Goal: Task Accomplishment & Management: Use online tool/utility

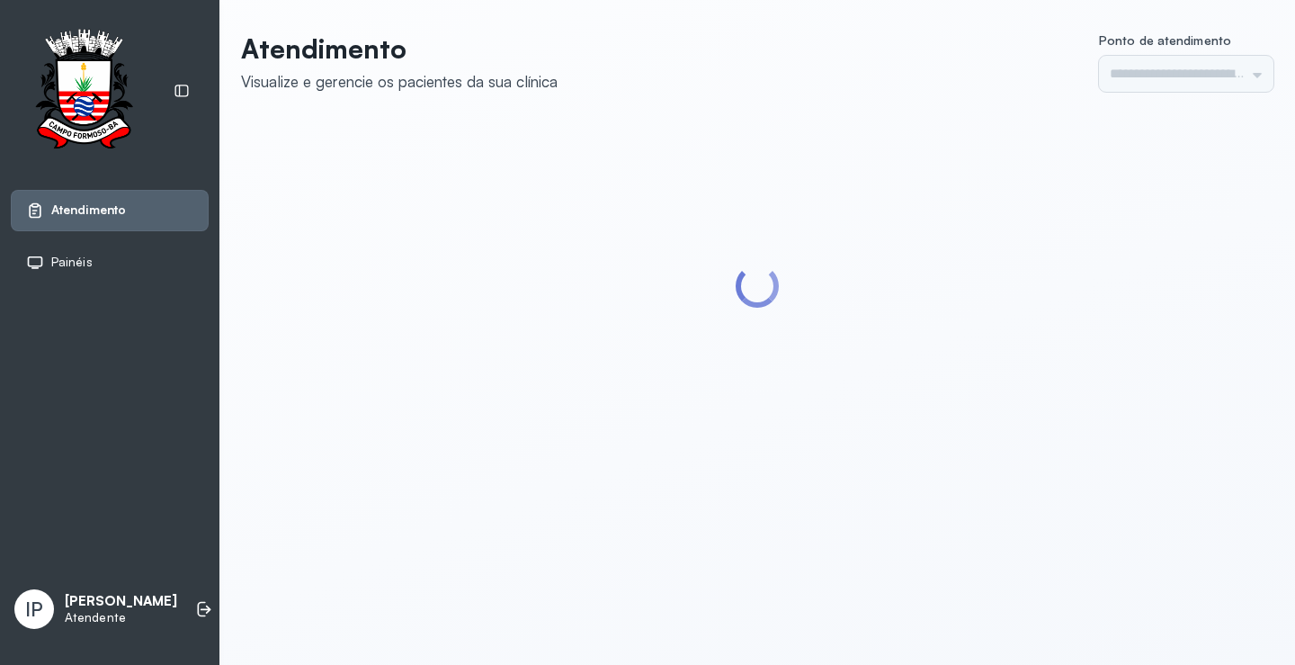
type input "*********"
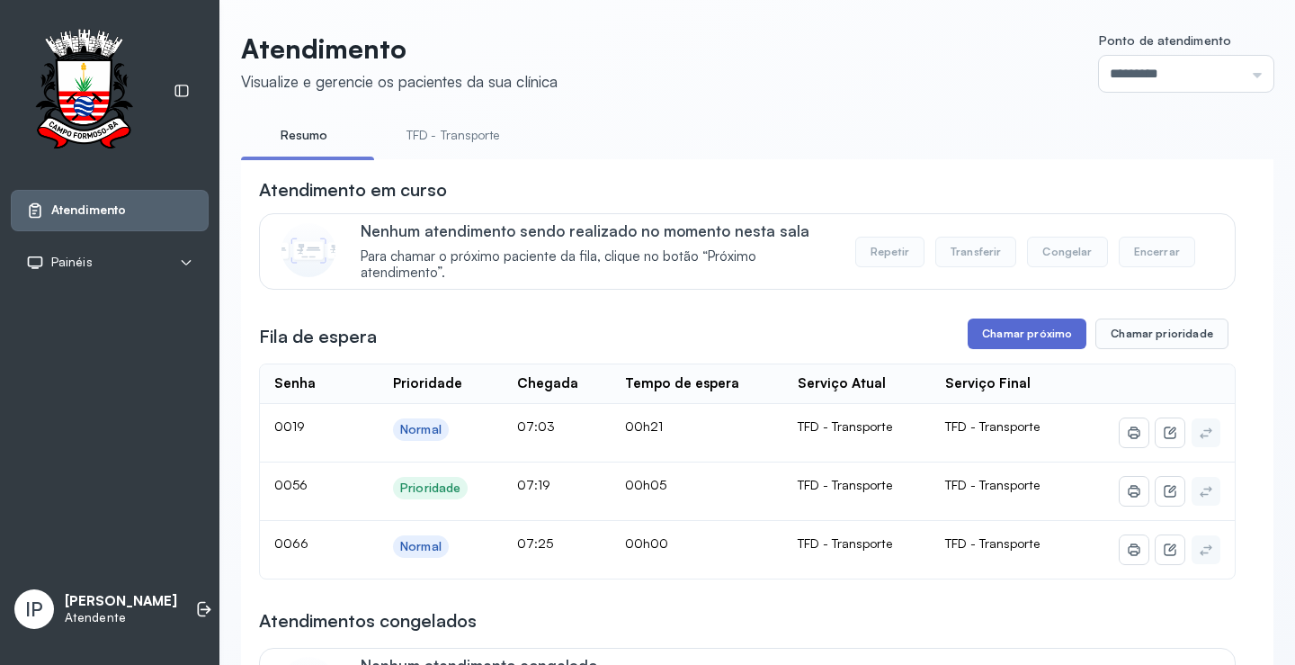
click at [1011, 326] on button "Chamar próximo" at bounding box center [1027, 333] width 119 height 31
click at [430, 123] on link "TFD - Transporte" at bounding box center [452, 136] width 129 height 30
click at [1013, 343] on button "Chamar próximo" at bounding box center [1027, 333] width 119 height 31
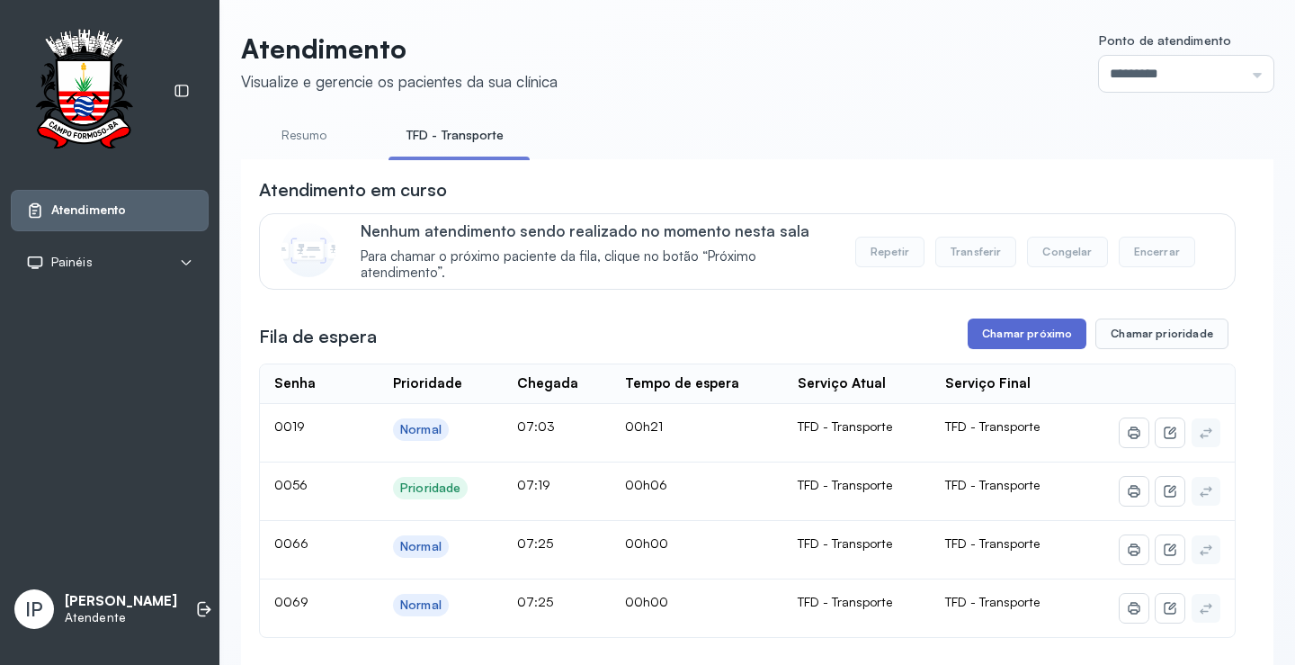
click at [1028, 325] on button "Chamar próximo" at bounding box center [1027, 333] width 119 height 31
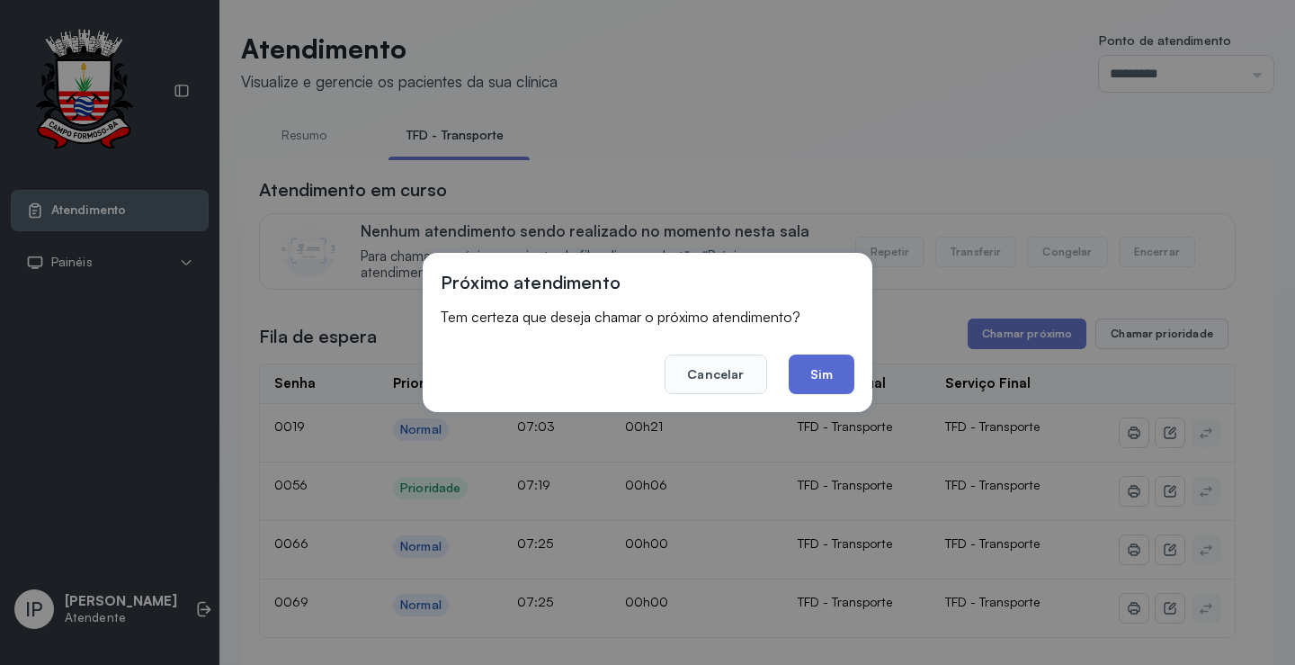
click at [829, 381] on button "Sim" at bounding box center [822, 374] width 66 height 40
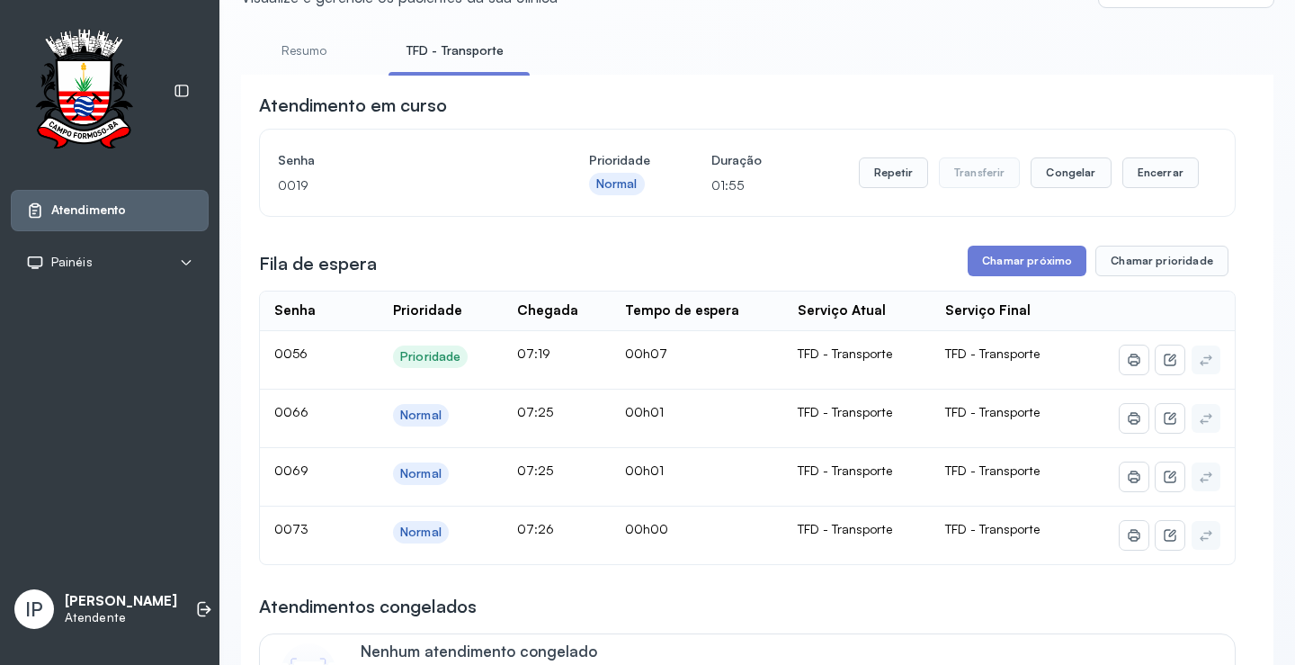
scroll to position [270, 0]
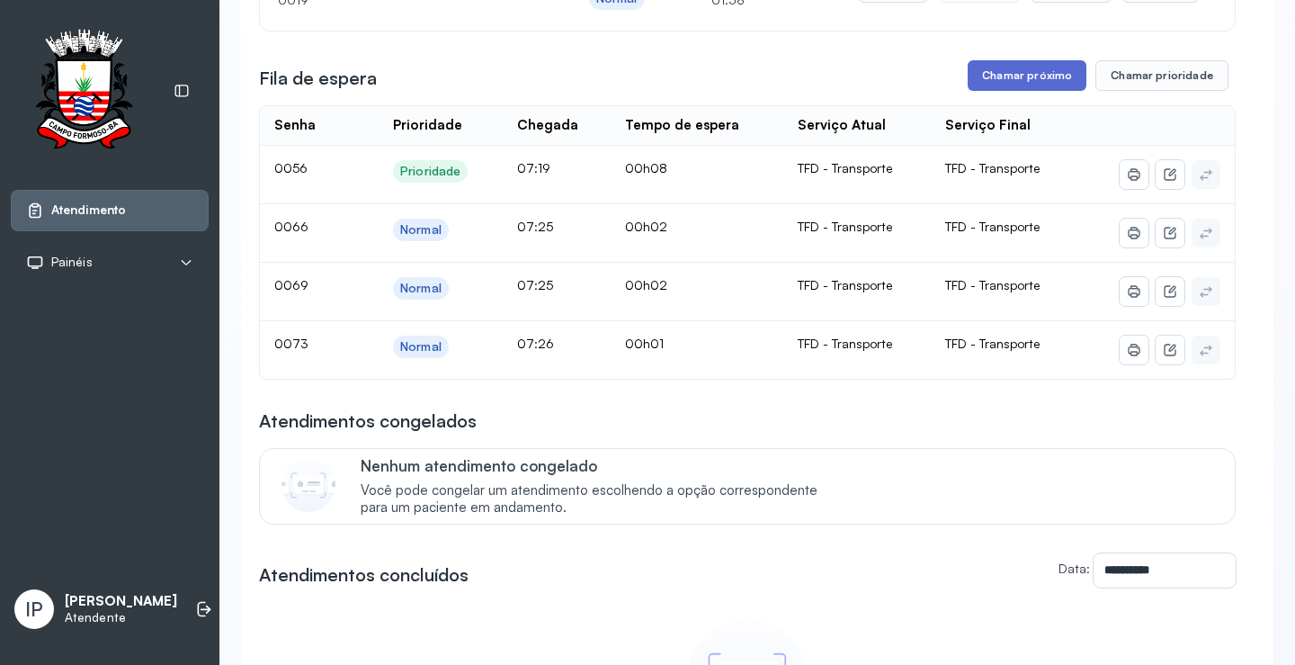
click at [1029, 82] on button "Chamar próximo" at bounding box center [1027, 75] width 119 height 31
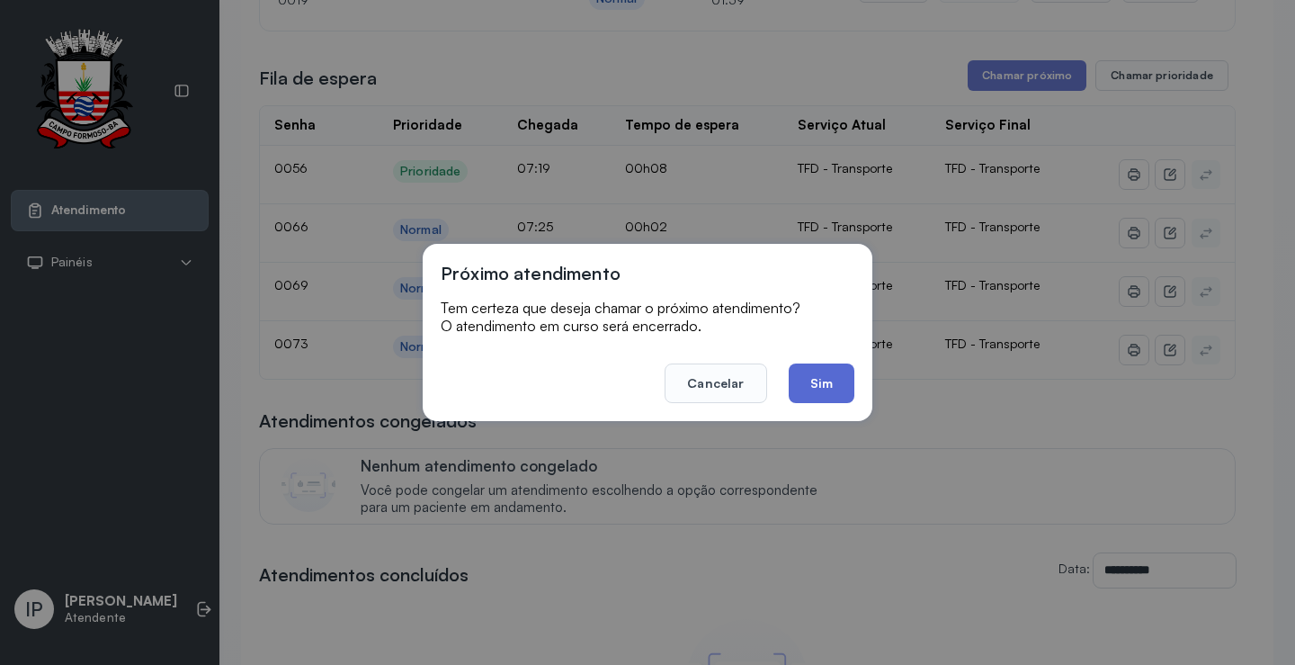
click at [832, 394] on button "Sim" at bounding box center [822, 383] width 66 height 40
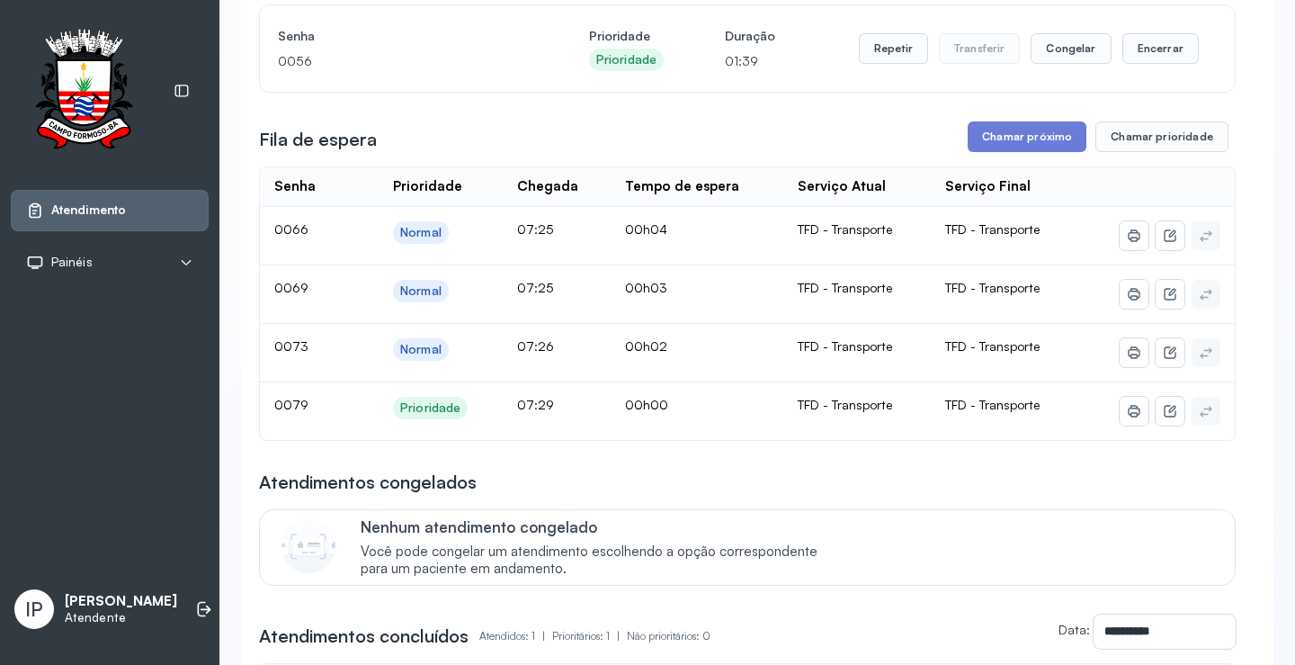
scroll to position [180, 0]
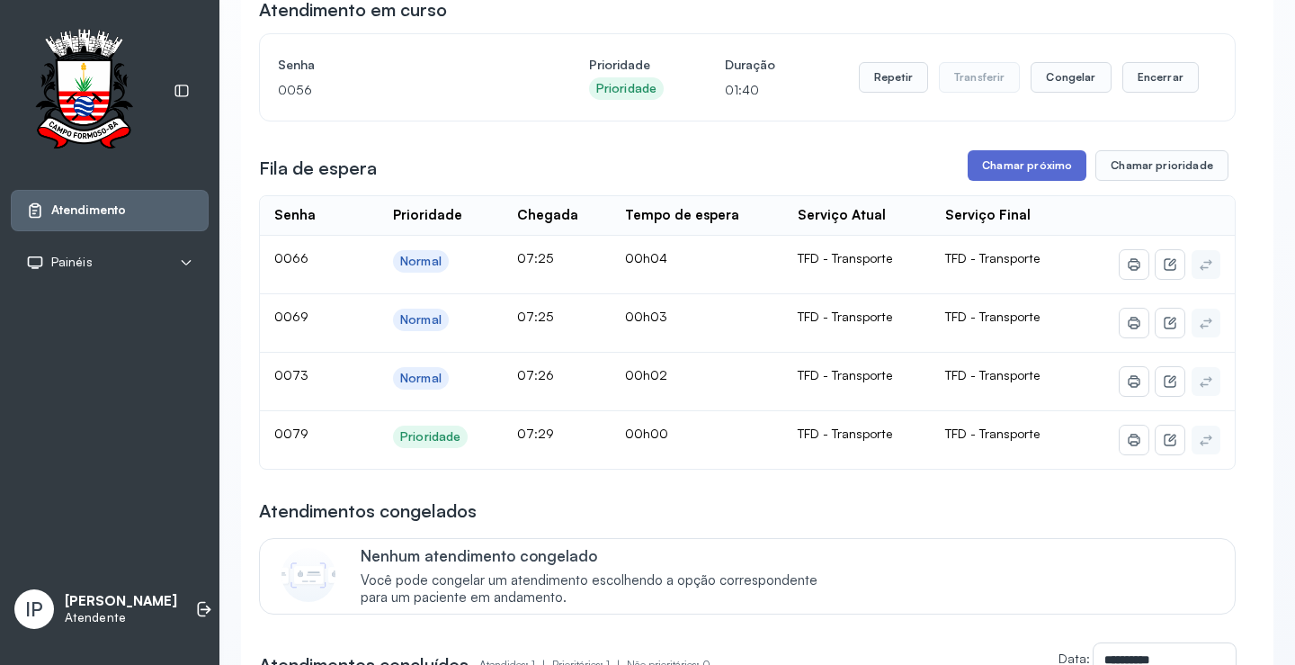
click at [989, 171] on button "Chamar próximo" at bounding box center [1027, 165] width 119 height 31
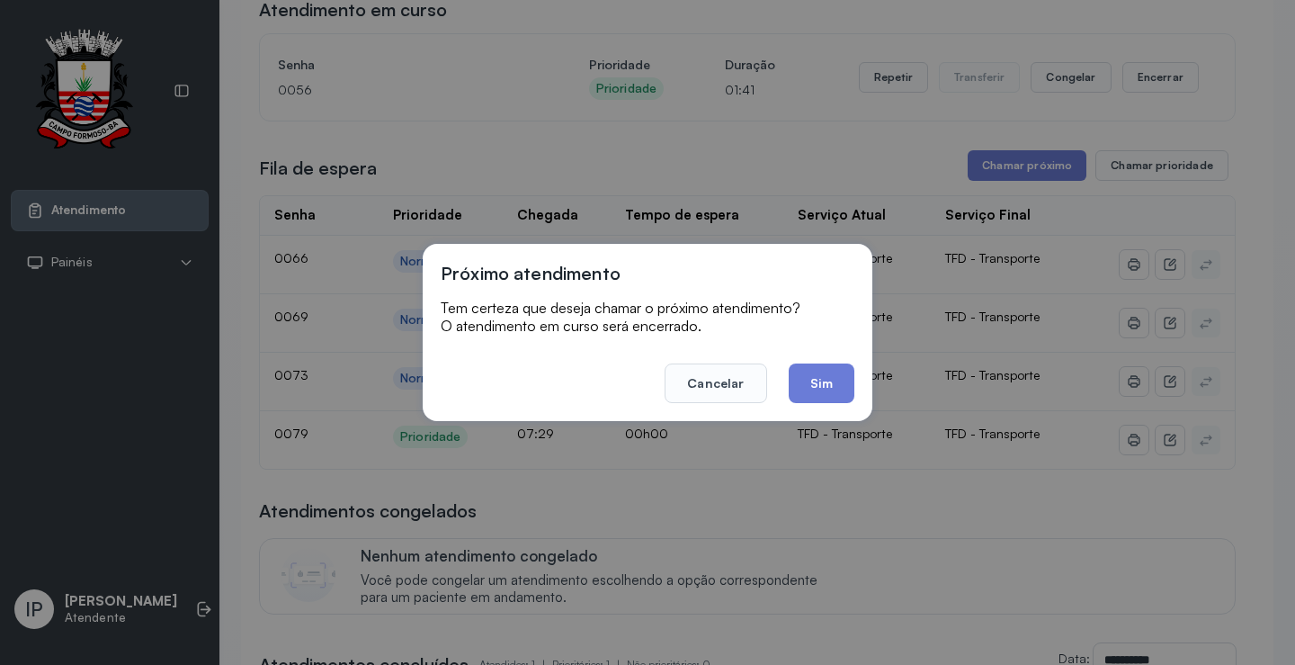
click at [838, 352] on footer "Cancelar Sim" at bounding box center [648, 370] width 414 height 65
click at [833, 364] on button "Sim" at bounding box center [822, 383] width 66 height 40
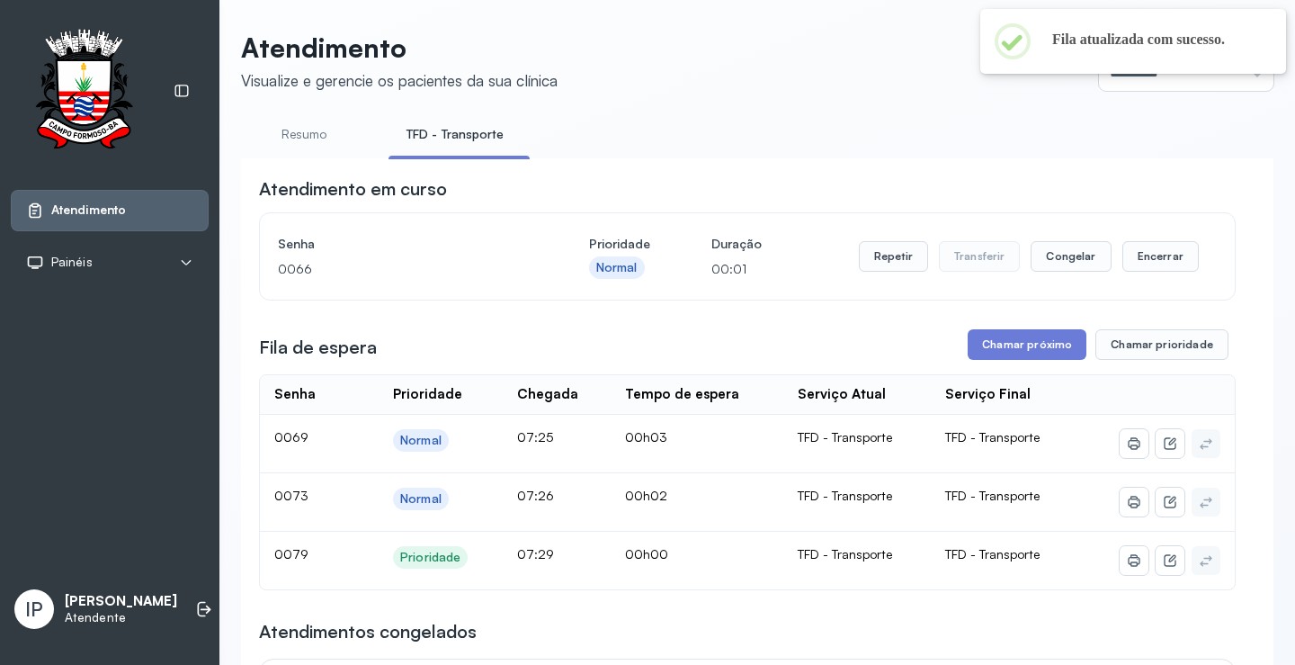
scroll to position [0, 0]
click at [997, 345] on button "Chamar próximo" at bounding box center [1027, 345] width 119 height 31
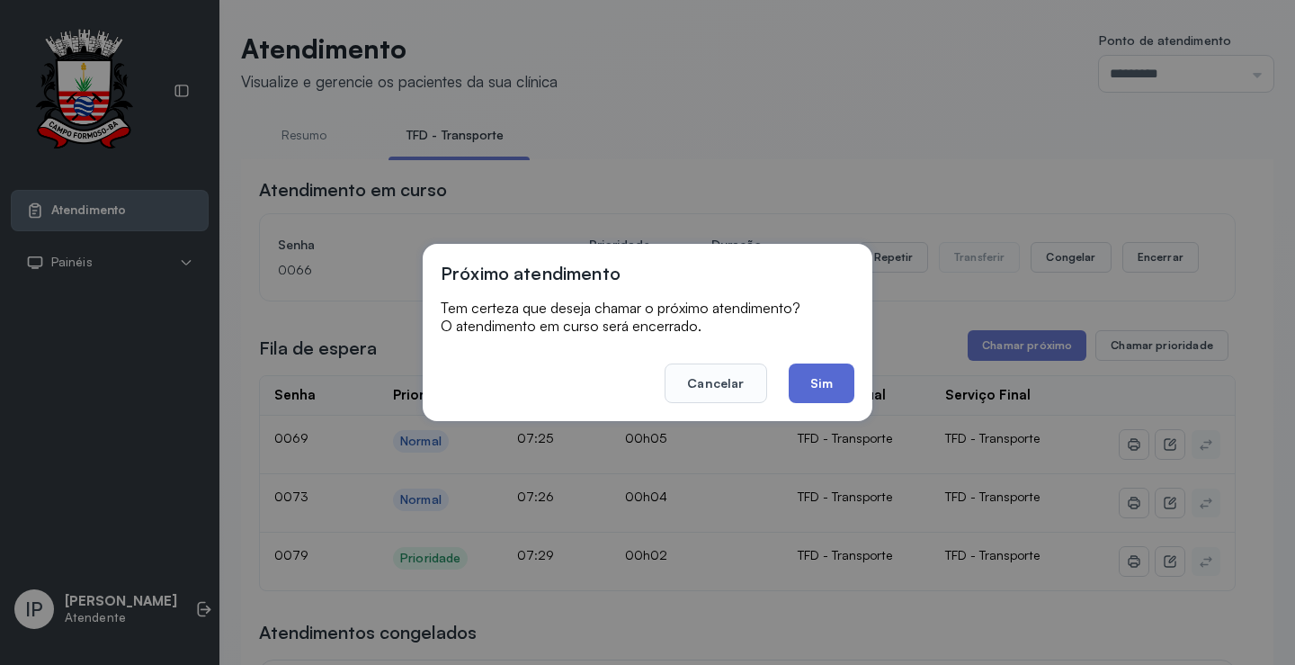
click at [818, 388] on button "Sim" at bounding box center [822, 383] width 66 height 40
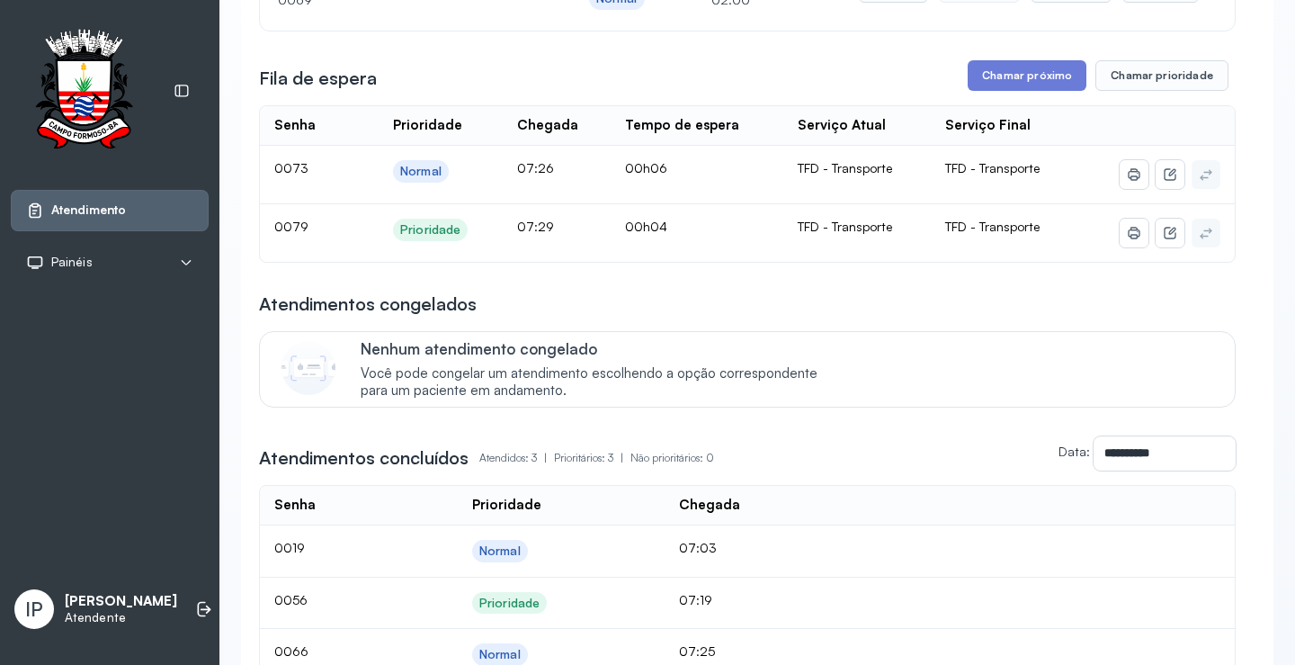
scroll to position [90, 0]
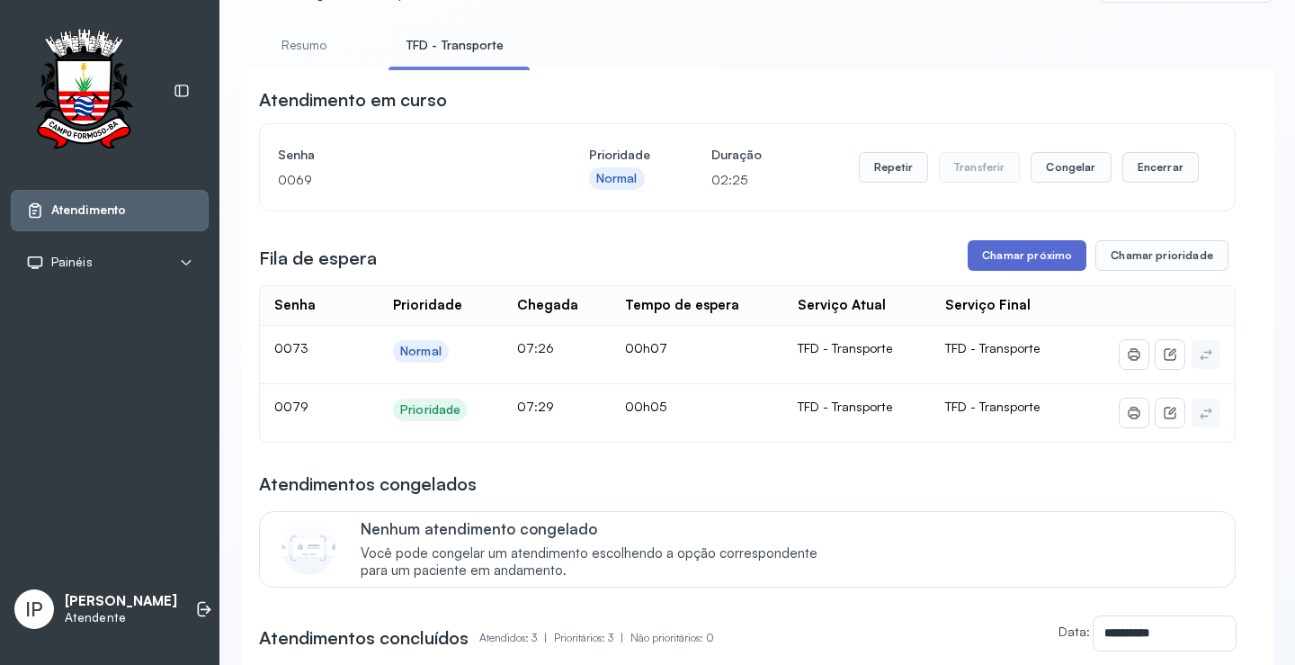
click at [1042, 260] on button "Chamar próximo" at bounding box center [1027, 255] width 119 height 31
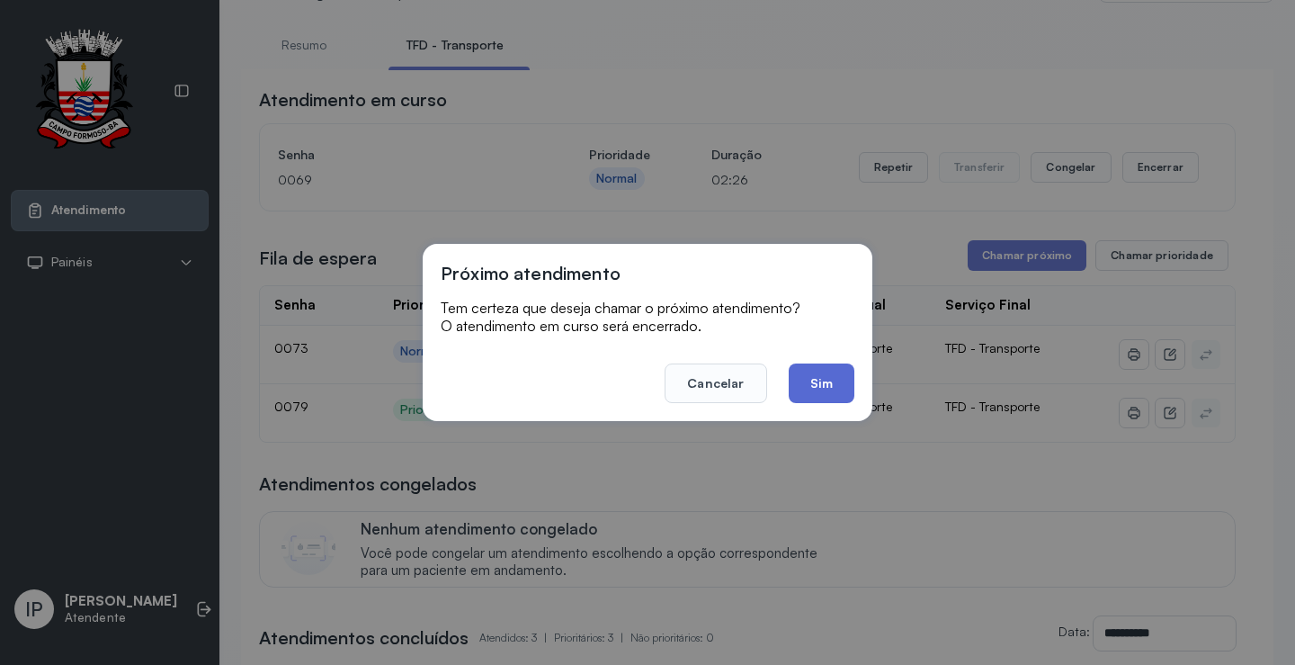
click at [834, 378] on button "Sim" at bounding box center [822, 383] width 66 height 40
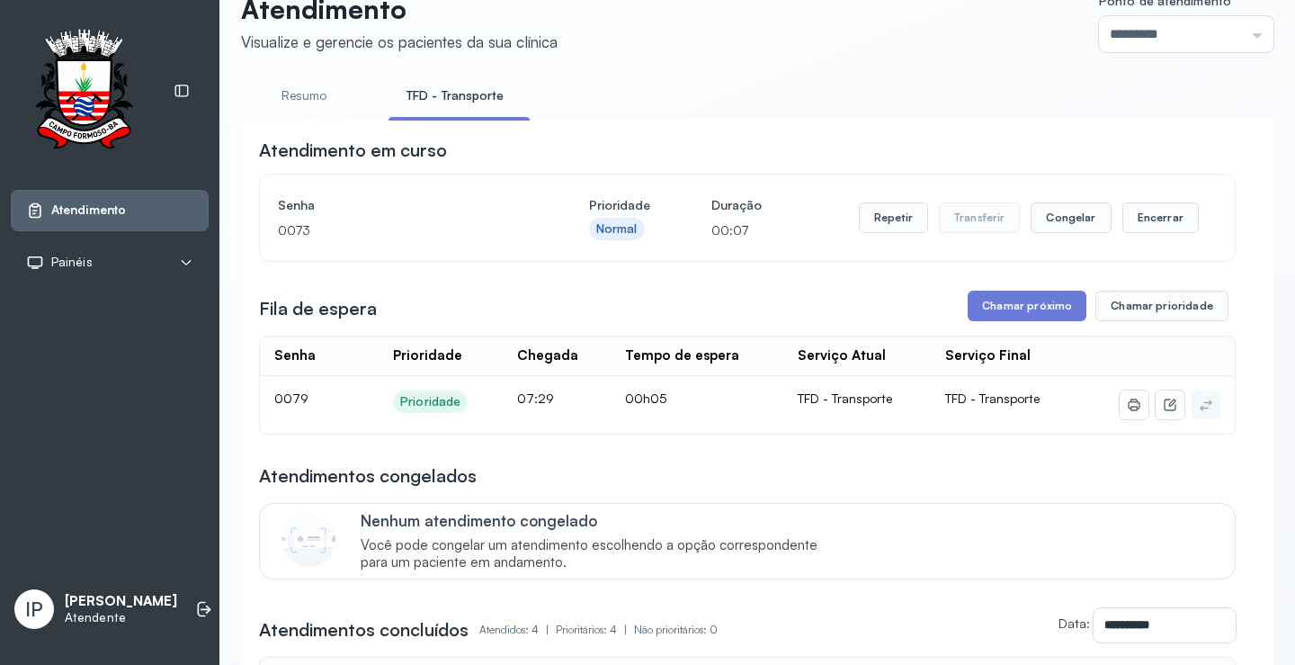
scroll to position [0, 0]
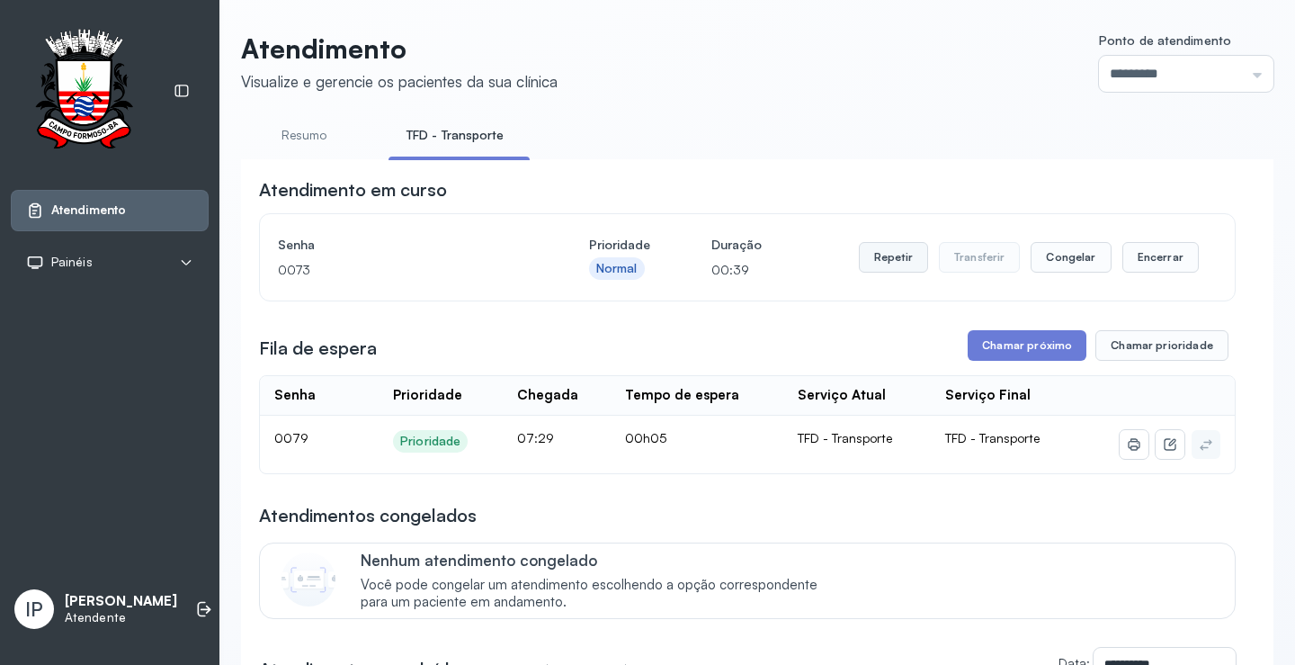
click at [884, 267] on button "Repetir" at bounding box center [893, 257] width 69 height 31
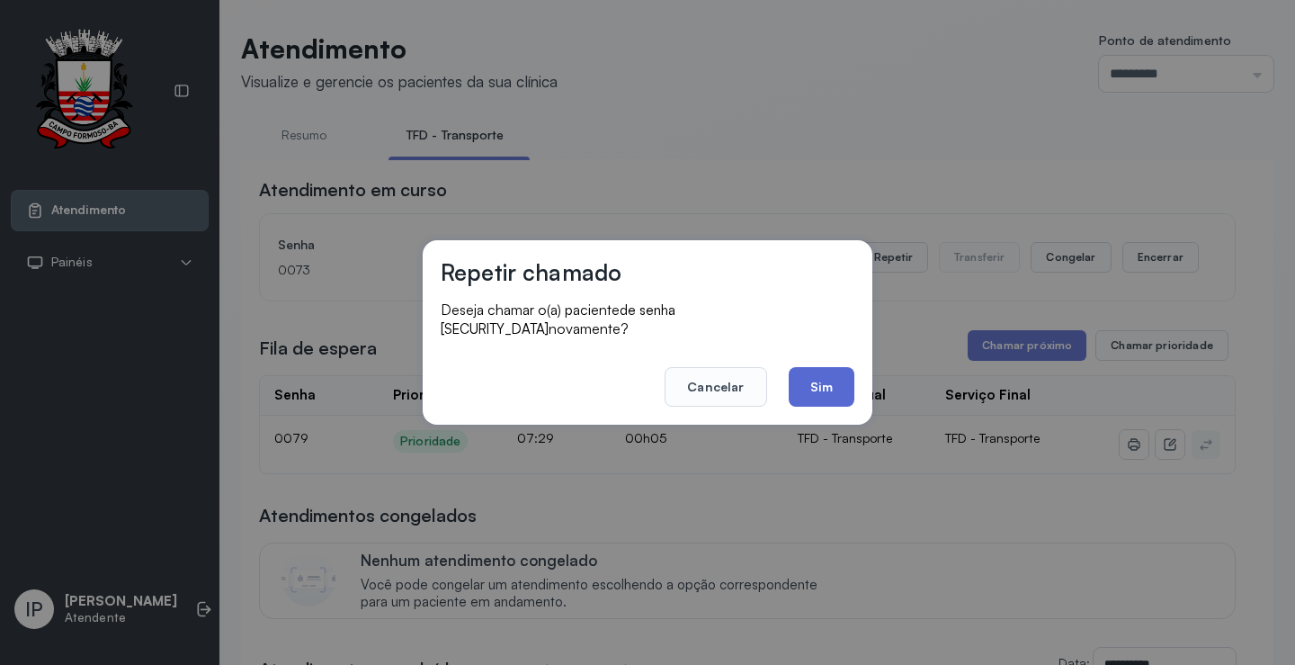
click at [826, 377] on button "Sim" at bounding box center [822, 387] width 66 height 40
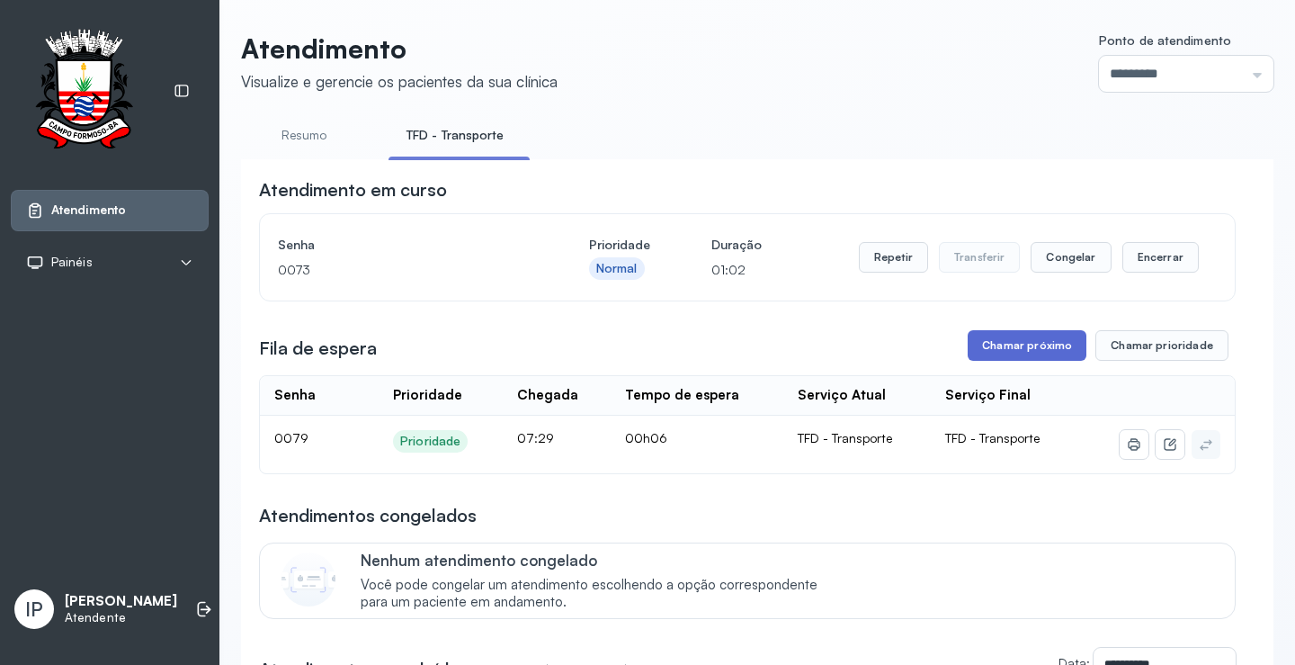
click at [979, 350] on button "Chamar próximo" at bounding box center [1027, 345] width 119 height 31
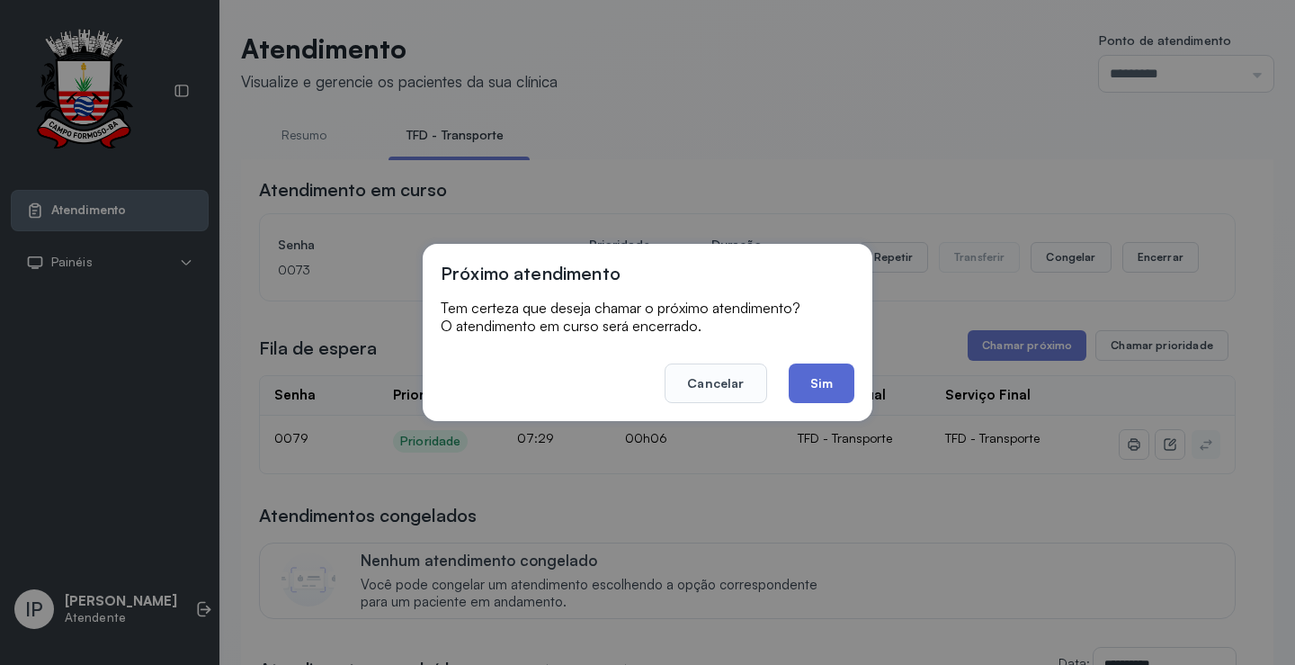
click at [820, 383] on button "Sim" at bounding box center [822, 383] width 66 height 40
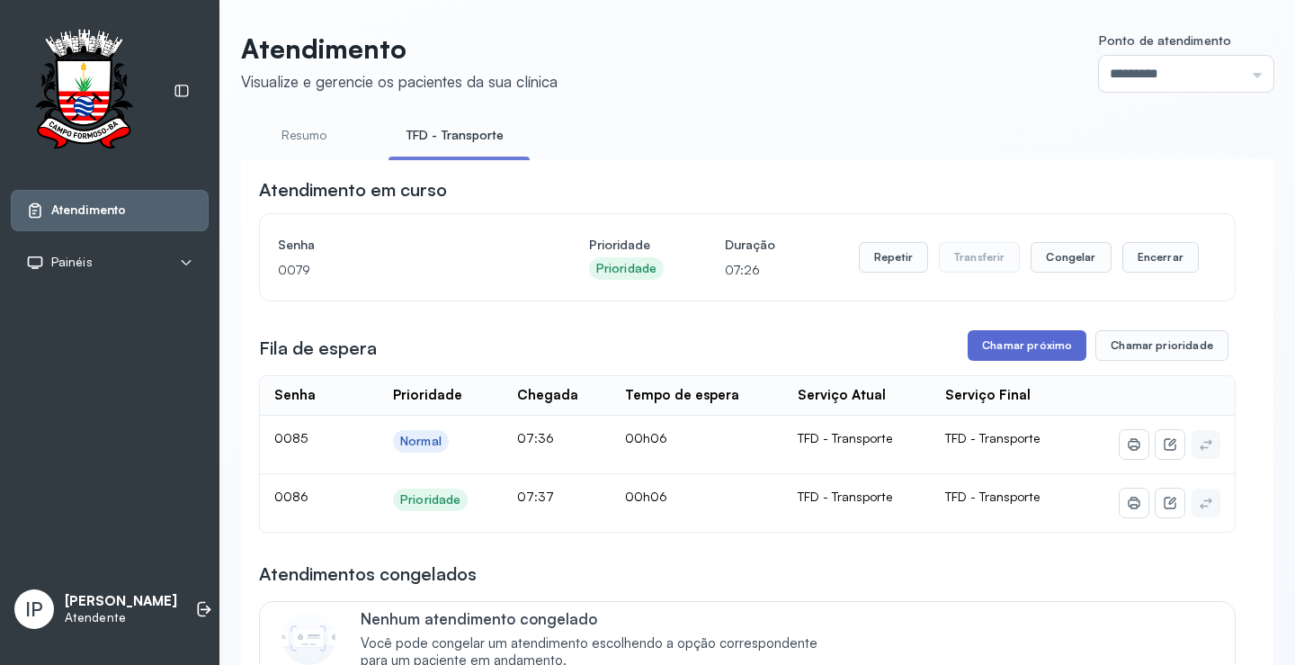
click at [1004, 351] on button "Chamar próximo" at bounding box center [1027, 345] width 119 height 31
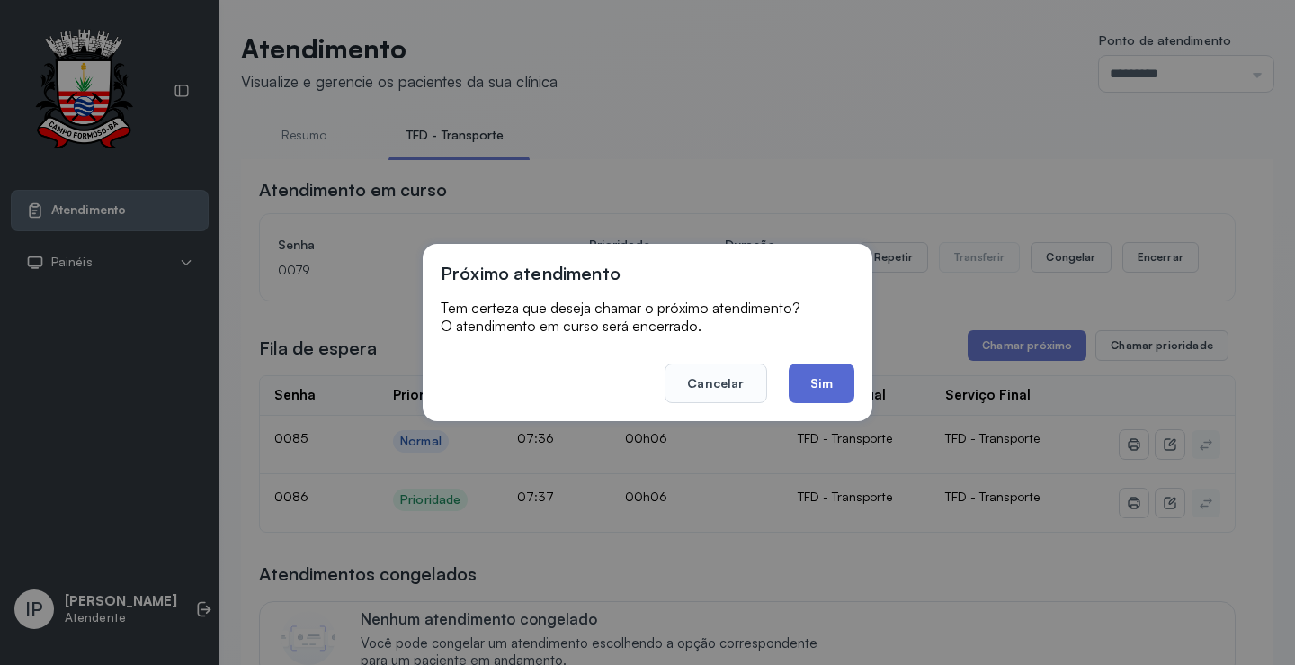
click at [837, 385] on button "Sim" at bounding box center [822, 383] width 66 height 40
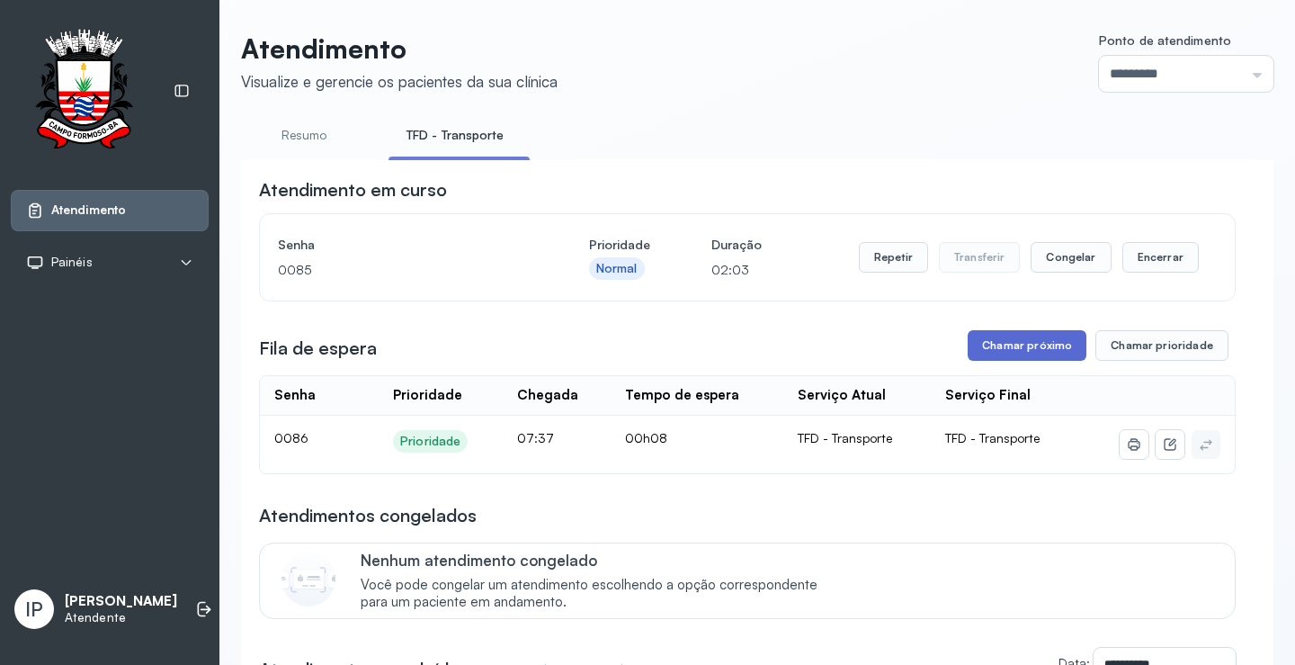
click at [1012, 342] on button "Chamar próximo" at bounding box center [1027, 345] width 119 height 31
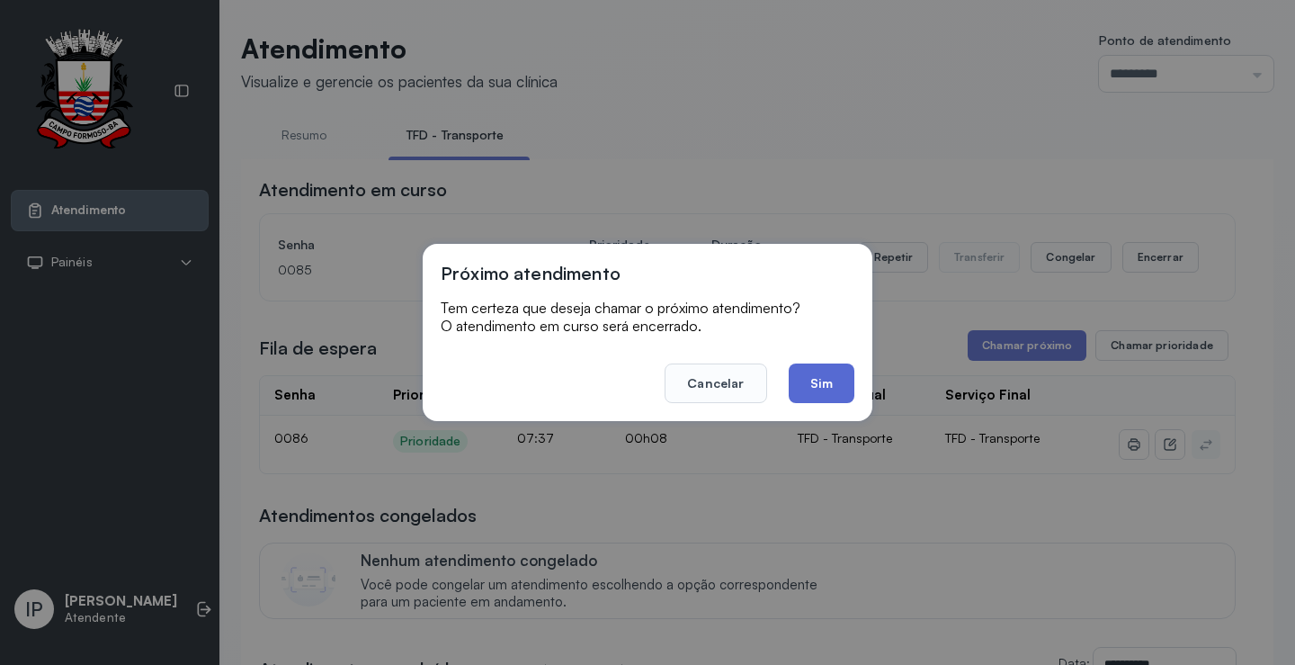
click at [811, 384] on button "Sim" at bounding box center [822, 383] width 66 height 40
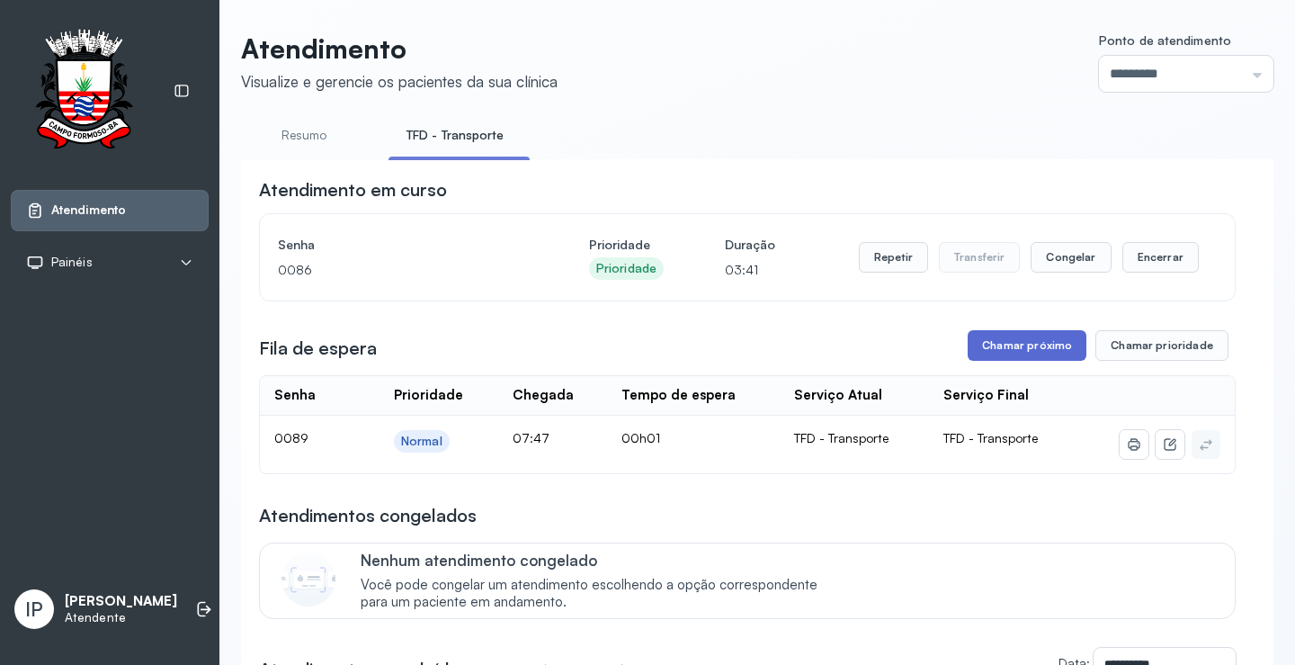
click at [1015, 346] on button "Chamar próximo" at bounding box center [1027, 345] width 119 height 31
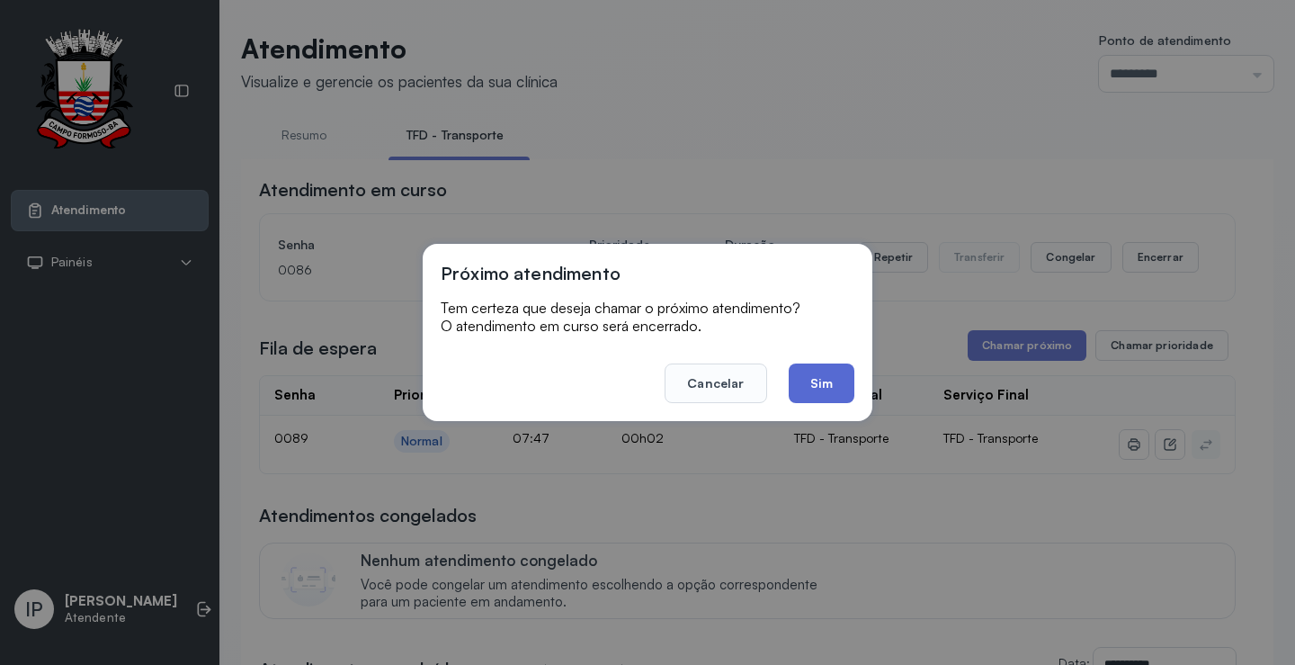
click at [826, 379] on button "Sim" at bounding box center [822, 383] width 66 height 40
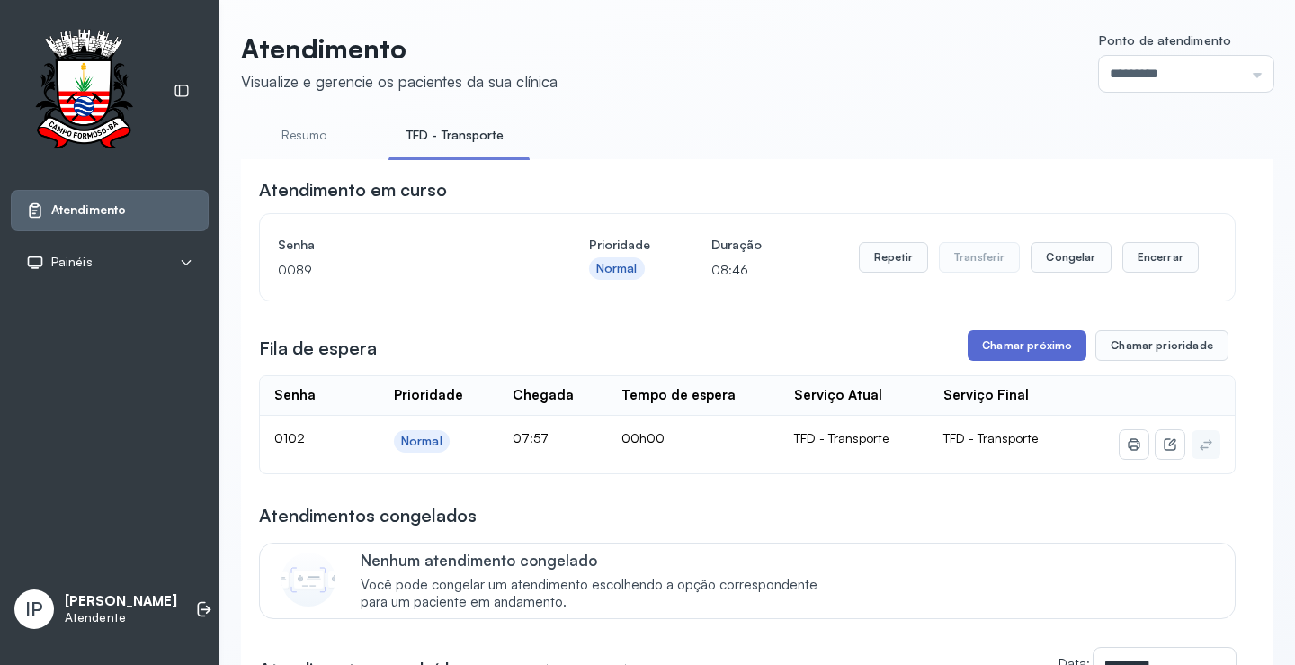
click at [1009, 355] on button "Chamar próximo" at bounding box center [1027, 345] width 119 height 31
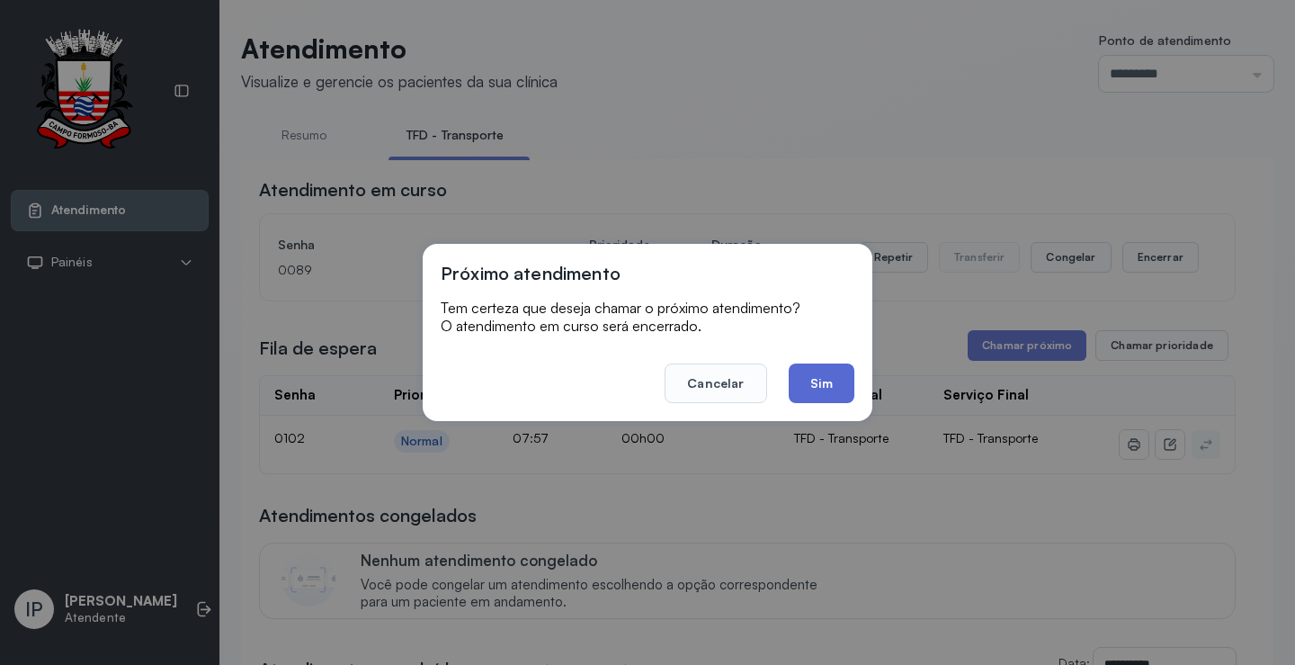
click at [826, 386] on button "Sim" at bounding box center [822, 383] width 66 height 40
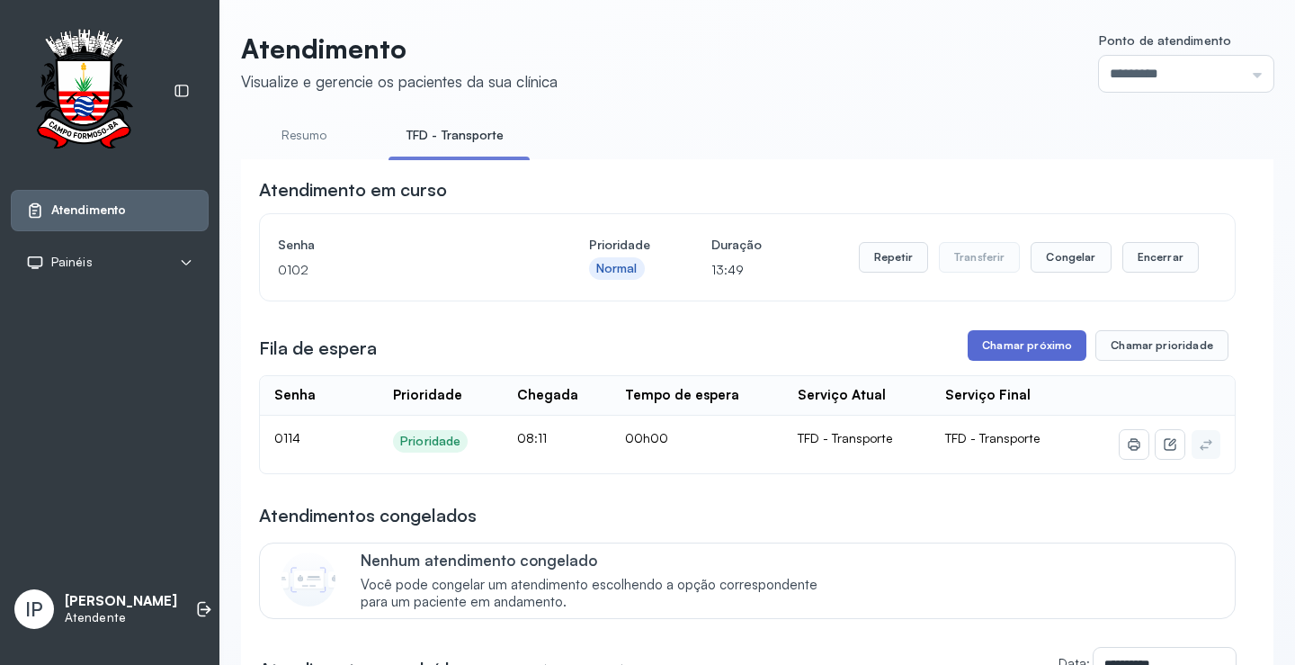
click at [1037, 351] on button "Chamar próximo" at bounding box center [1027, 345] width 119 height 31
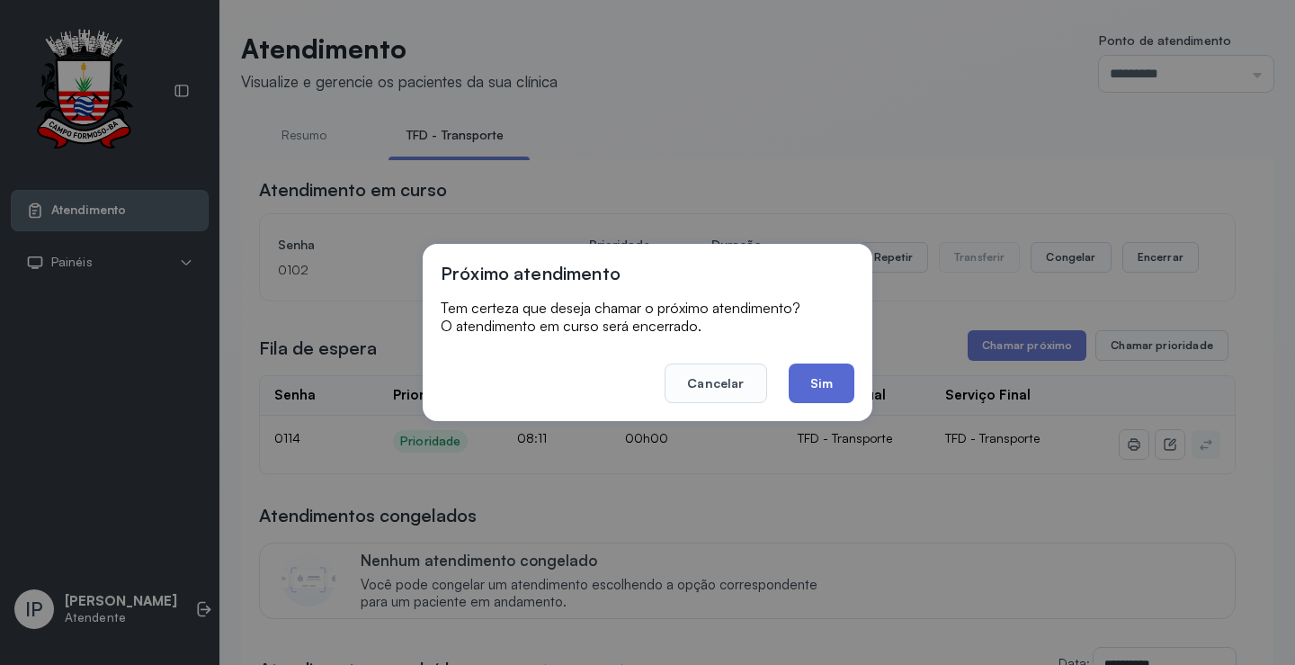
click at [825, 379] on button "Sim" at bounding box center [822, 383] width 66 height 40
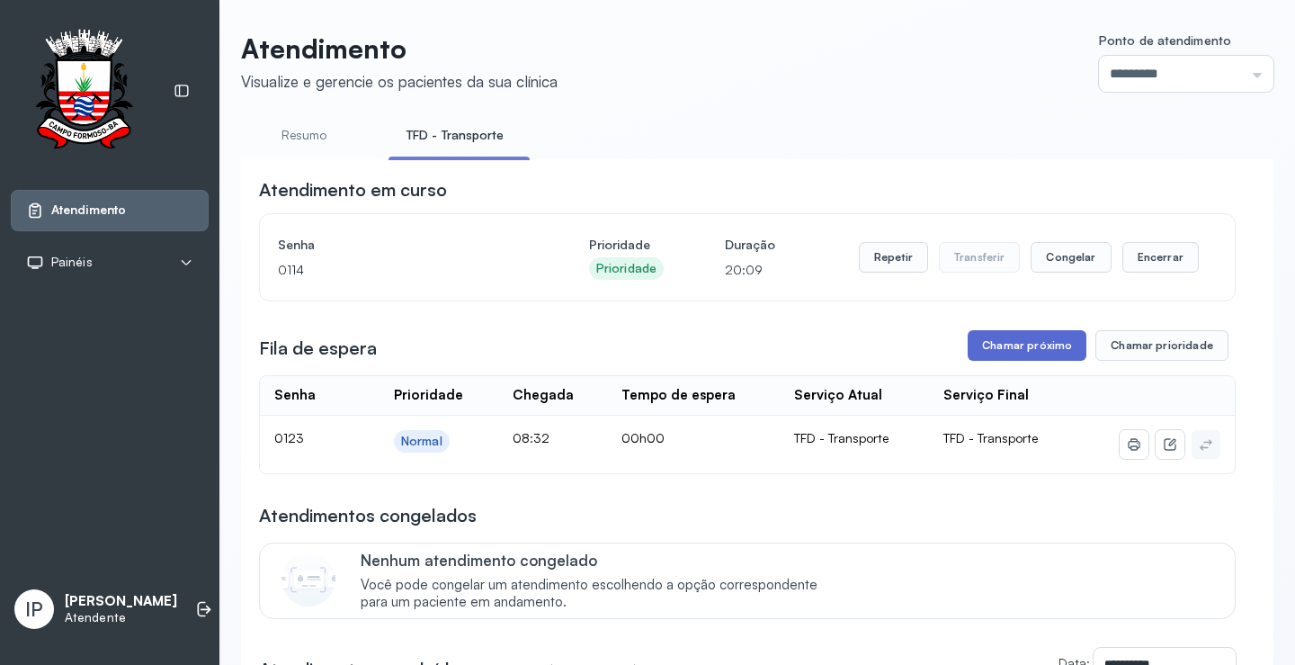
click at [1007, 351] on button "Chamar próximo" at bounding box center [1027, 345] width 119 height 31
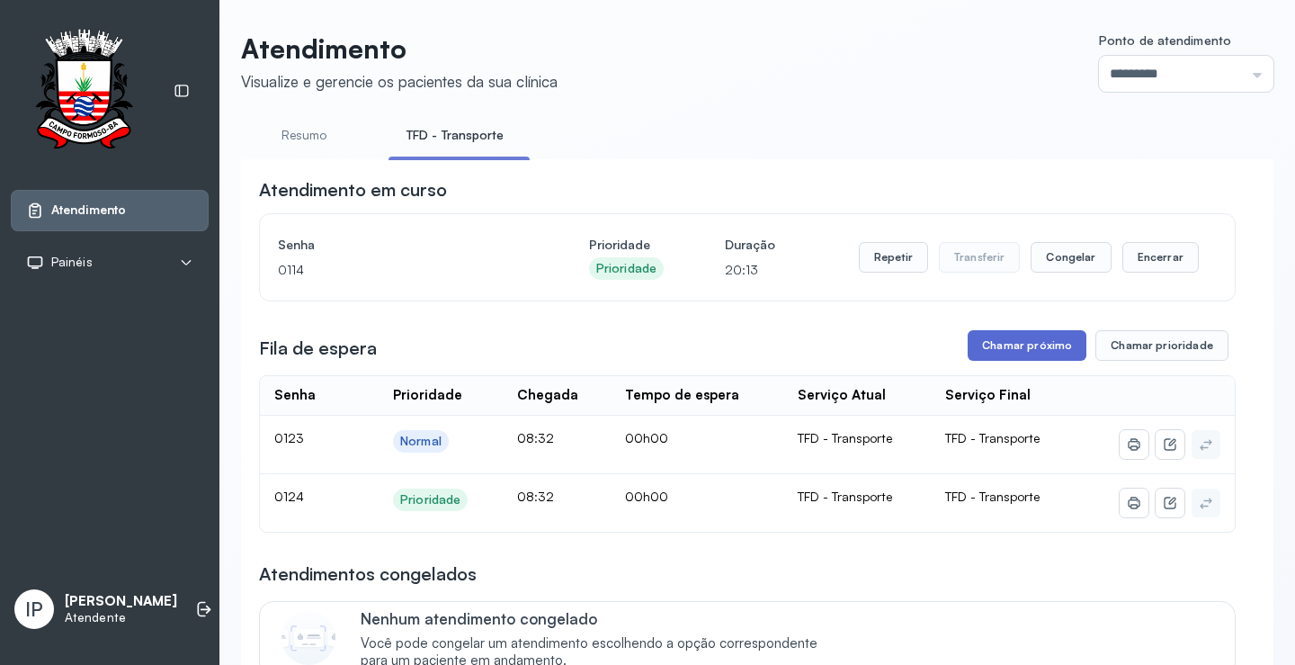
click at [1009, 349] on button "Chamar próximo" at bounding box center [1027, 345] width 119 height 31
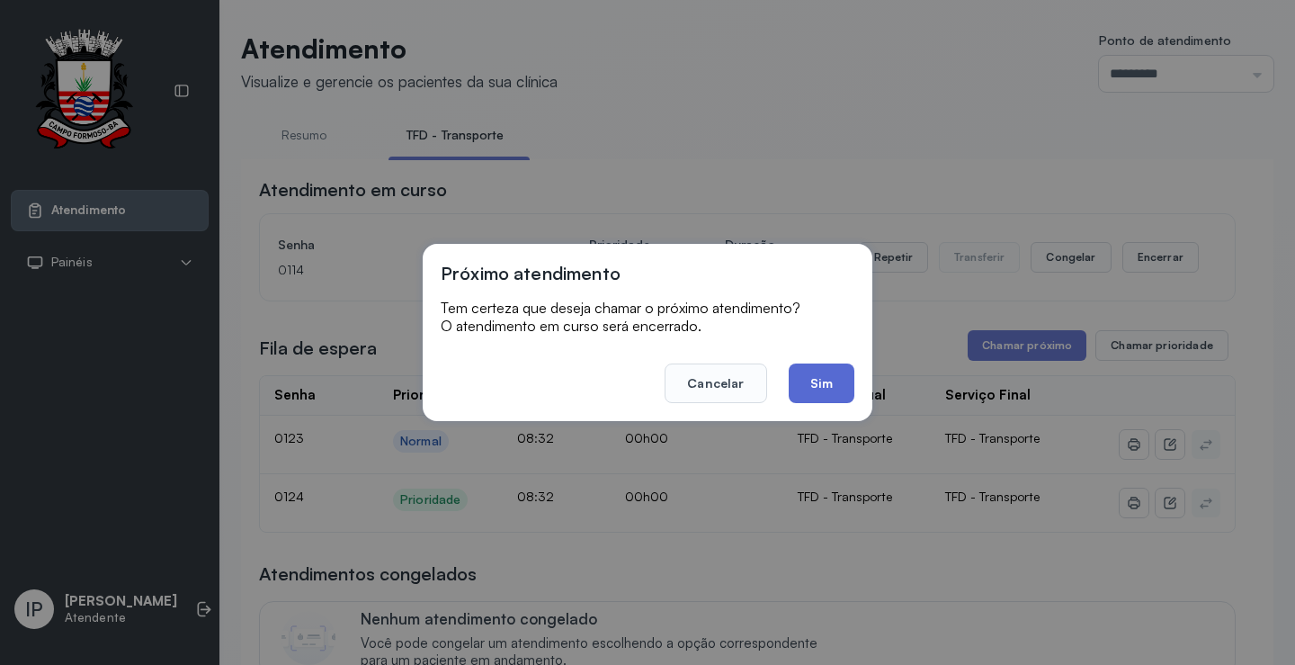
click at [799, 375] on button "Sim" at bounding box center [822, 383] width 66 height 40
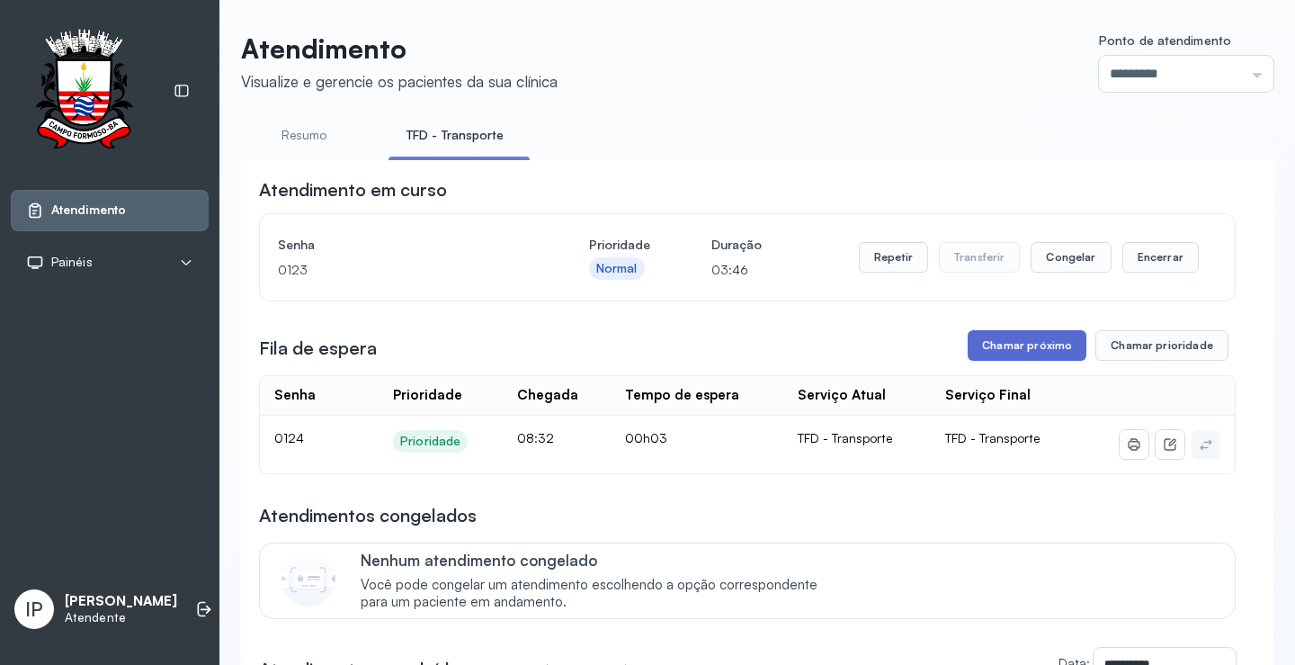
click at [1036, 353] on button "Chamar próximo" at bounding box center [1027, 345] width 119 height 31
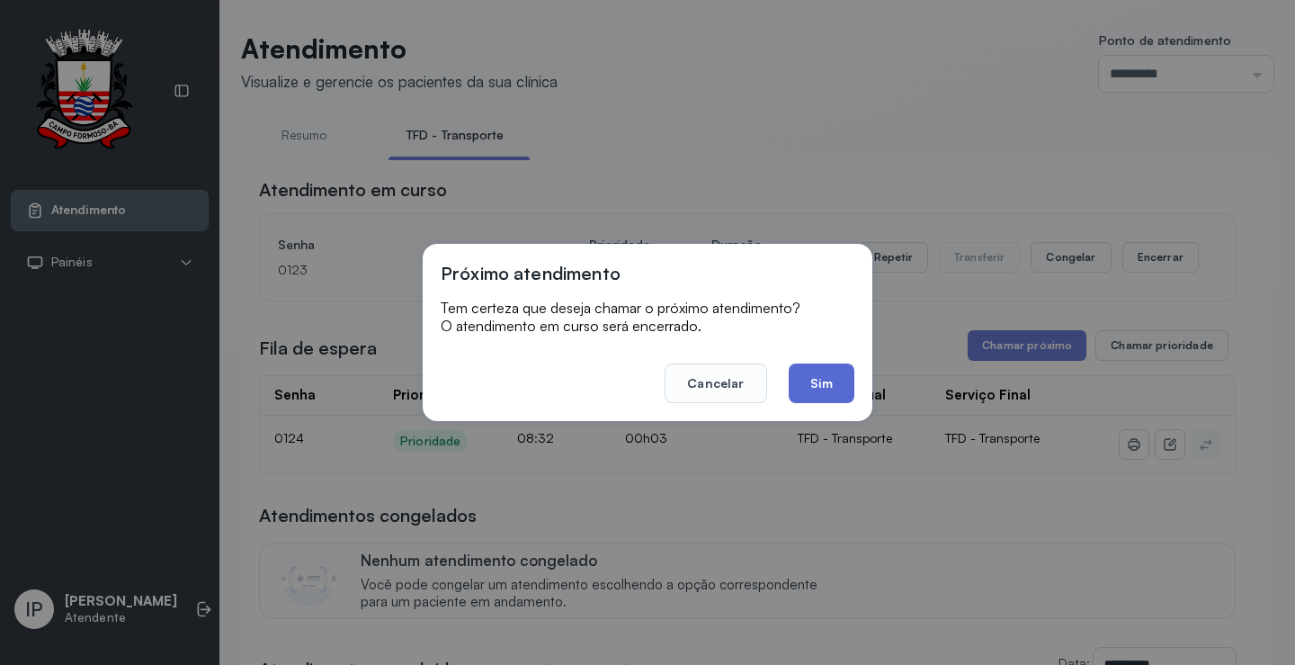
click at [825, 379] on button "Sim" at bounding box center [822, 383] width 66 height 40
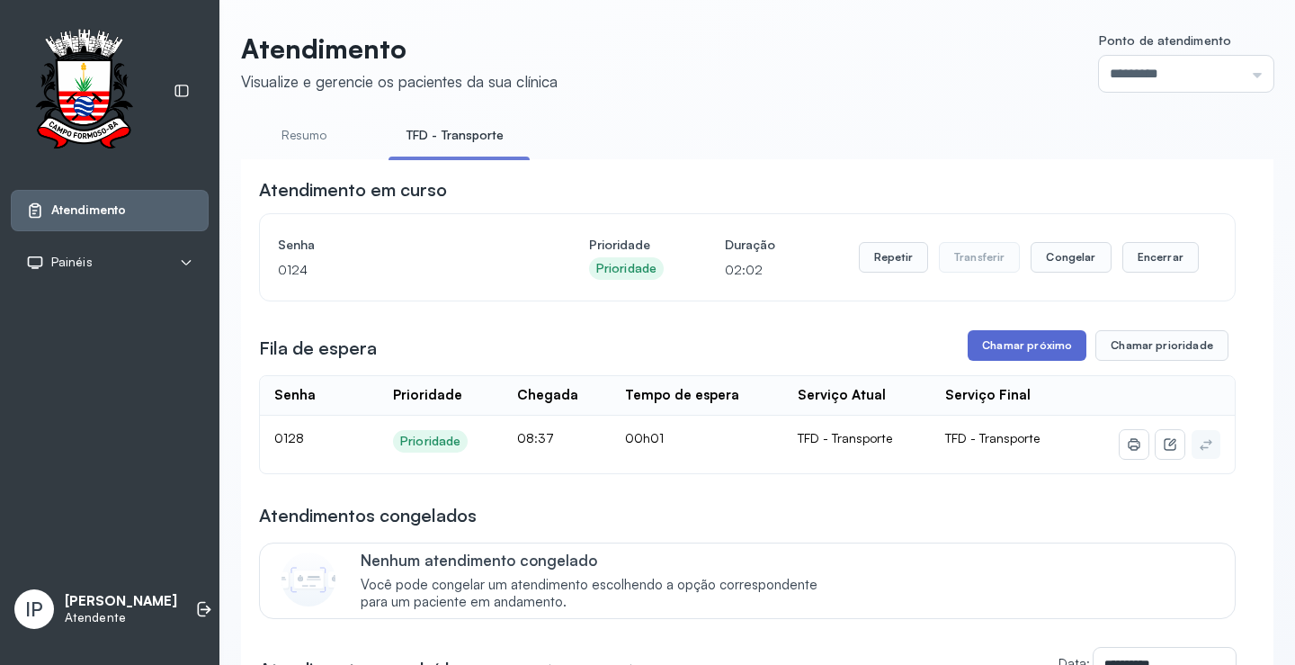
click at [1010, 347] on button "Chamar próximo" at bounding box center [1027, 345] width 119 height 31
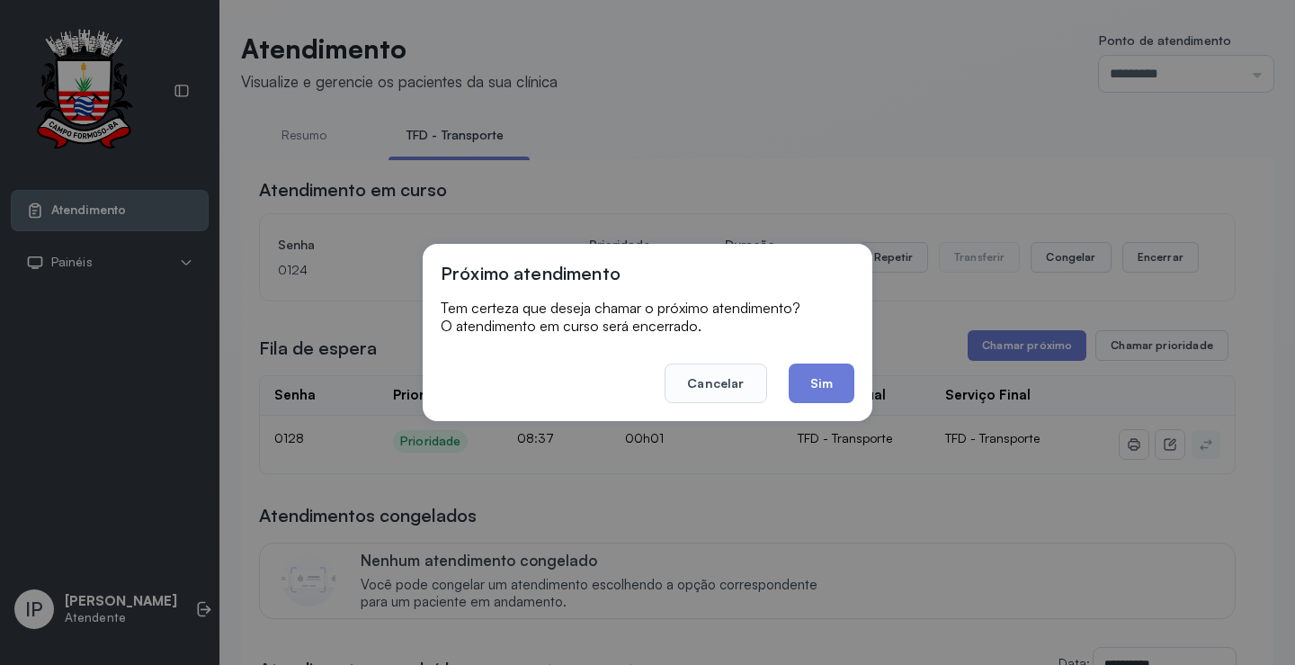
click at [827, 395] on button "Sim" at bounding box center [822, 383] width 66 height 40
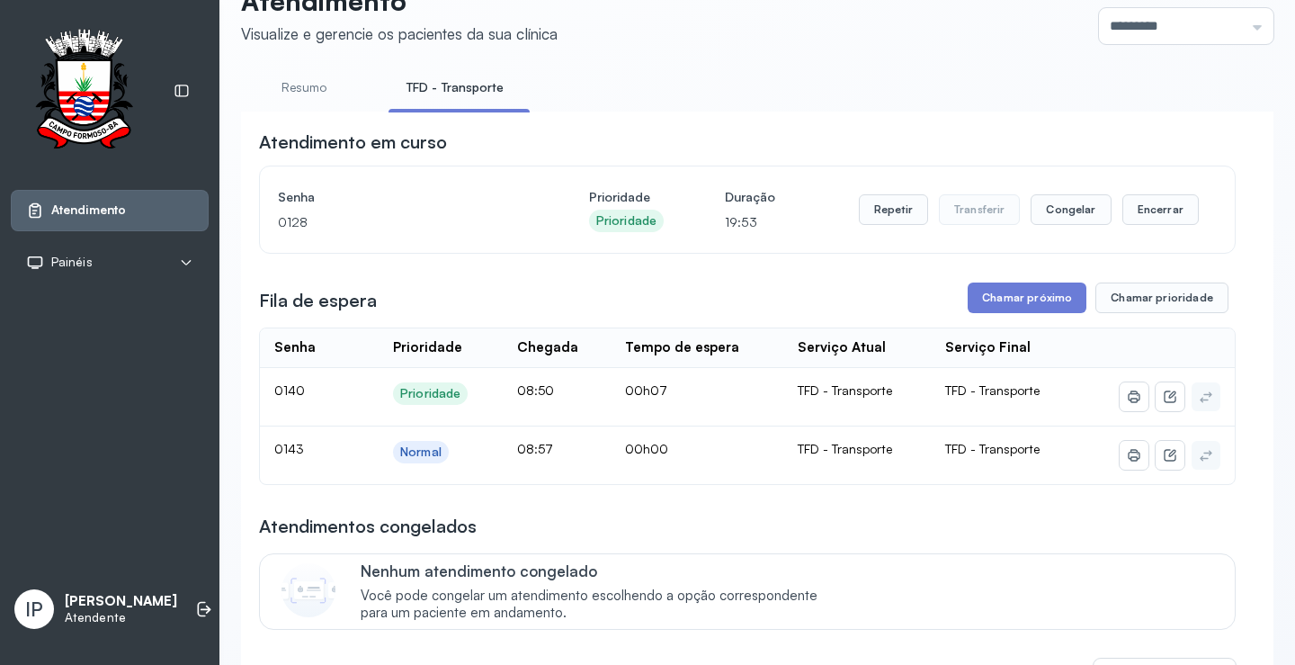
scroll to position [90, 0]
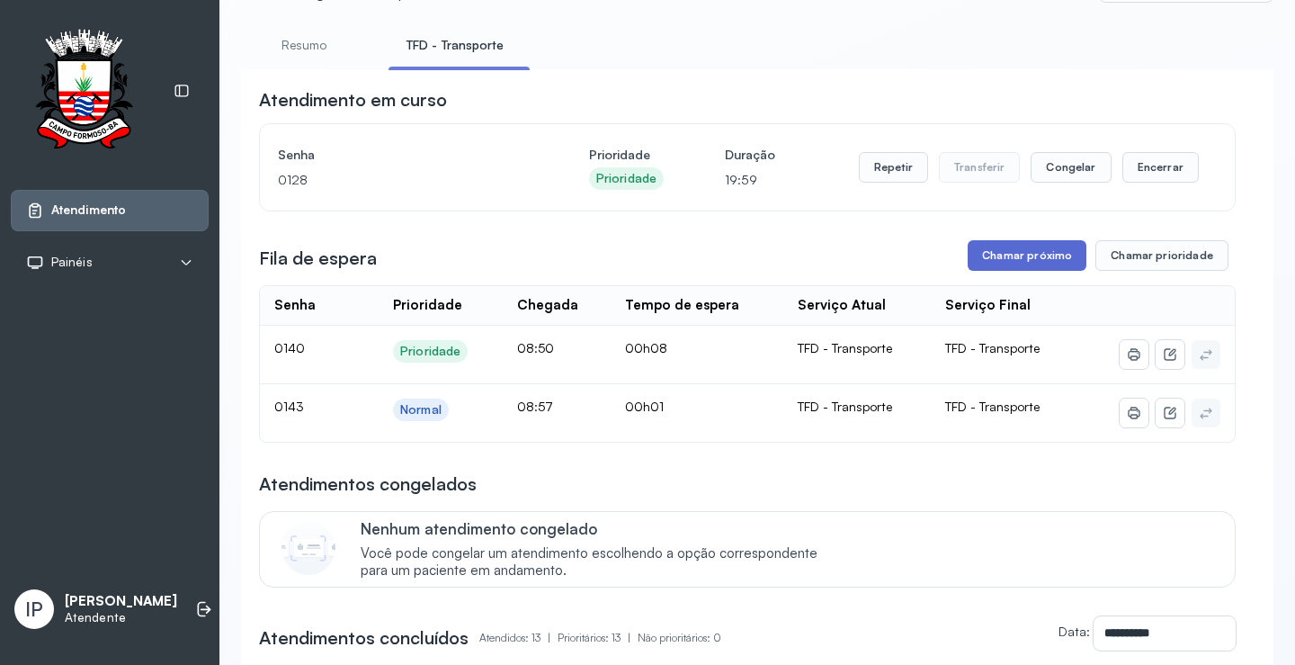
click at [986, 256] on button "Chamar próximo" at bounding box center [1027, 255] width 119 height 31
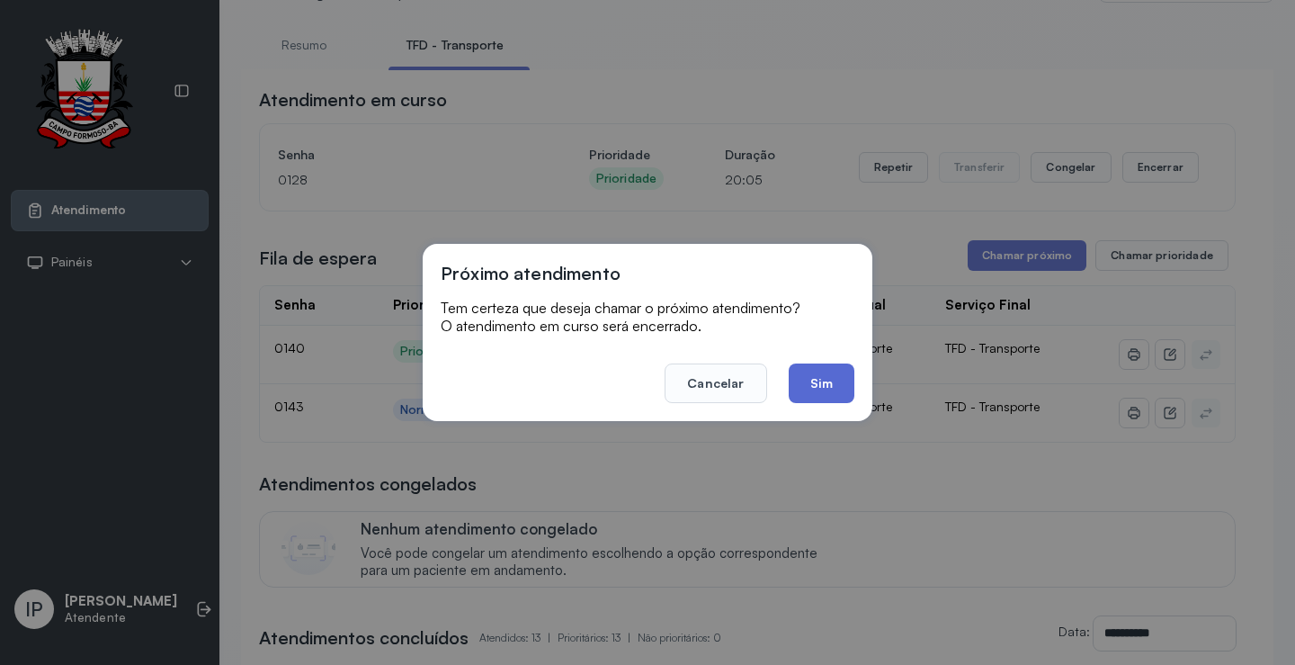
click at [816, 373] on button "Sim" at bounding box center [822, 383] width 66 height 40
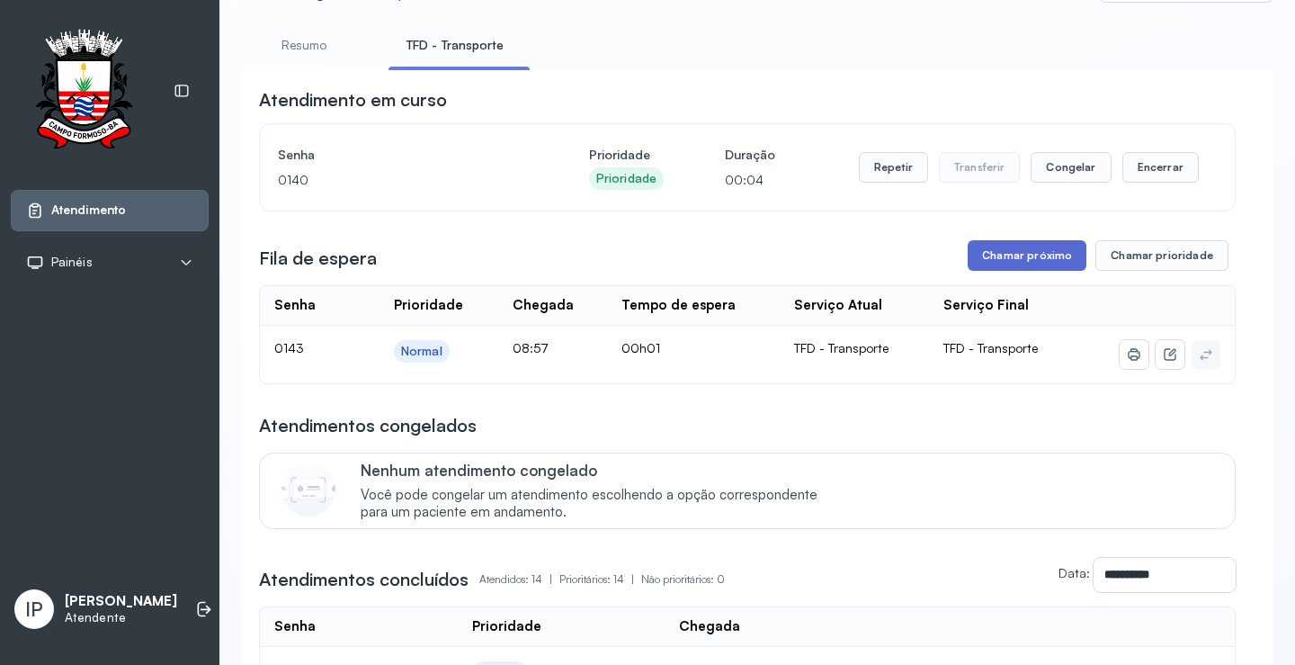
click at [1028, 258] on button "Chamar próximo" at bounding box center [1027, 255] width 119 height 31
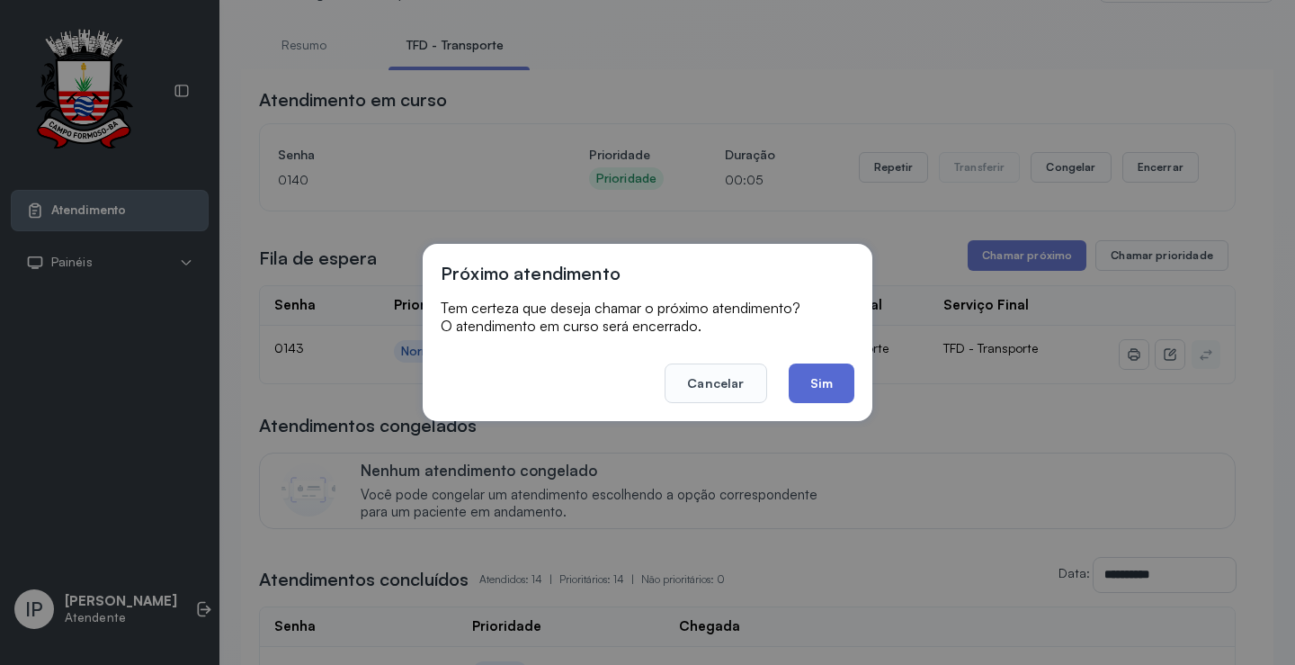
drag, startPoint x: 826, startPoint y: 362, endPoint x: 830, endPoint y: 374, distance: 12.2
click at [830, 370] on footer "Cancelar Sim" at bounding box center [648, 370] width 414 height 65
click at [830, 374] on button "Sim" at bounding box center [822, 383] width 66 height 40
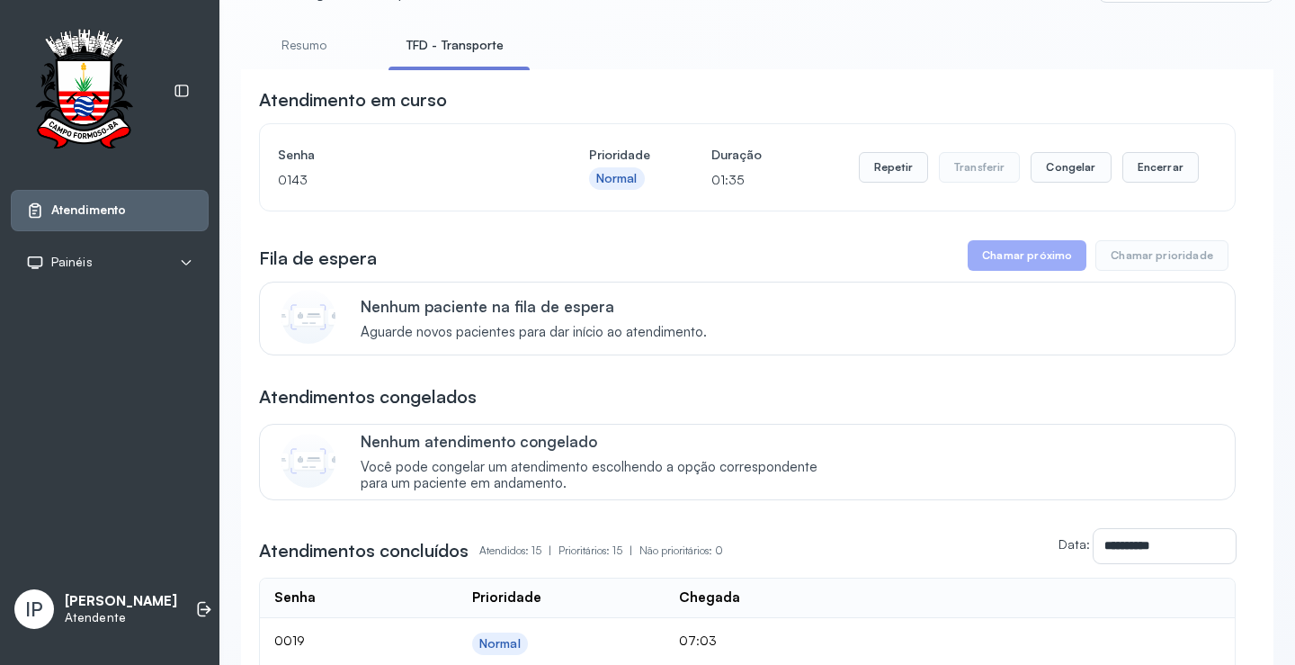
scroll to position [0, 0]
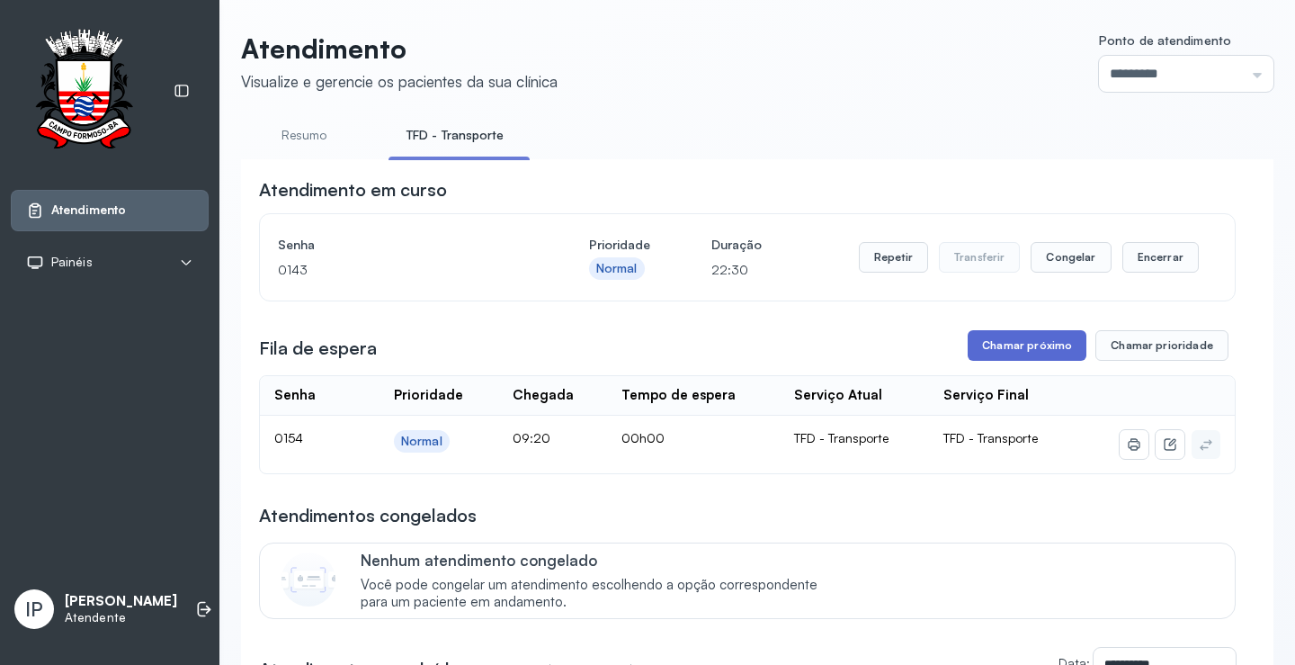
click at [1054, 340] on button "Chamar próximo" at bounding box center [1027, 345] width 119 height 31
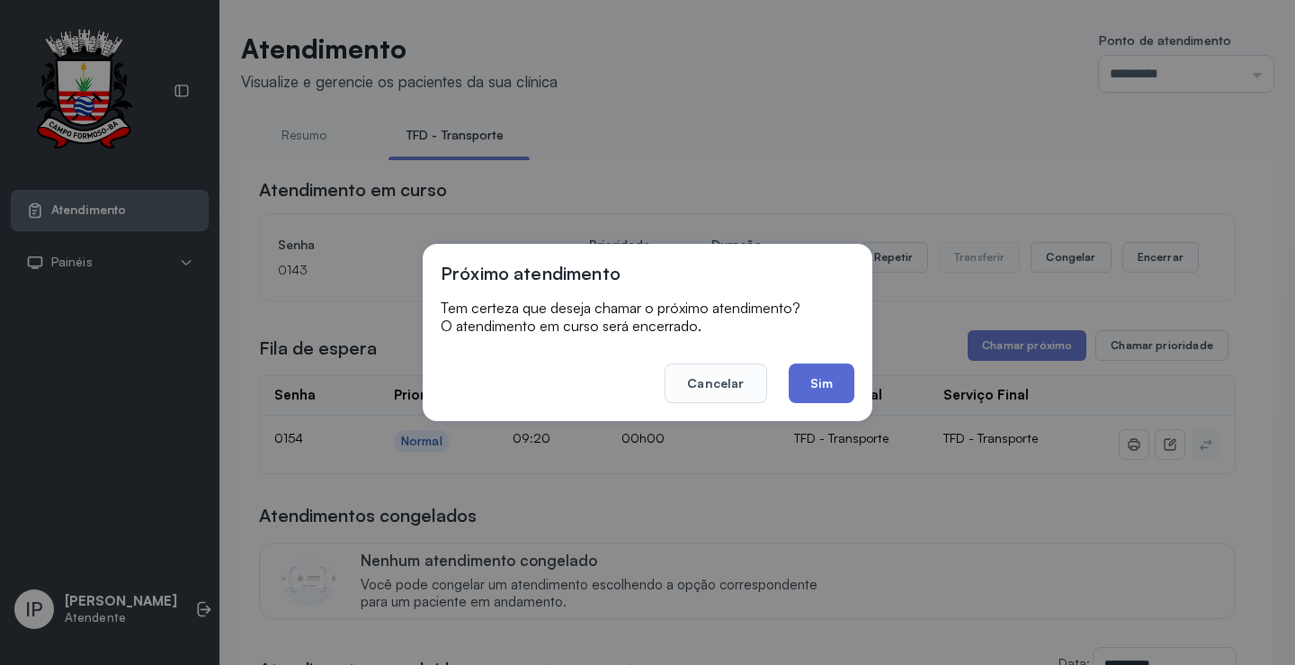
click at [796, 380] on button "Sim" at bounding box center [822, 383] width 66 height 40
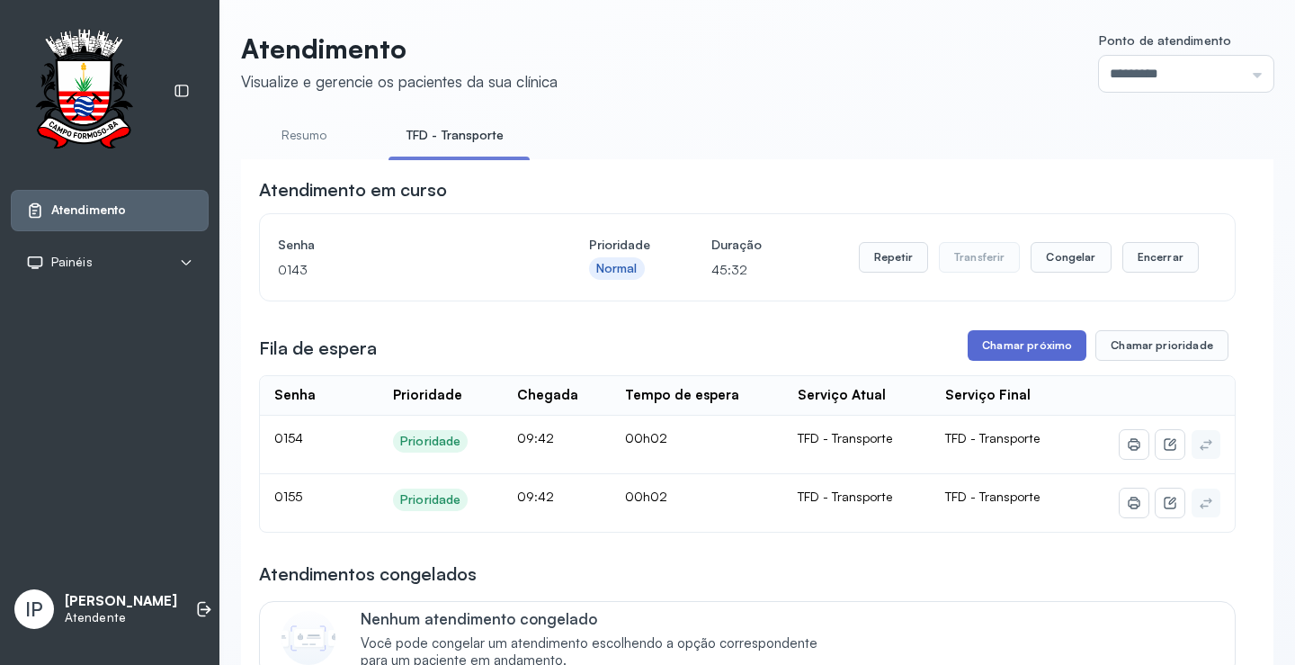
click at [990, 336] on button "Chamar próximo" at bounding box center [1027, 345] width 119 height 31
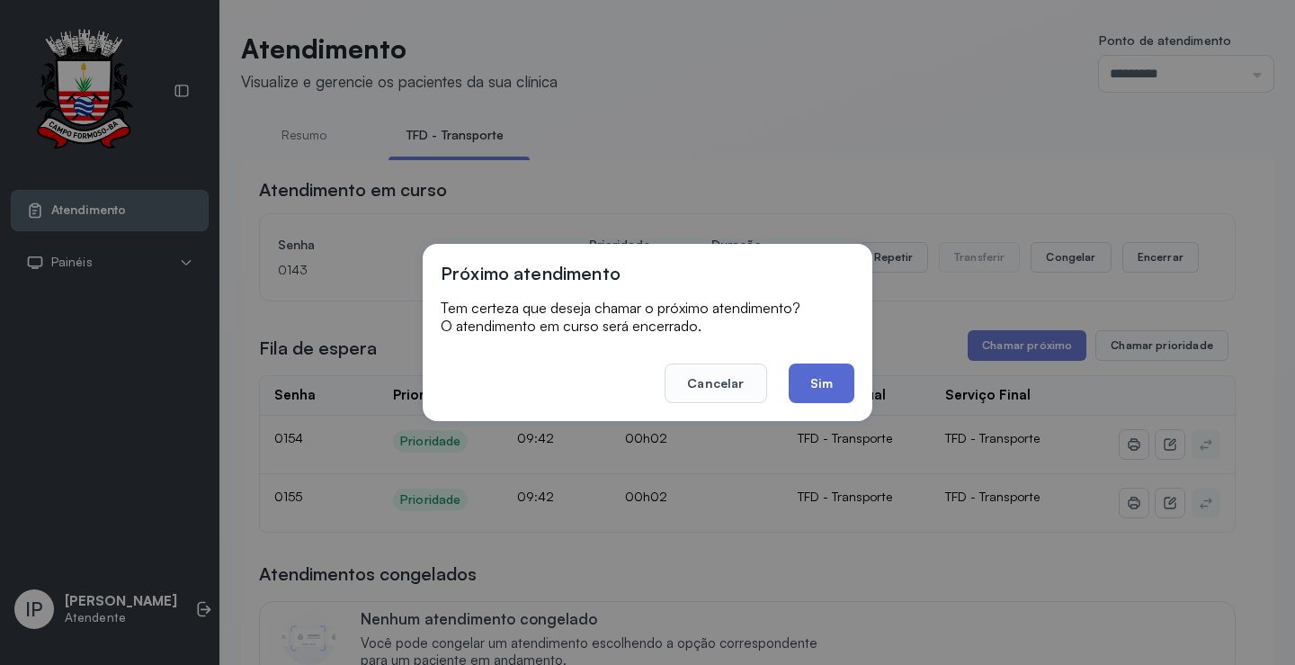
click at [835, 371] on button "Sim" at bounding box center [822, 383] width 66 height 40
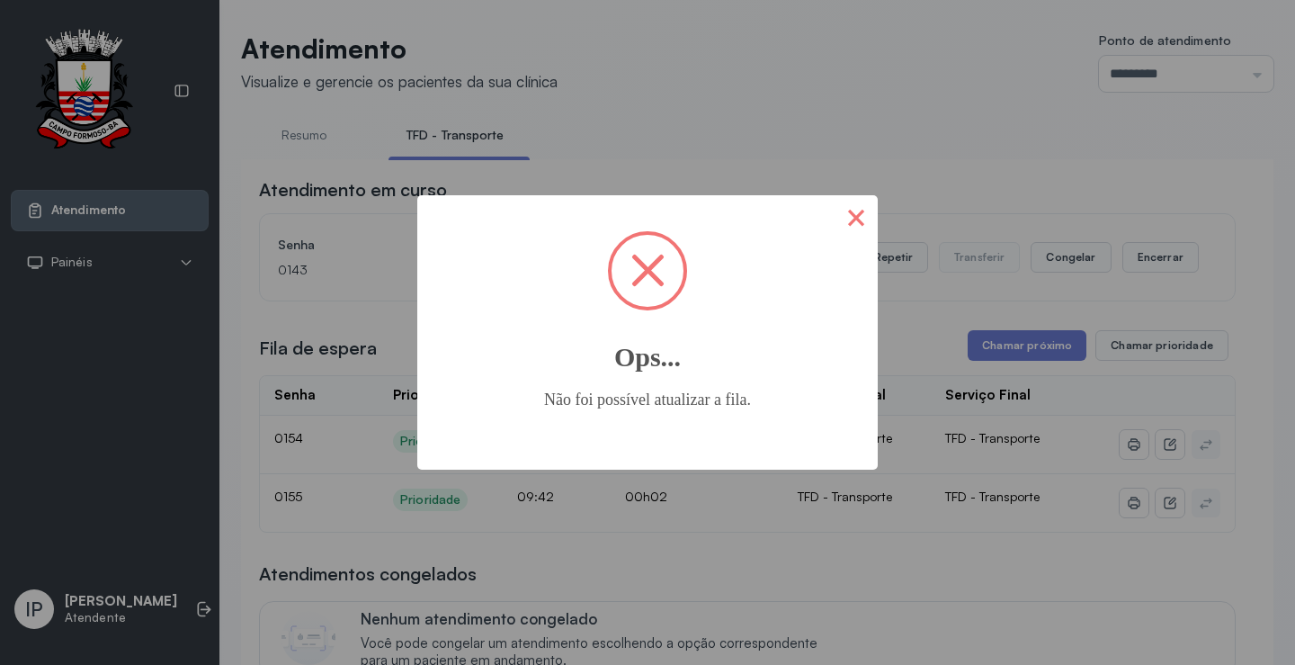
click at [861, 226] on button "×" at bounding box center [856, 216] width 43 height 43
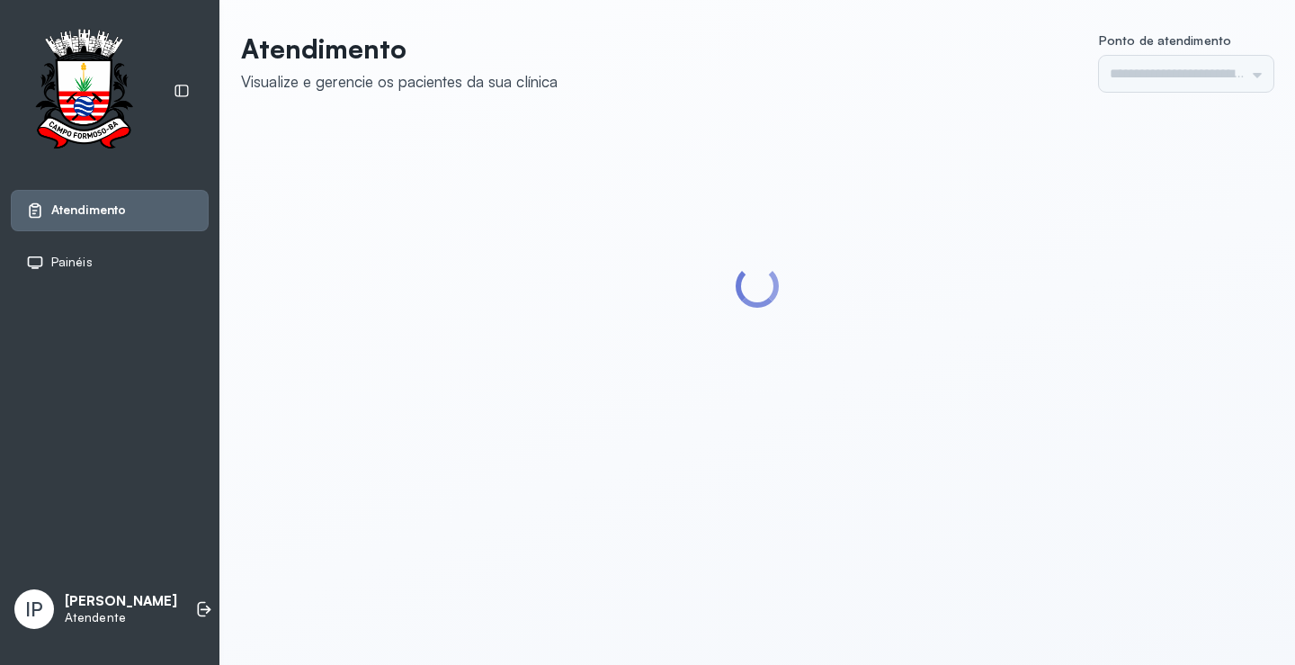
type input "*********"
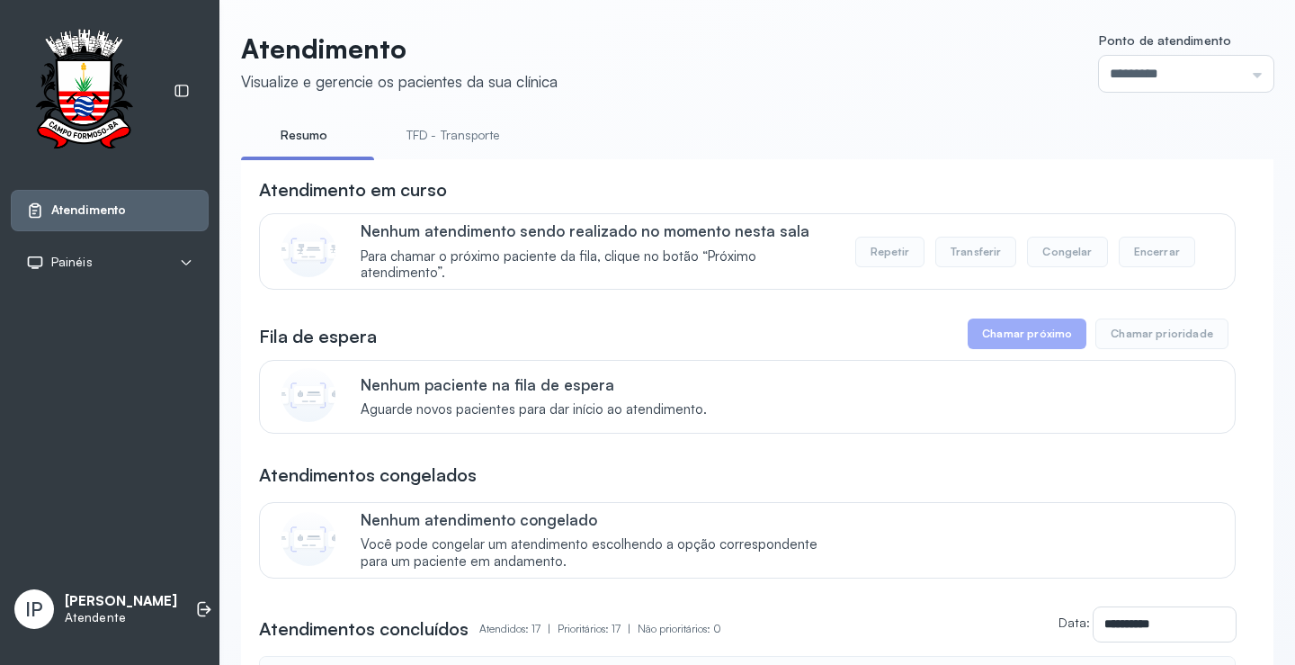
click at [466, 145] on link "TFD - Transporte" at bounding box center [452, 136] width 129 height 30
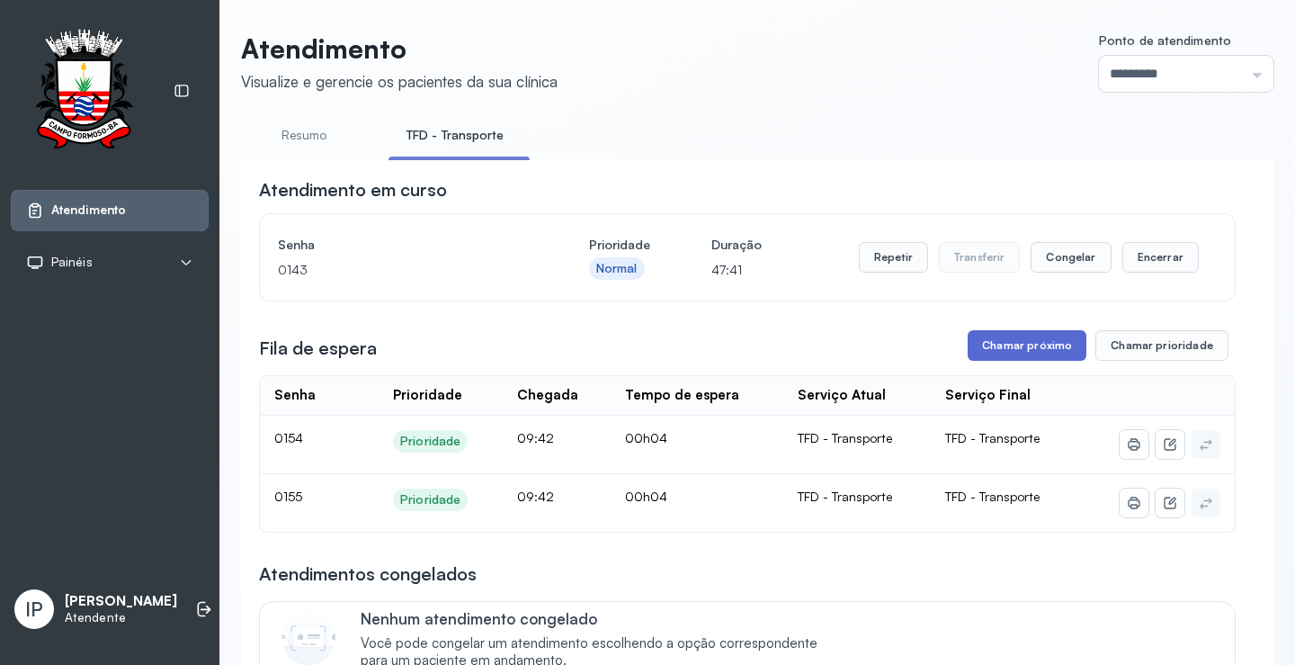
click at [1010, 358] on button "Chamar próximo" at bounding box center [1027, 345] width 119 height 31
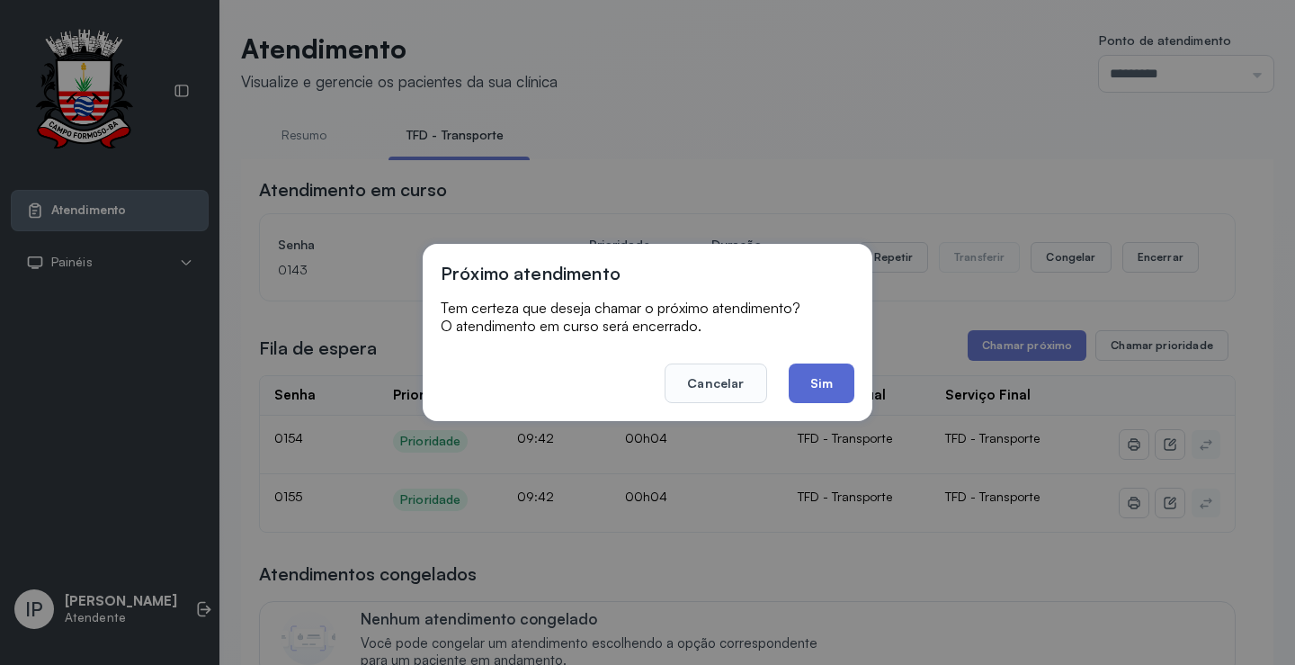
click at [837, 383] on button "Sim" at bounding box center [822, 383] width 66 height 40
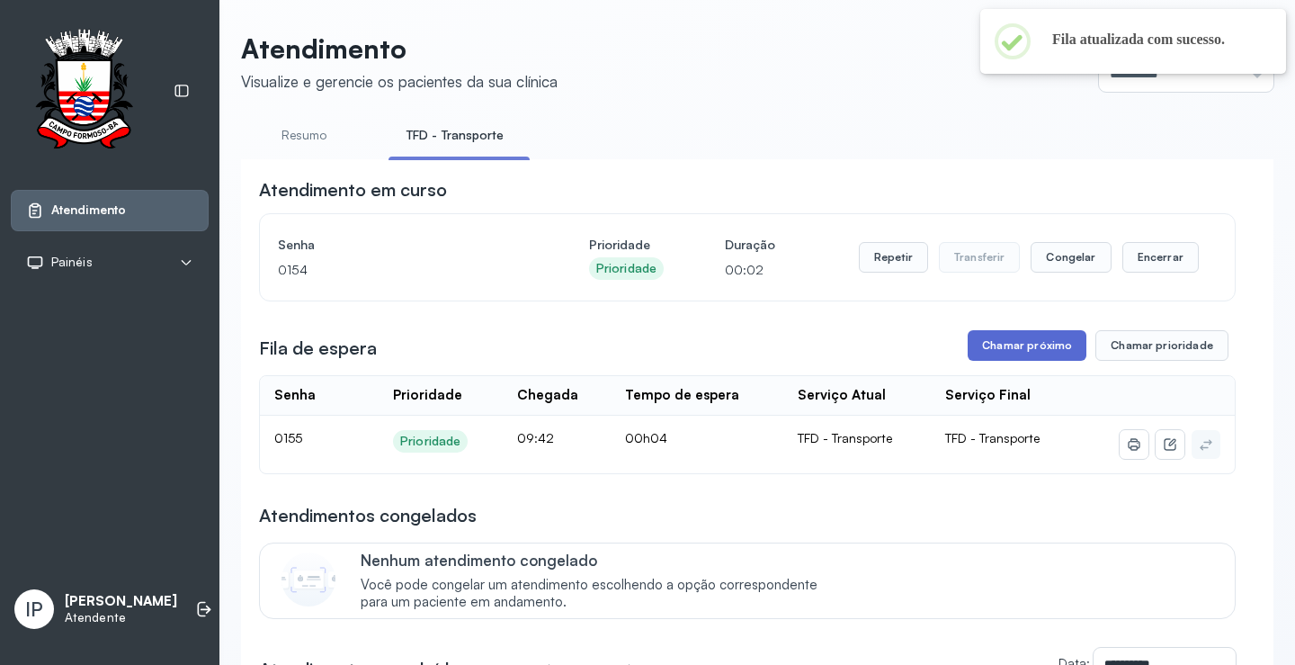
click at [1037, 337] on button "Chamar próximo" at bounding box center [1027, 345] width 119 height 31
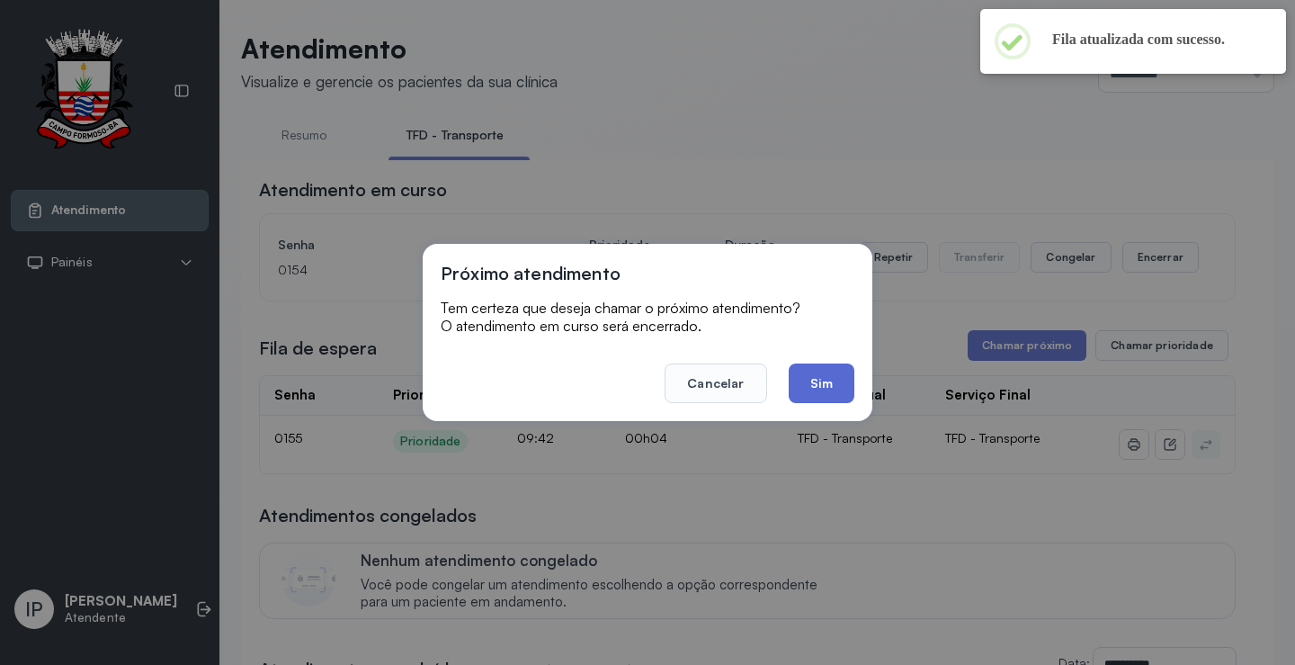
click at [820, 374] on button "Sim" at bounding box center [822, 383] width 66 height 40
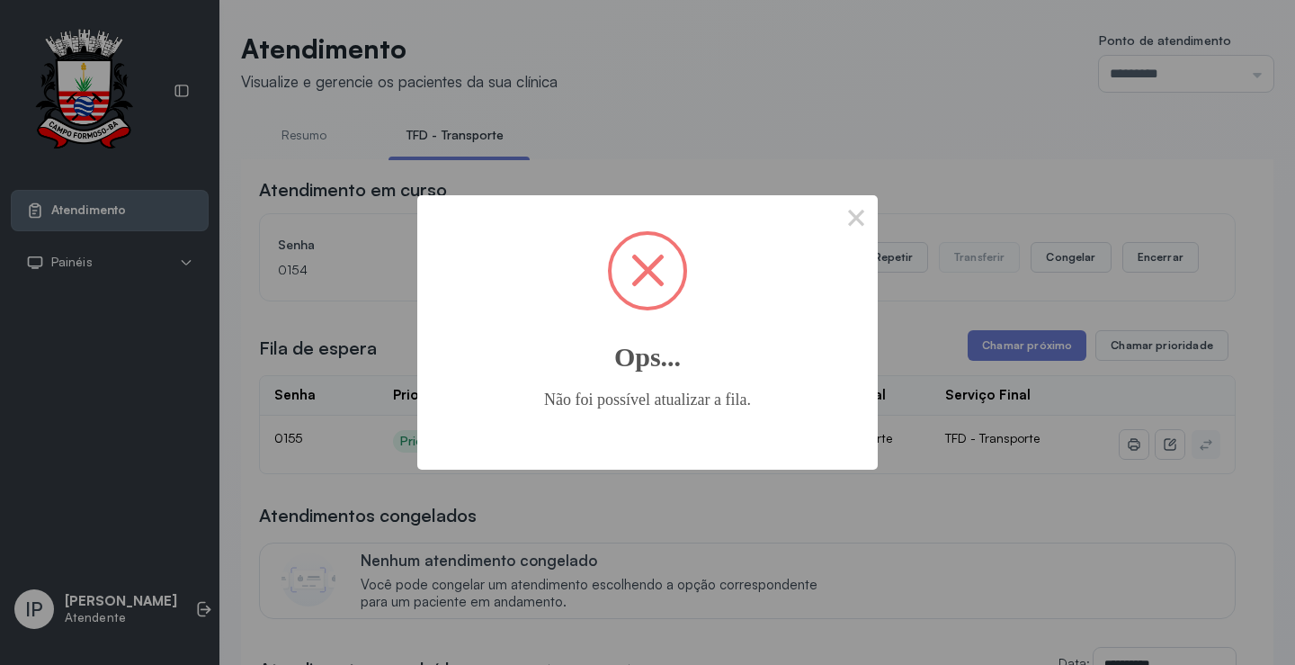
click at [827, 219] on div "× Ops... Não foi possível atualizar a fila. OK No Cancel" at bounding box center [647, 332] width 460 height 274
click at [841, 217] on button "×" at bounding box center [856, 216] width 43 height 43
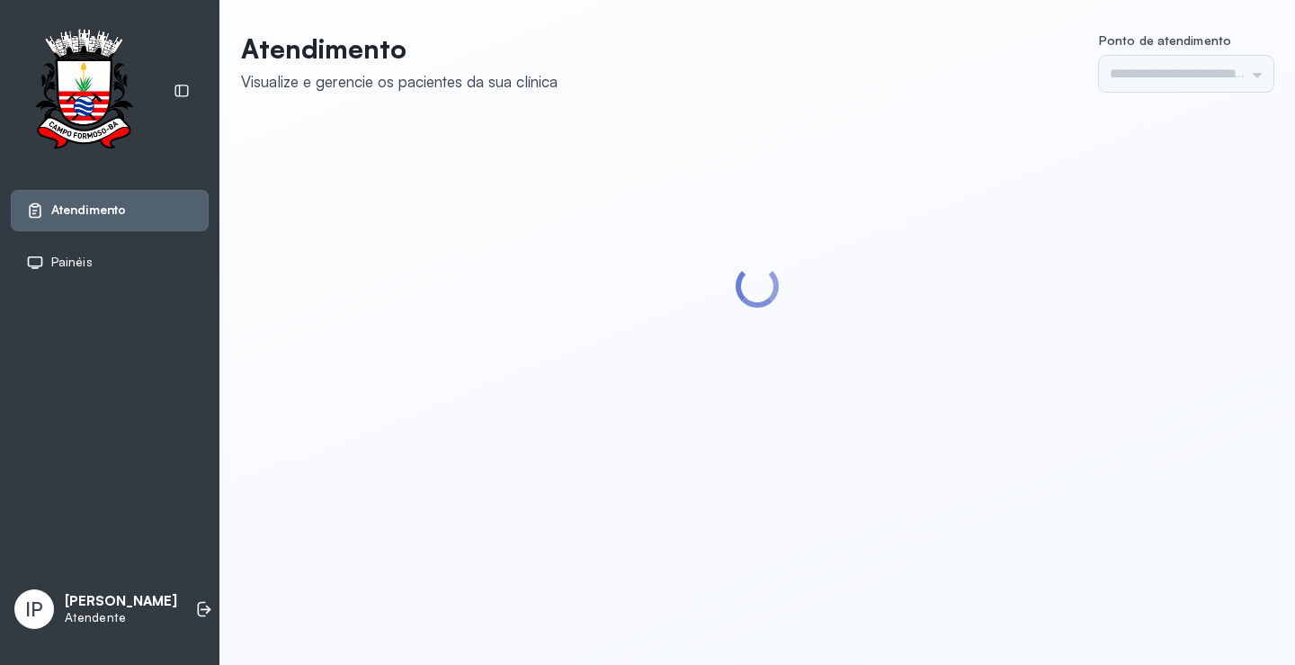
type input "*********"
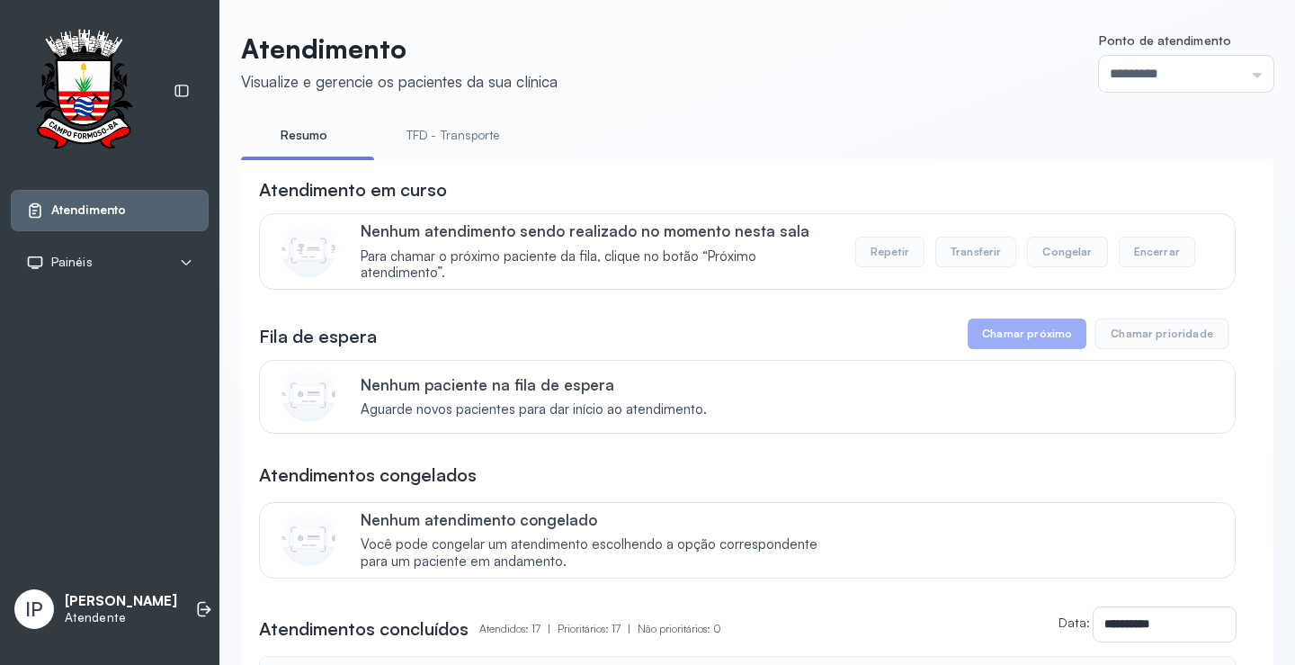
click at [487, 144] on link "TFD - Transporte" at bounding box center [452, 136] width 129 height 30
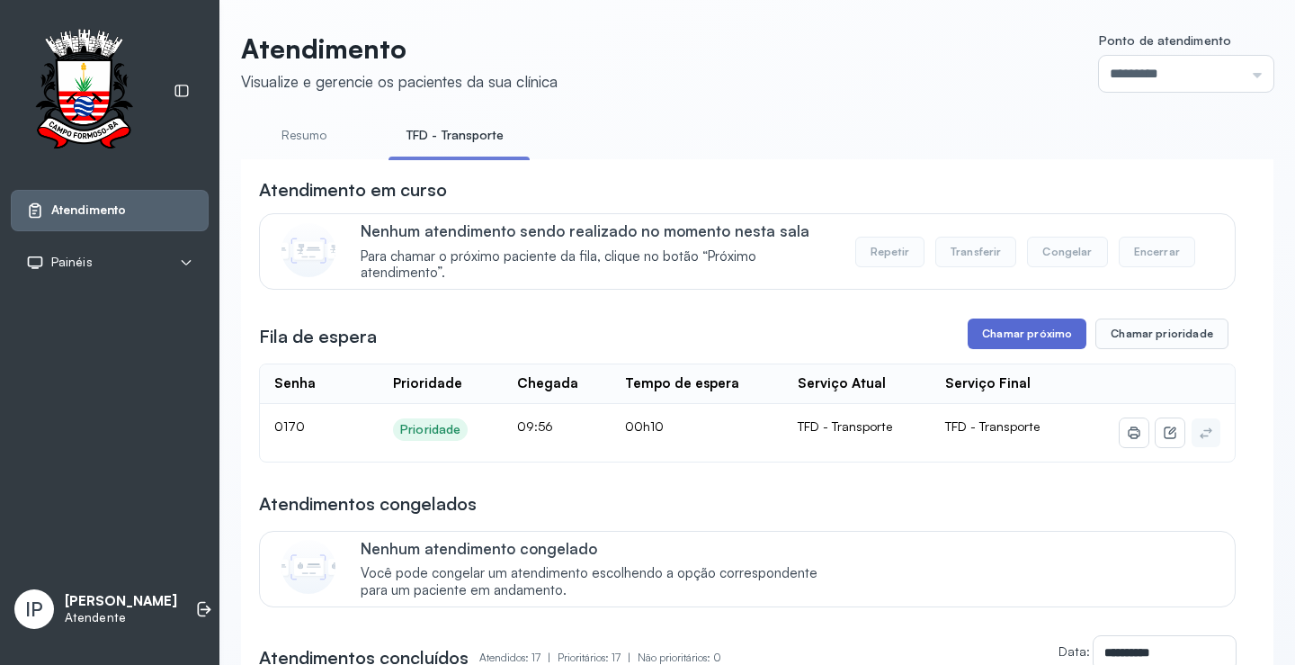
click at [992, 339] on button "Chamar próximo" at bounding box center [1027, 333] width 119 height 31
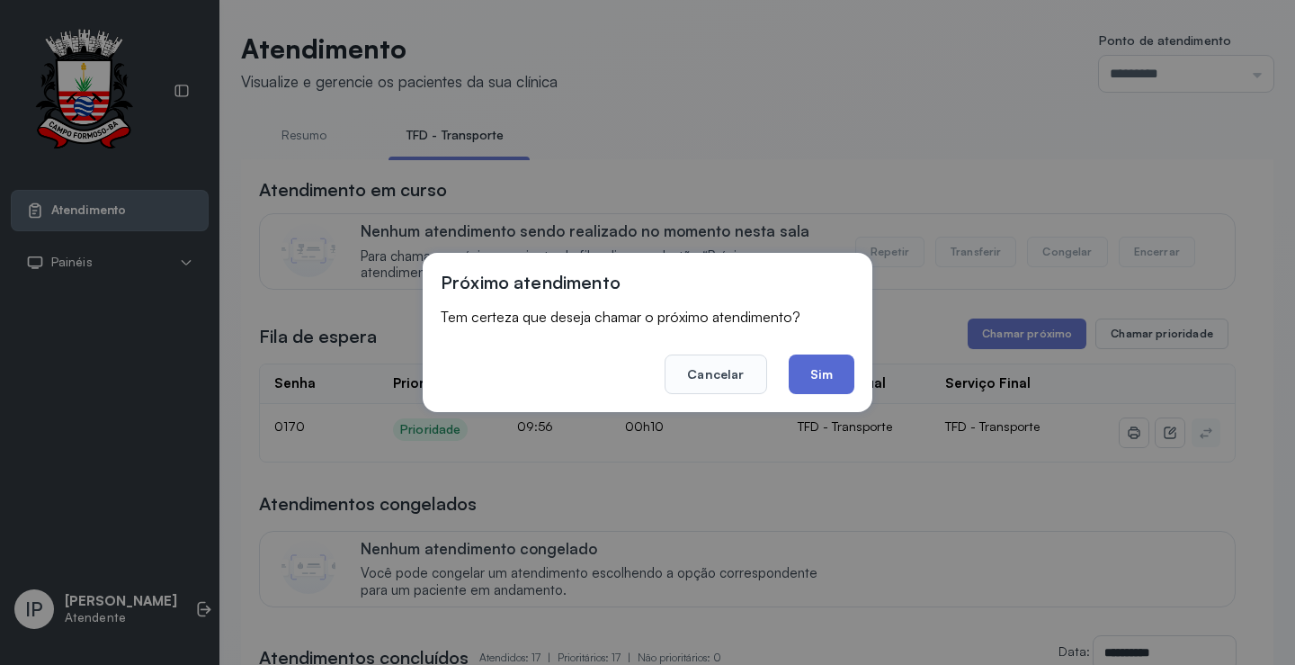
click at [827, 368] on button "Sim" at bounding box center [822, 374] width 66 height 40
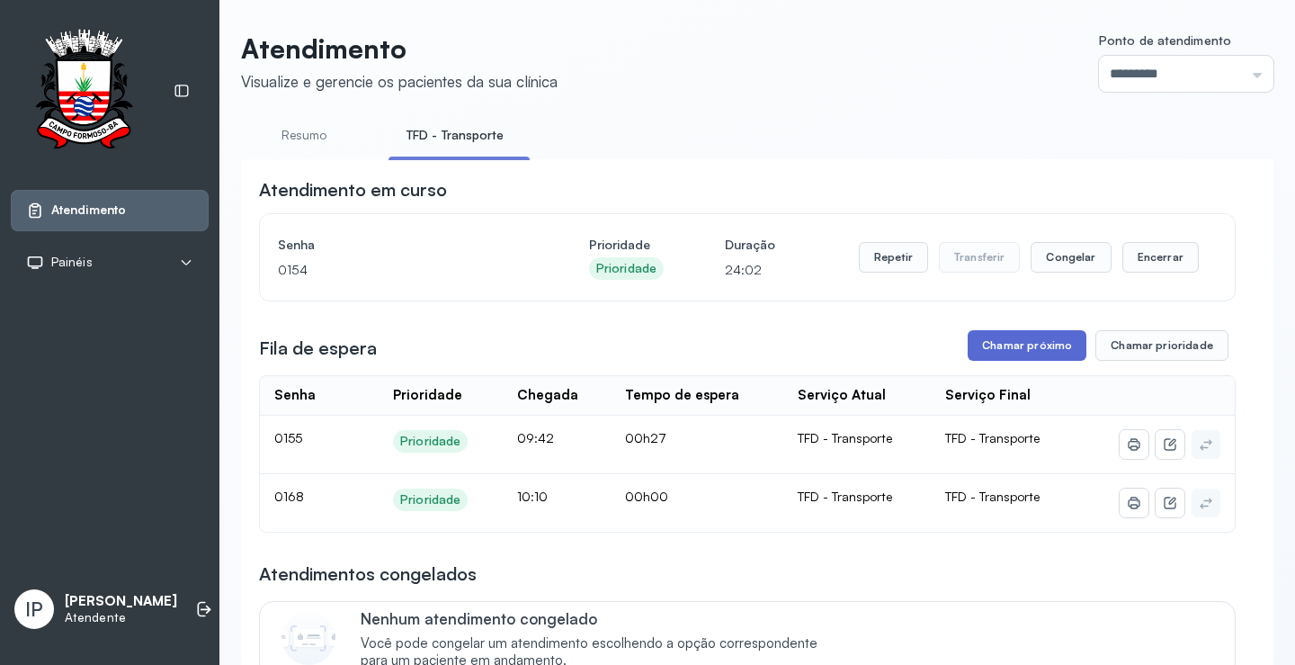
click at [1013, 344] on button "Chamar próximo" at bounding box center [1027, 345] width 119 height 31
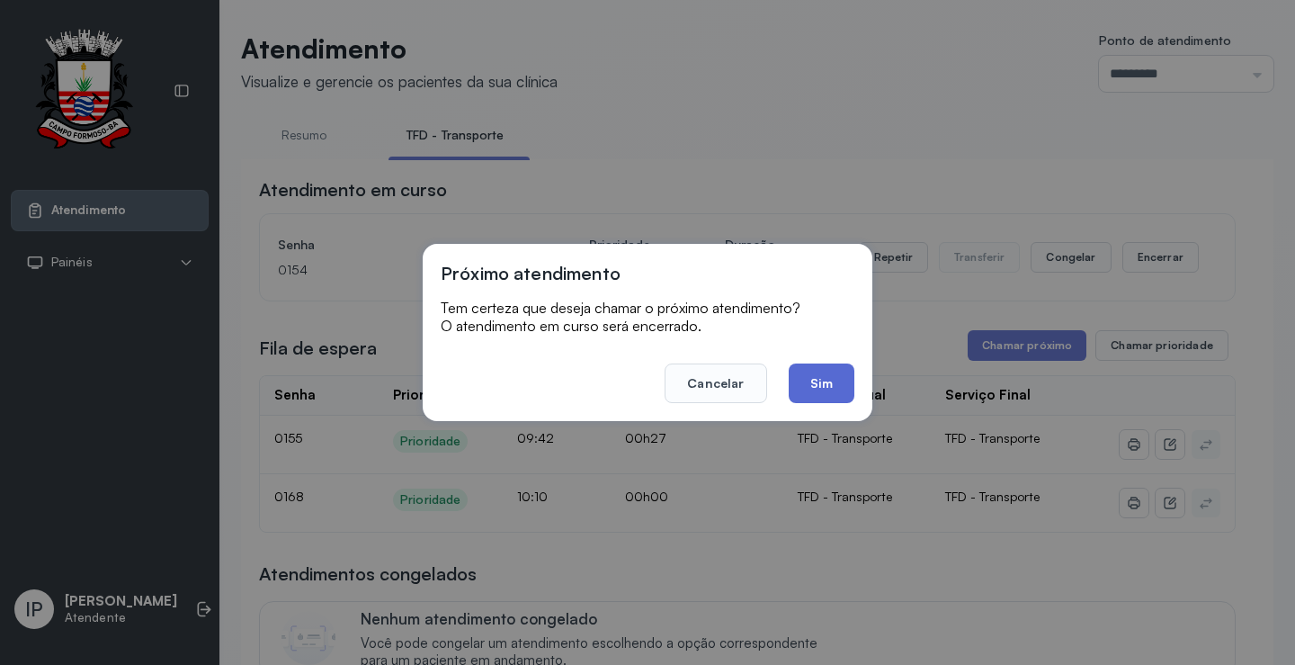
click at [806, 372] on button "Sim" at bounding box center [822, 383] width 66 height 40
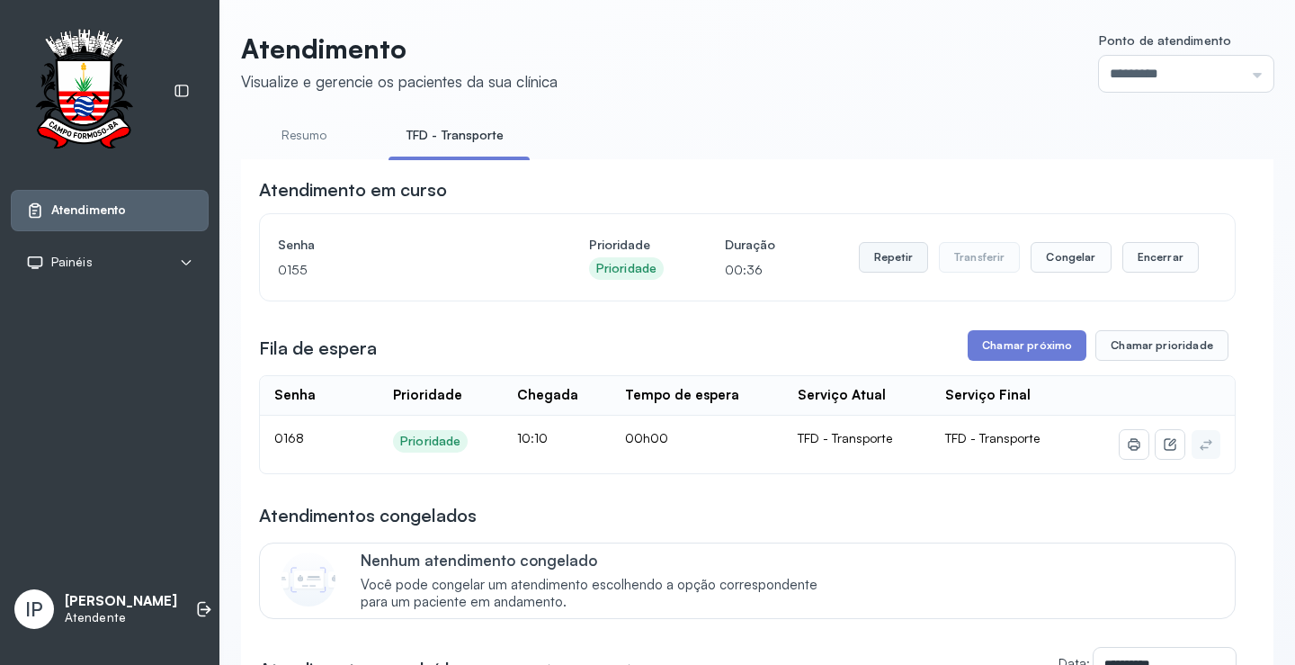
click at [909, 266] on button "Repetir" at bounding box center [893, 257] width 69 height 31
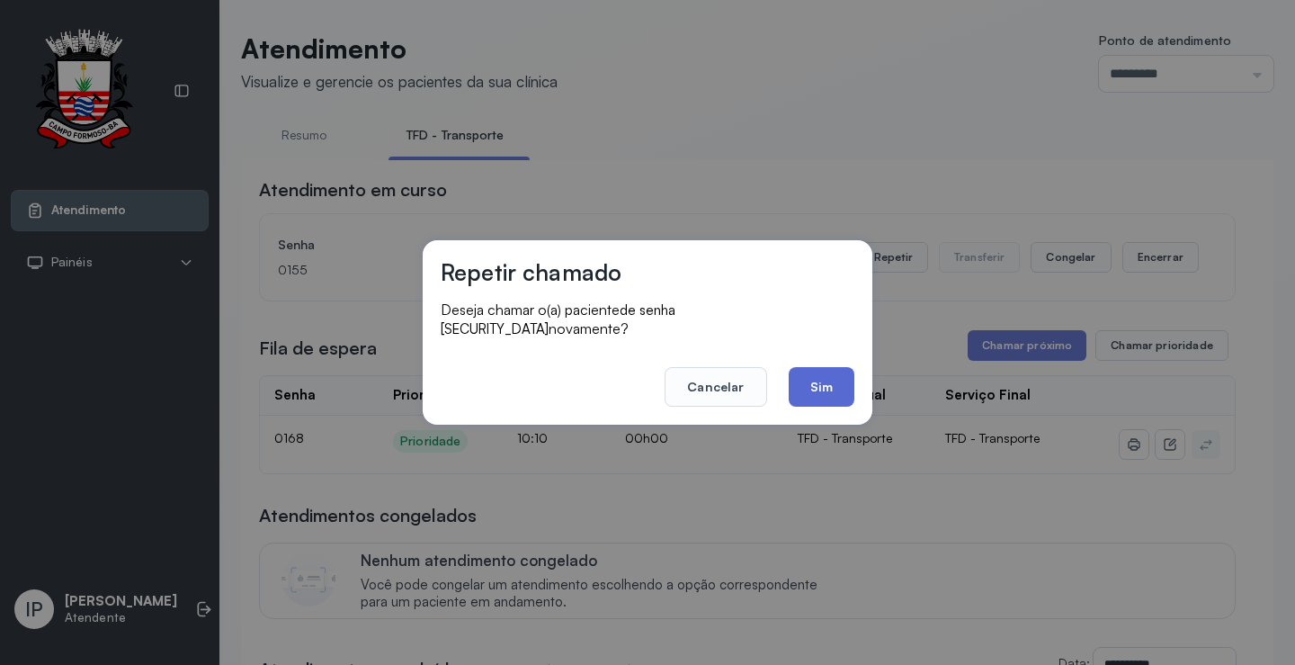
click at [835, 377] on button "Sim" at bounding box center [822, 387] width 66 height 40
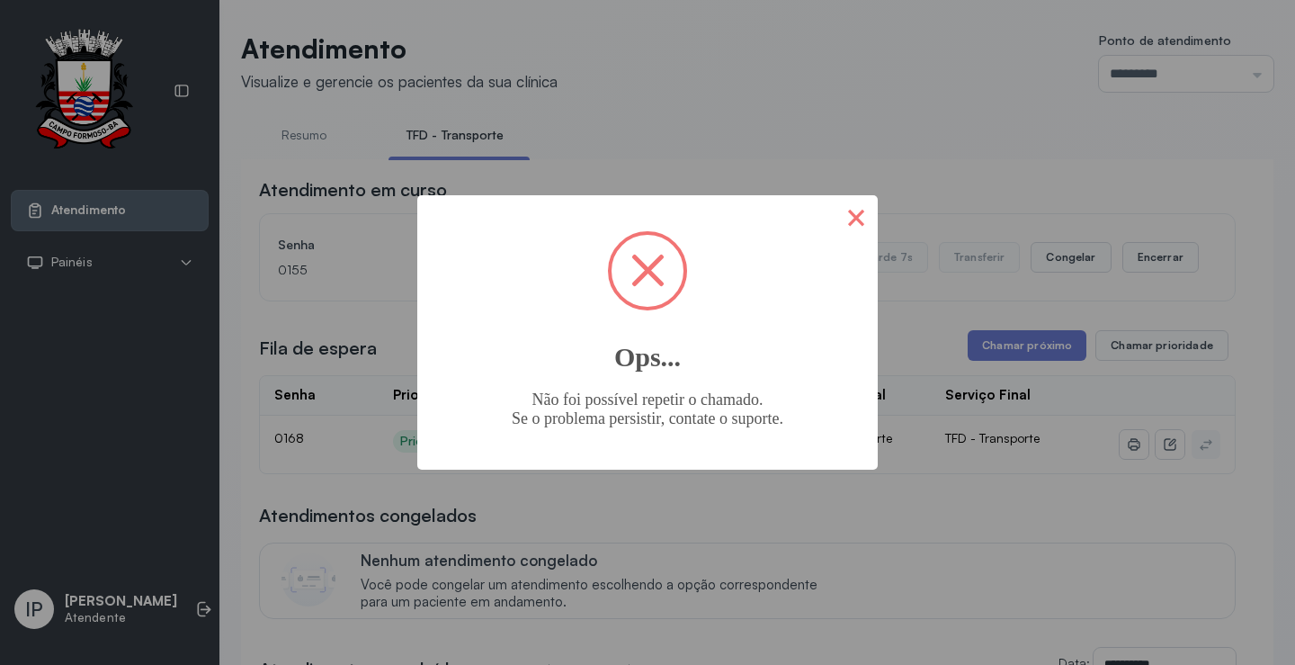
click at [842, 226] on button "×" at bounding box center [856, 216] width 43 height 43
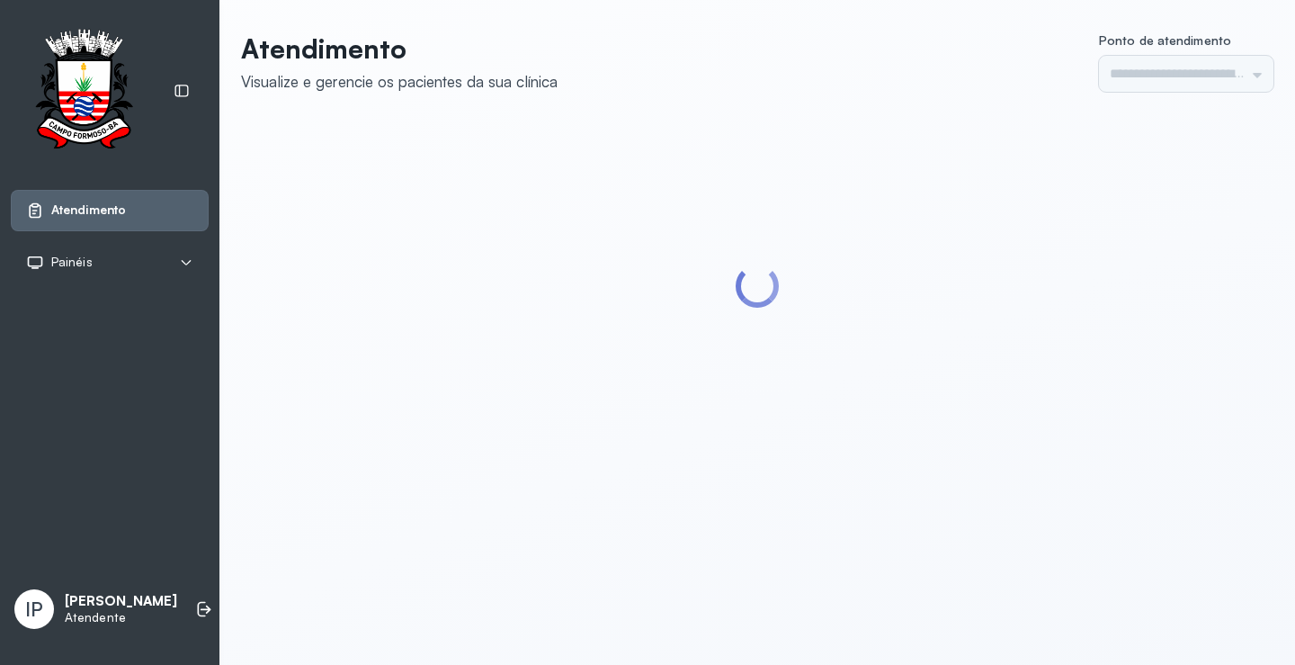
type input "*********"
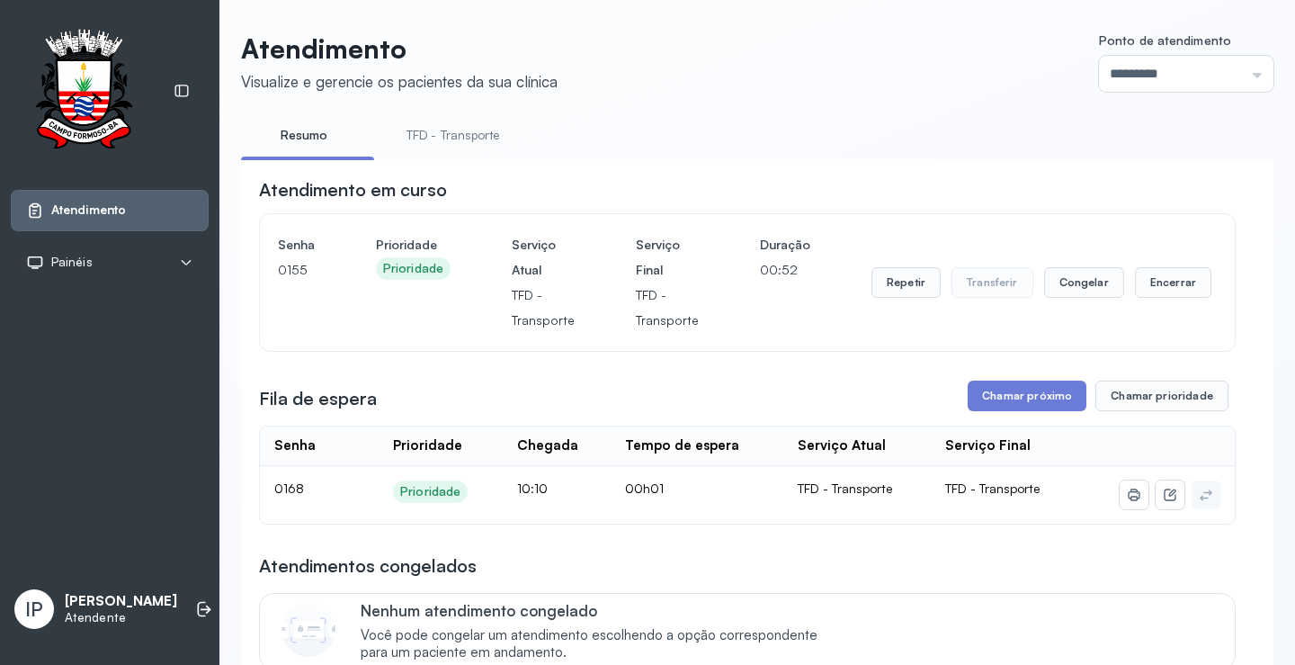
click at [494, 139] on link "TFD - Transporte" at bounding box center [452, 136] width 129 height 30
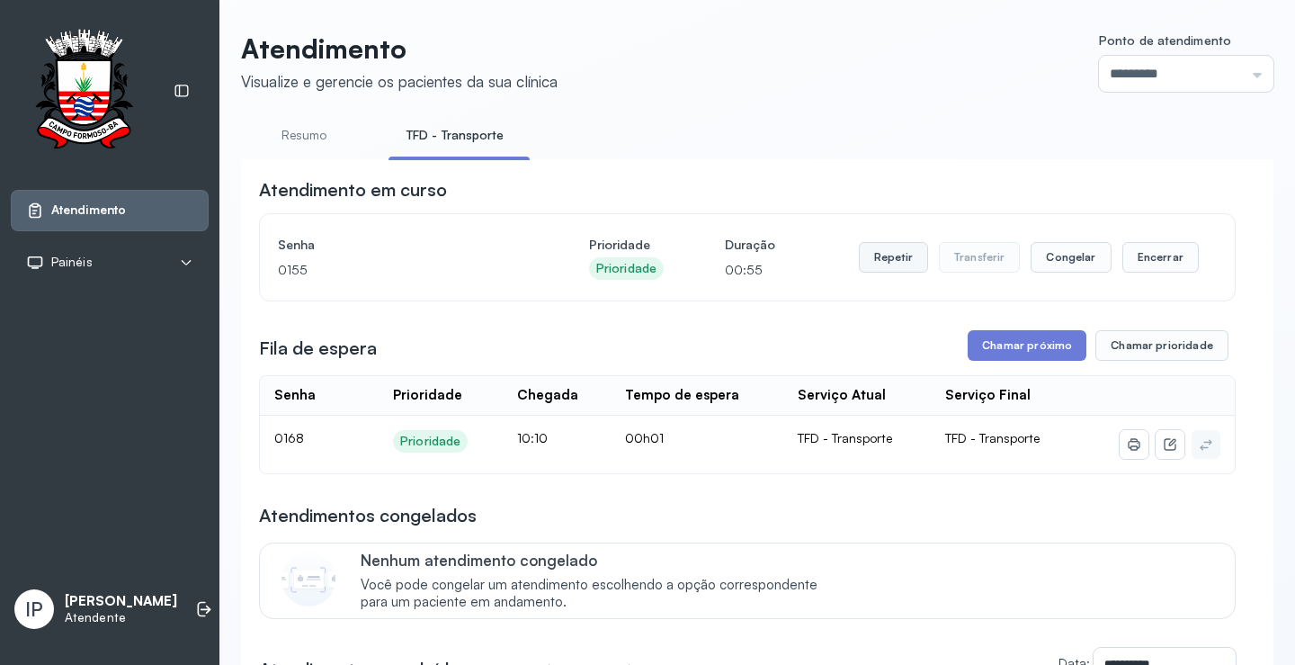
click at [859, 253] on button "Repetir" at bounding box center [893, 257] width 69 height 31
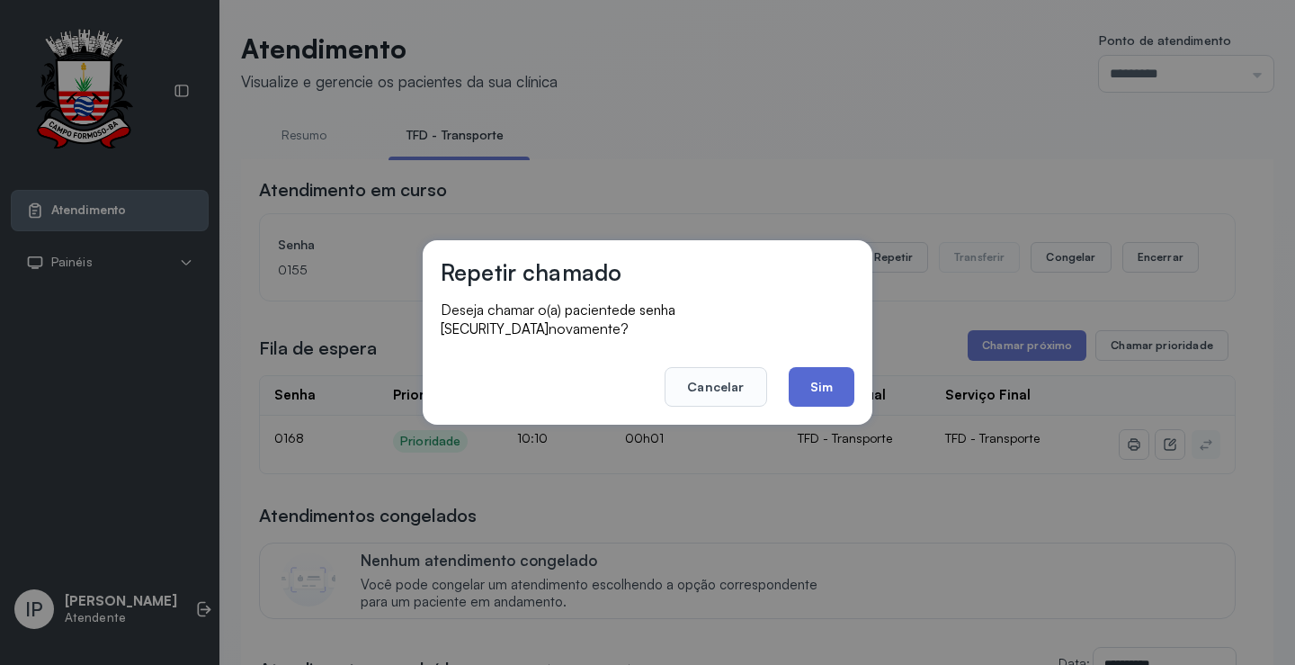
click at [813, 373] on button "Sim" at bounding box center [822, 387] width 66 height 40
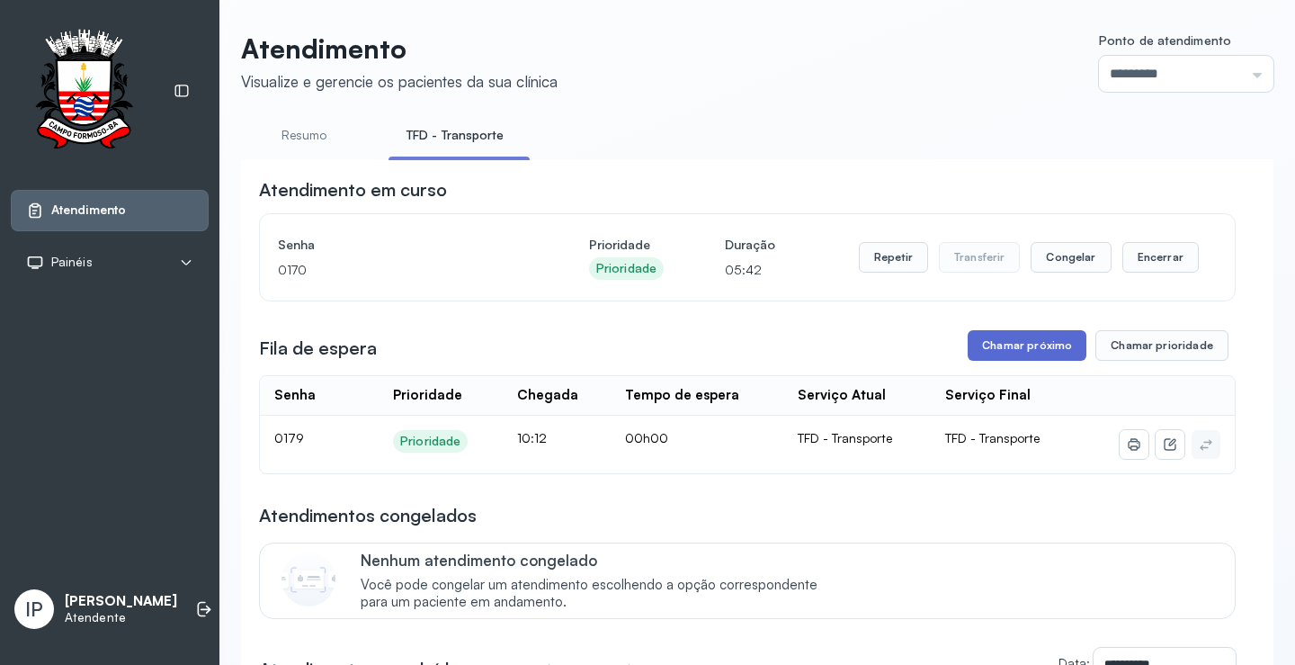
click at [1018, 346] on button "Chamar próximo" at bounding box center [1027, 345] width 119 height 31
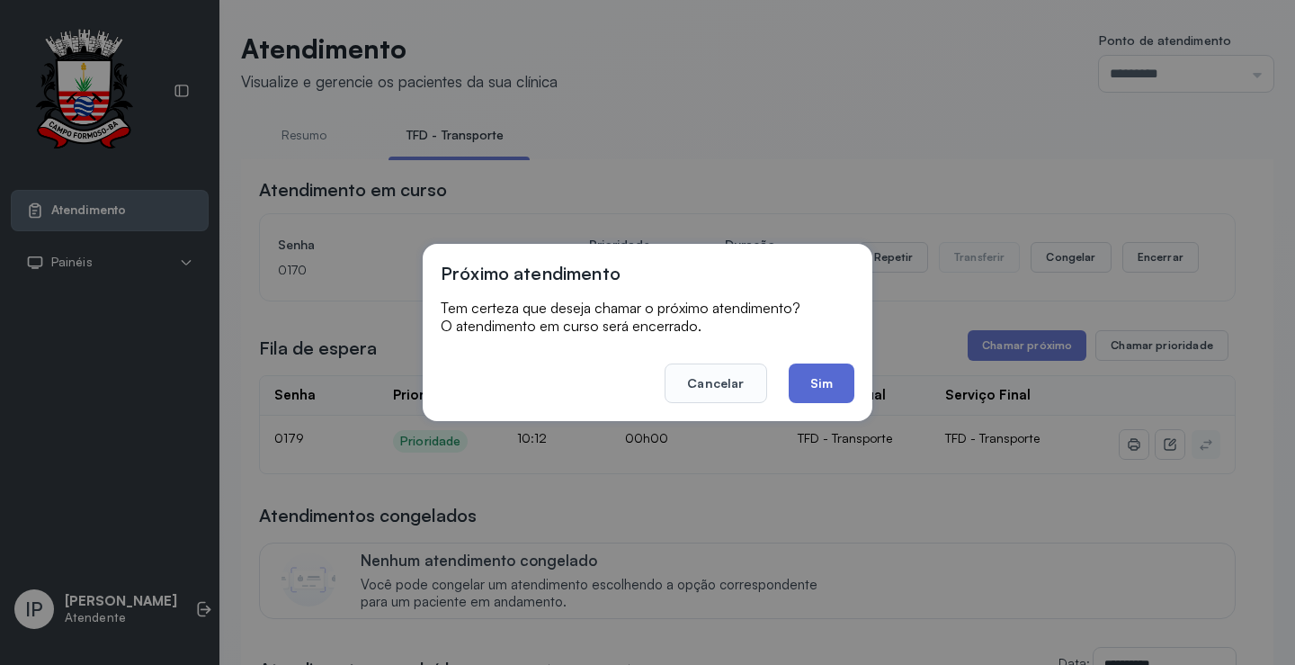
click at [847, 388] on button "Sim" at bounding box center [822, 383] width 66 height 40
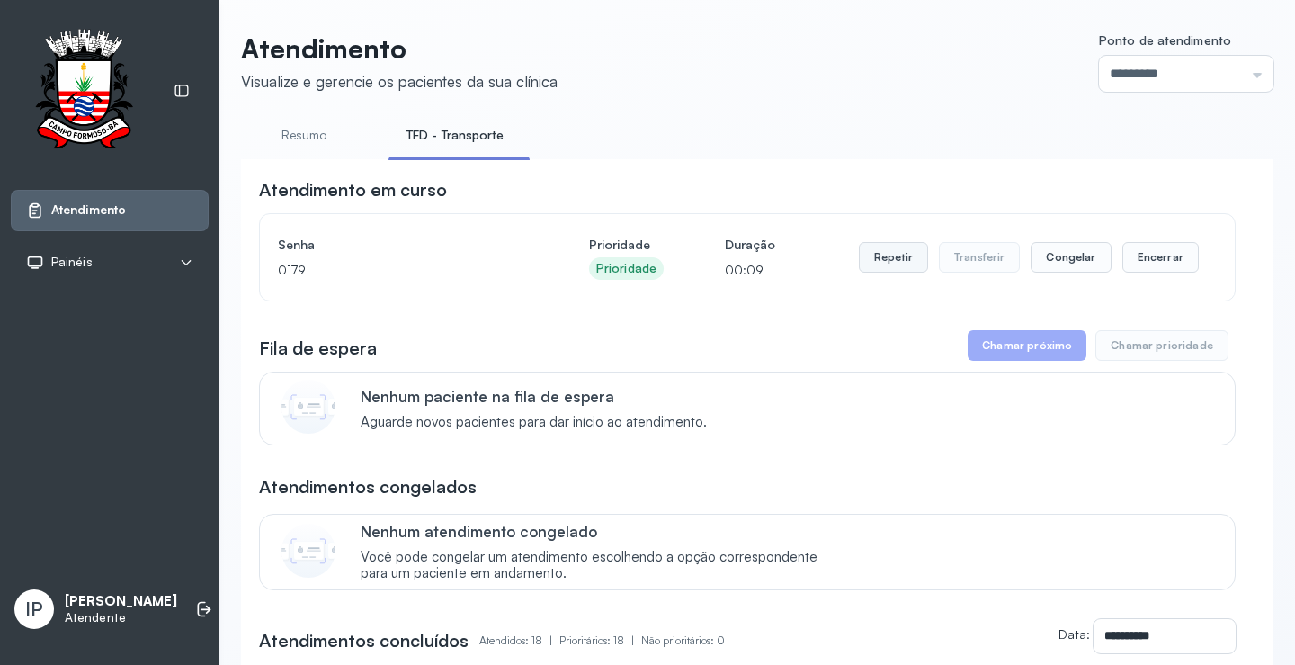
click at [882, 259] on button "Repetir" at bounding box center [893, 257] width 69 height 31
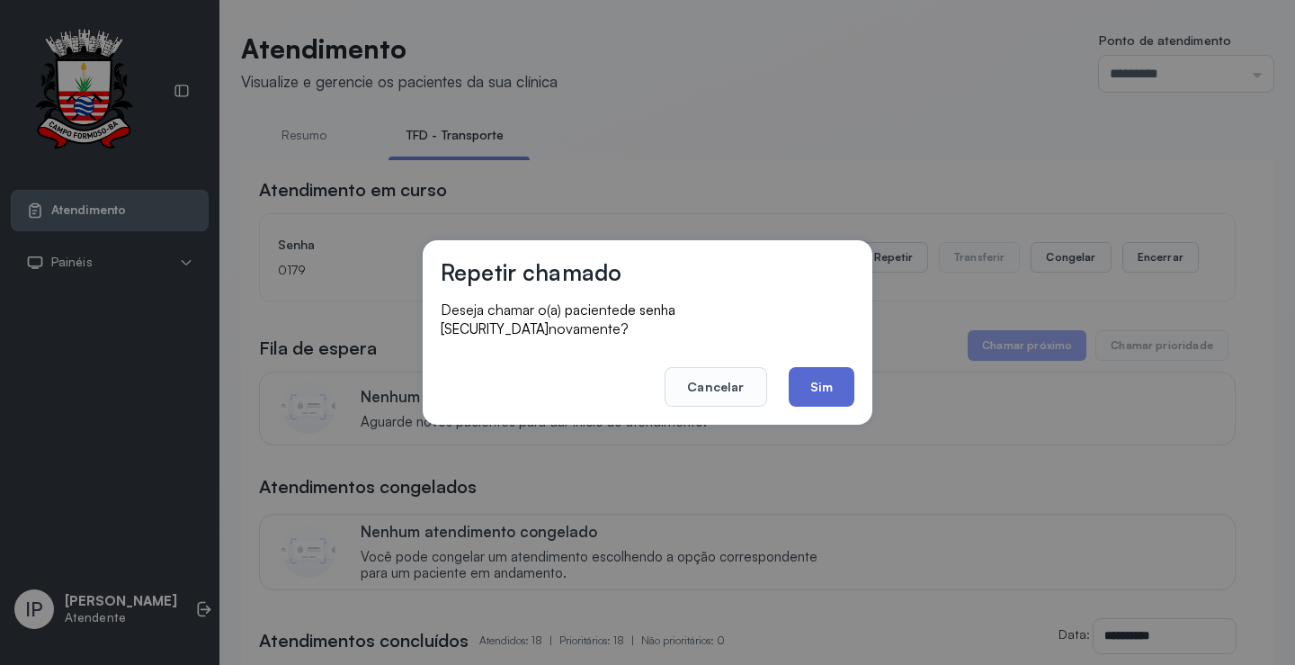
click at [820, 367] on button "Sim" at bounding box center [822, 387] width 66 height 40
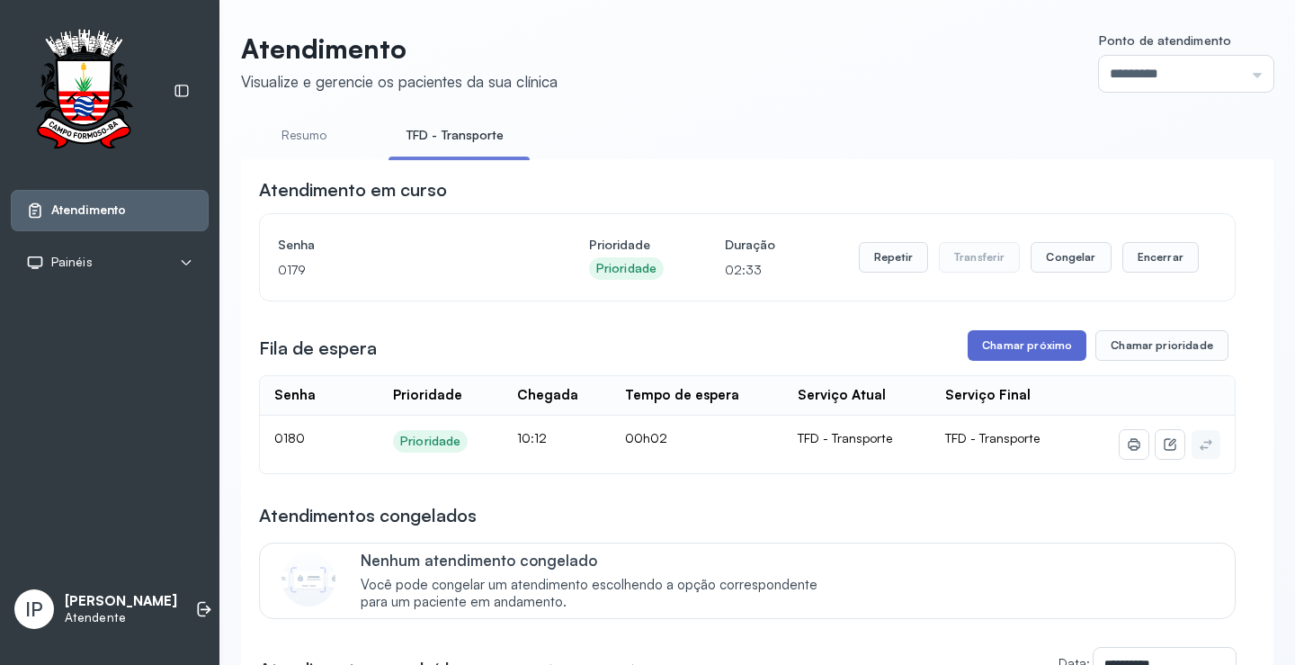
click at [999, 341] on button "Chamar próximo" at bounding box center [1027, 345] width 119 height 31
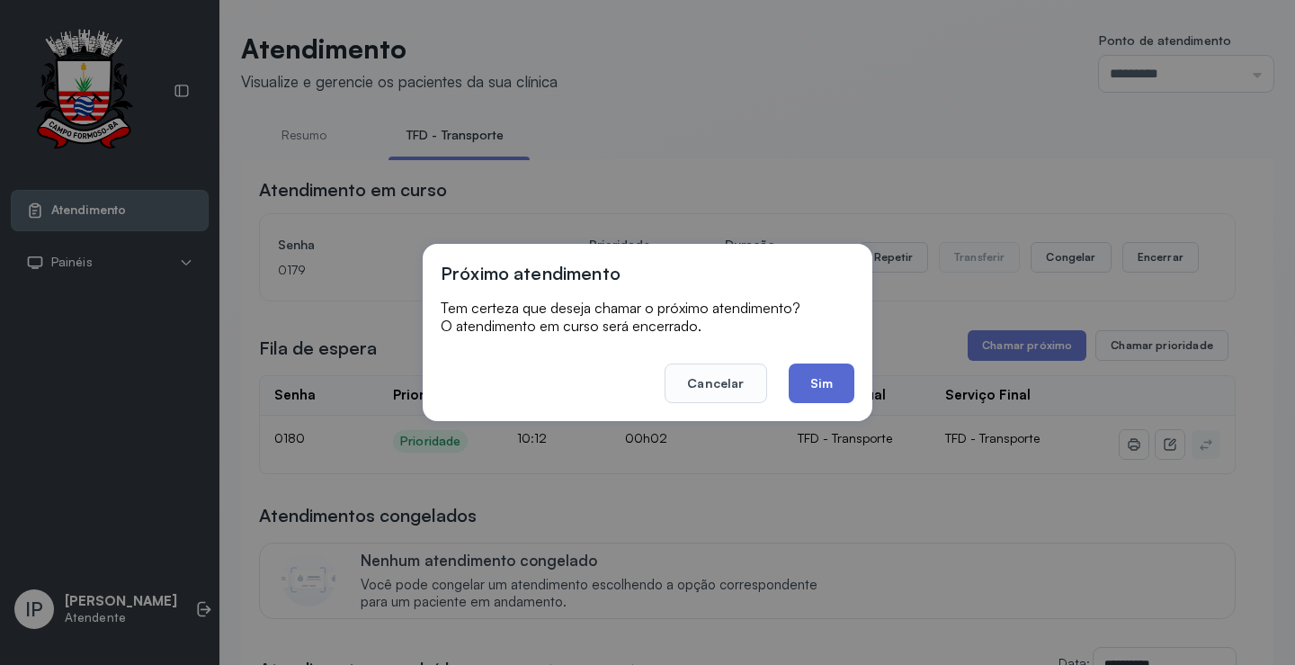
click at [809, 372] on button "Sim" at bounding box center [822, 383] width 66 height 40
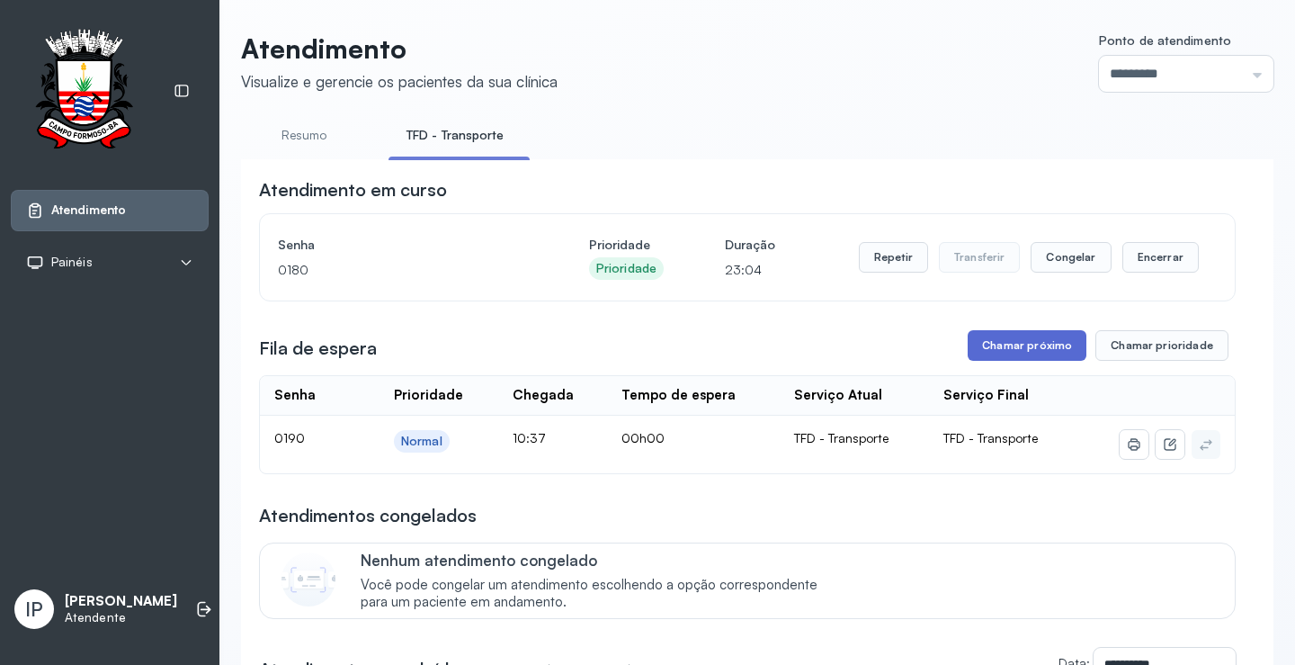
click at [1049, 352] on button "Chamar próximo" at bounding box center [1027, 345] width 119 height 31
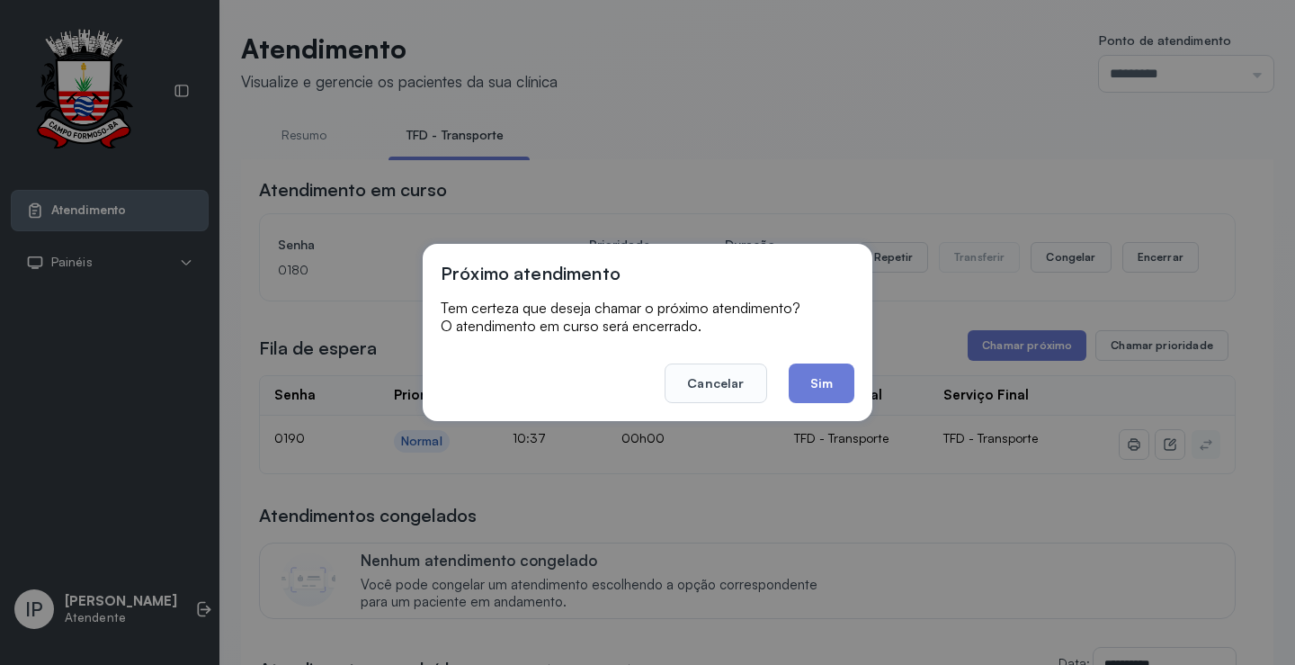
click at [825, 377] on button "Sim" at bounding box center [822, 383] width 66 height 40
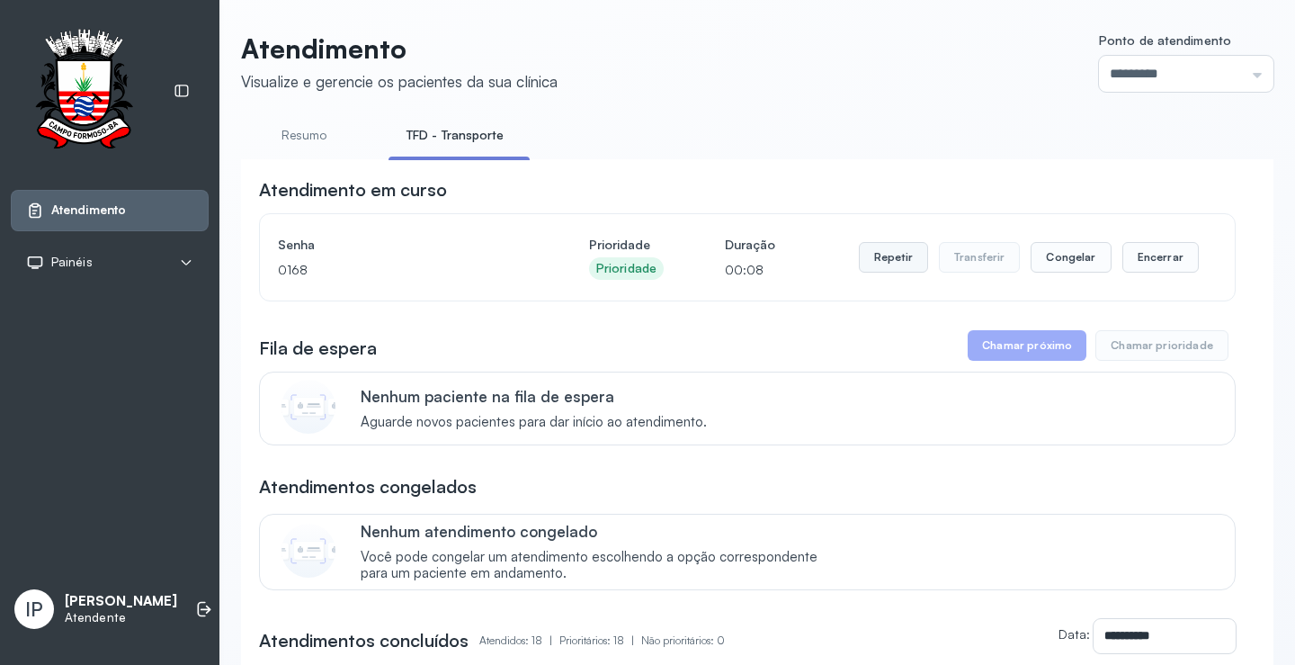
click at [896, 263] on button "Repetir" at bounding box center [893, 257] width 69 height 31
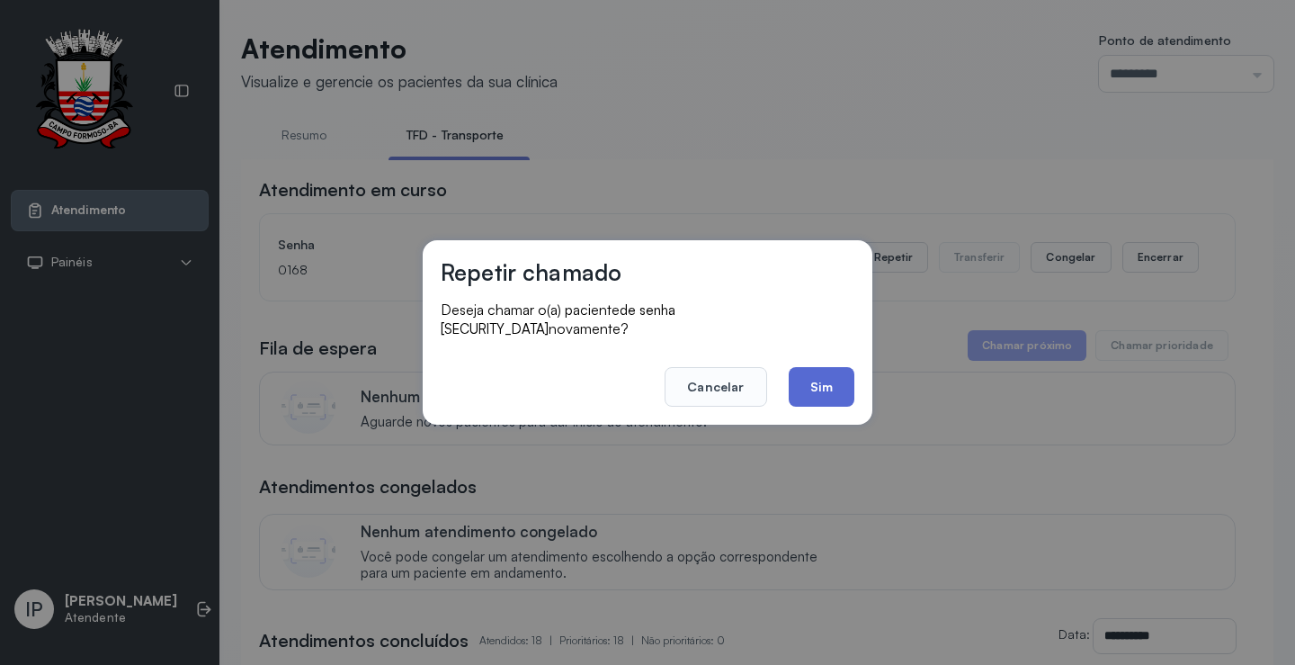
click at [801, 381] on button "Sim" at bounding box center [822, 387] width 66 height 40
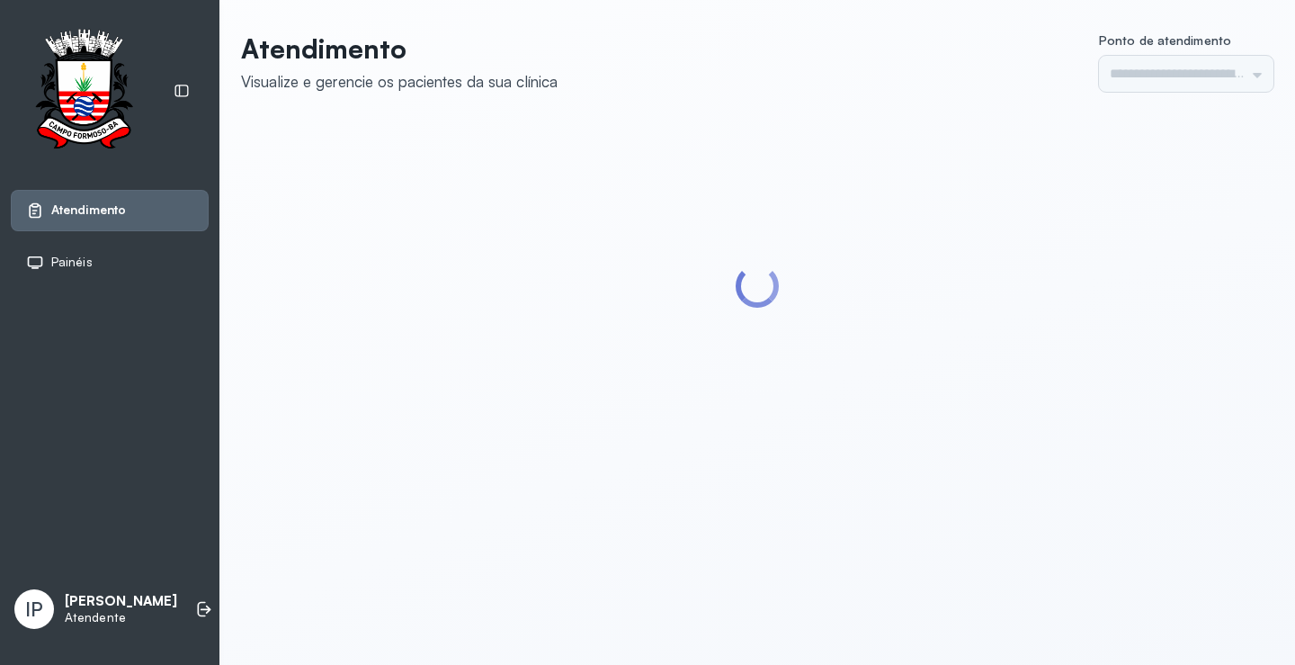
type input "*********"
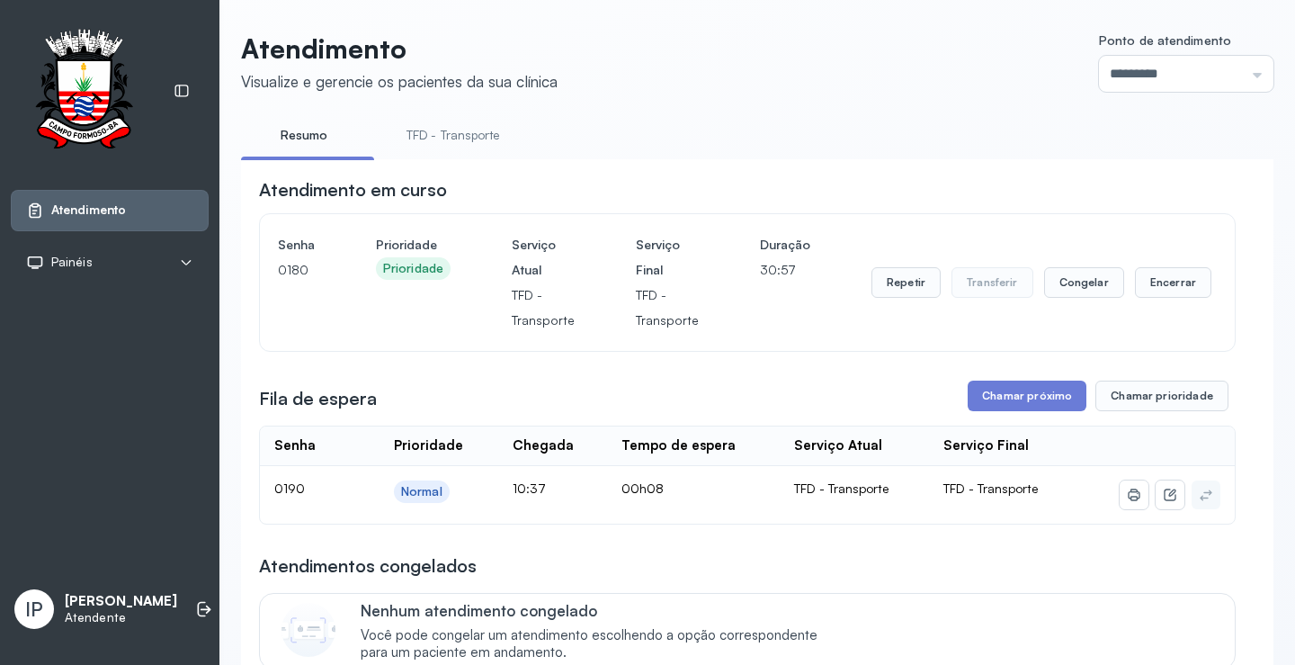
click at [418, 146] on link "TFD - Transporte" at bounding box center [452, 136] width 129 height 30
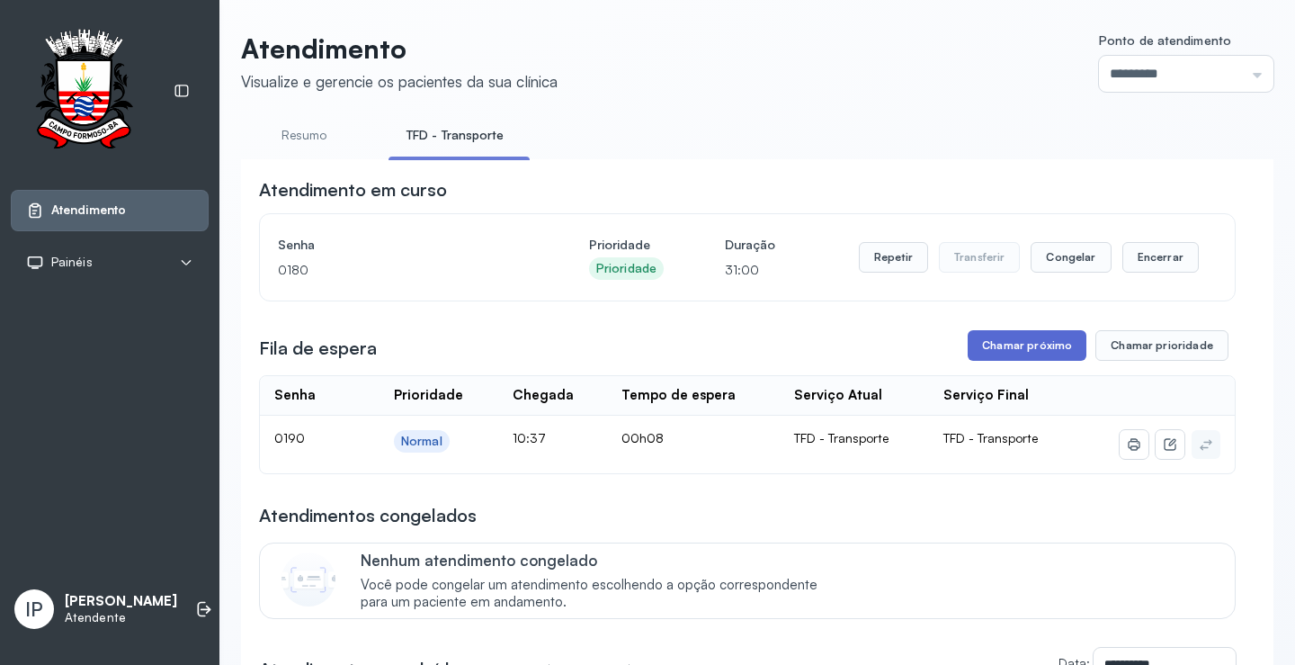
click at [1021, 354] on button "Chamar próximo" at bounding box center [1027, 345] width 119 height 31
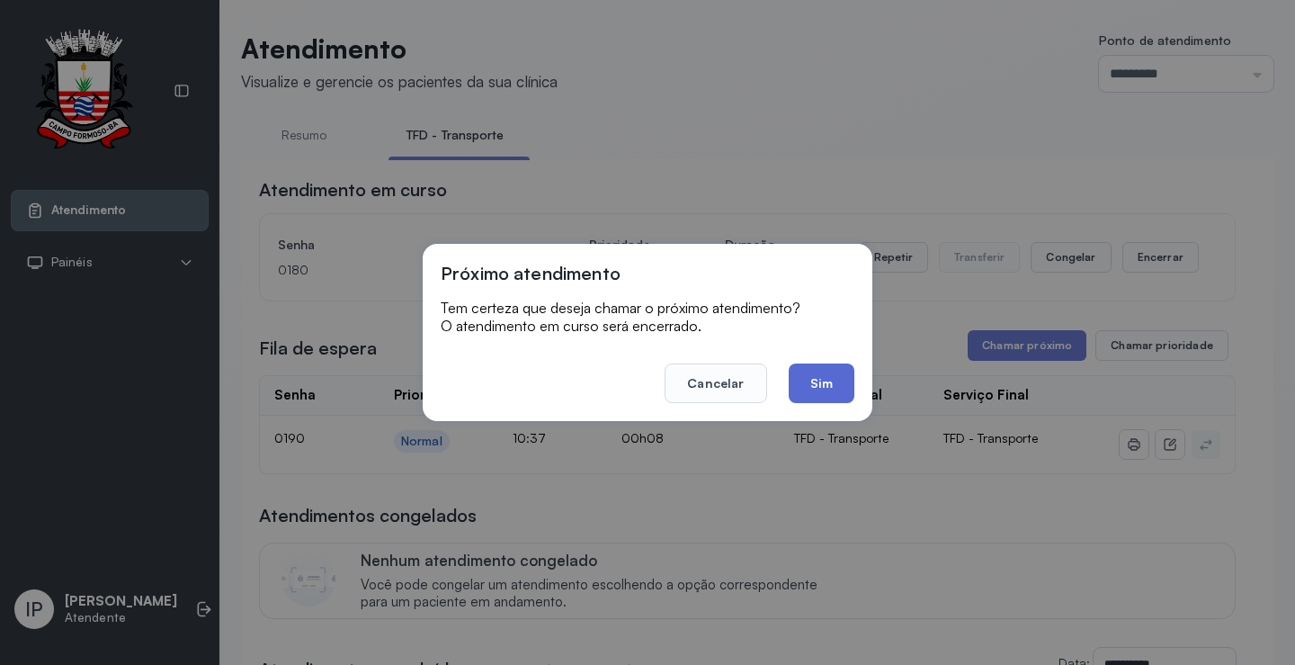
click at [829, 388] on button "Sim" at bounding box center [822, 383] width 66 height 40
